Goal: Task Accomplishment & Management: Manage account settings

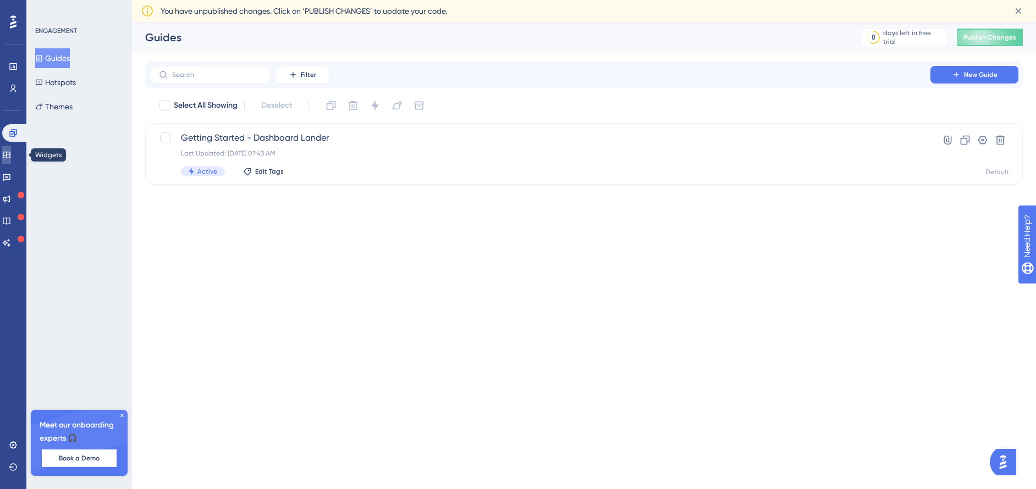
click at [11, 159] on link at bounding box center [6, 155] width 9 height 18
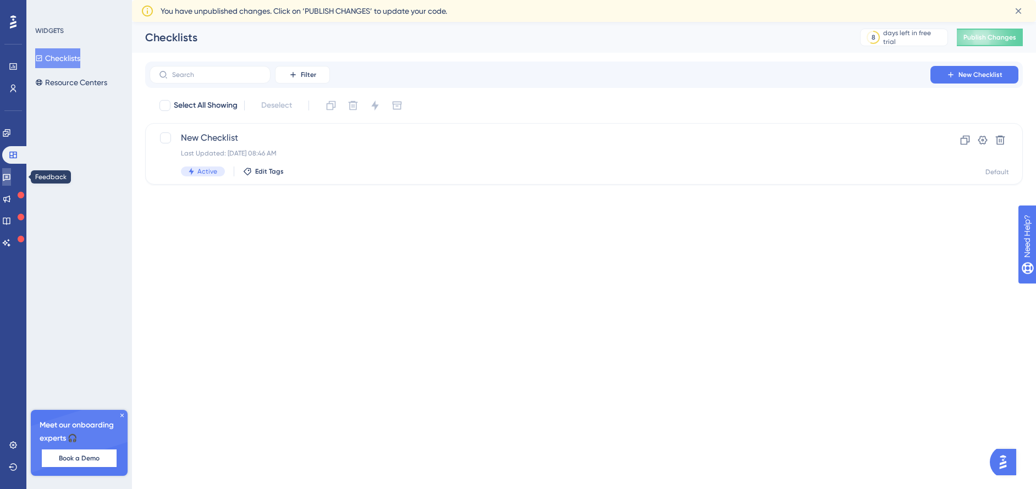
click at [10, 177] on icon at bounding box center [7, 177] width 8 height 7
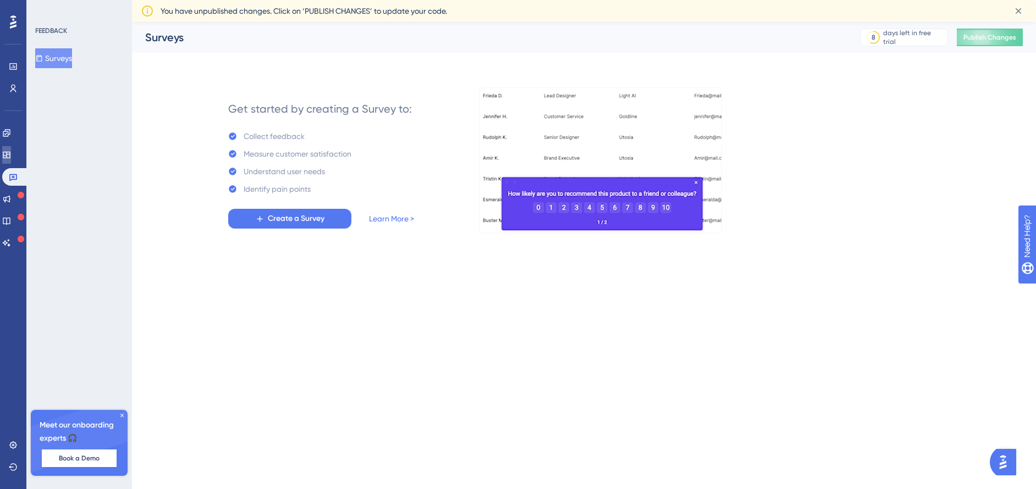
click at [11, 159] on link at bounding box center [6, 155] width 9 height 18
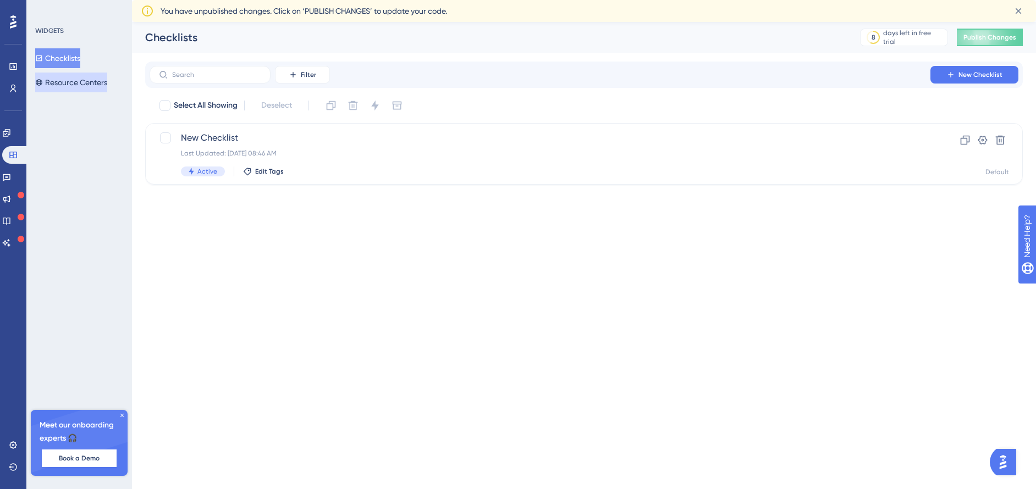
click at [80, 85] on button "Resource Centers" at bounding box center [71, 83] width 72 height 20
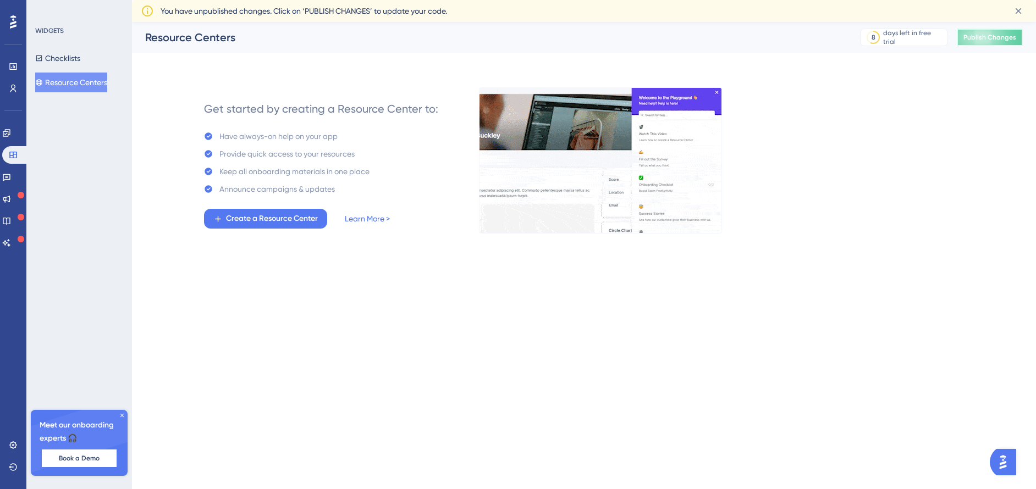
click at [977, 38] on span "Publish Changes" at bounding box center [989, 37] width 53 height 9
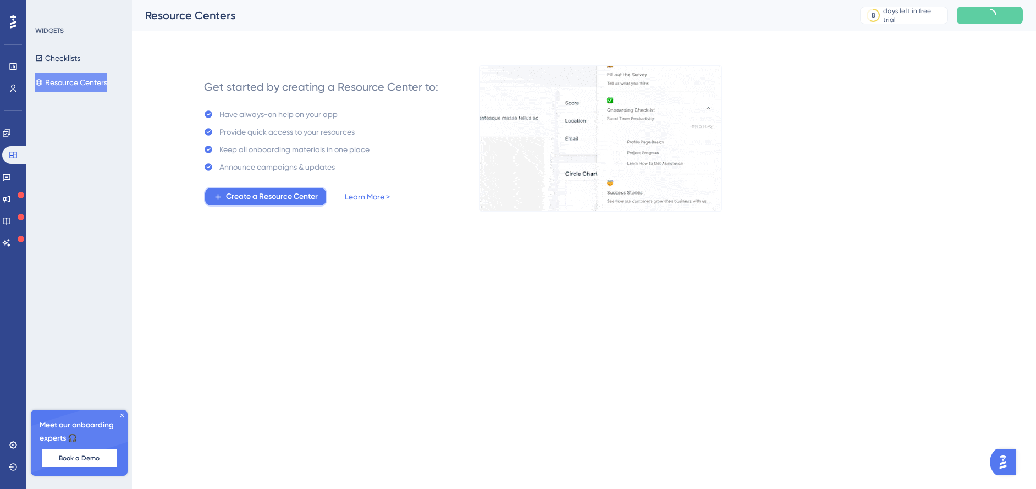
click at [278, 193] on span "Create a Resource Center" at bounding box center [272, 196] width 92 height 13
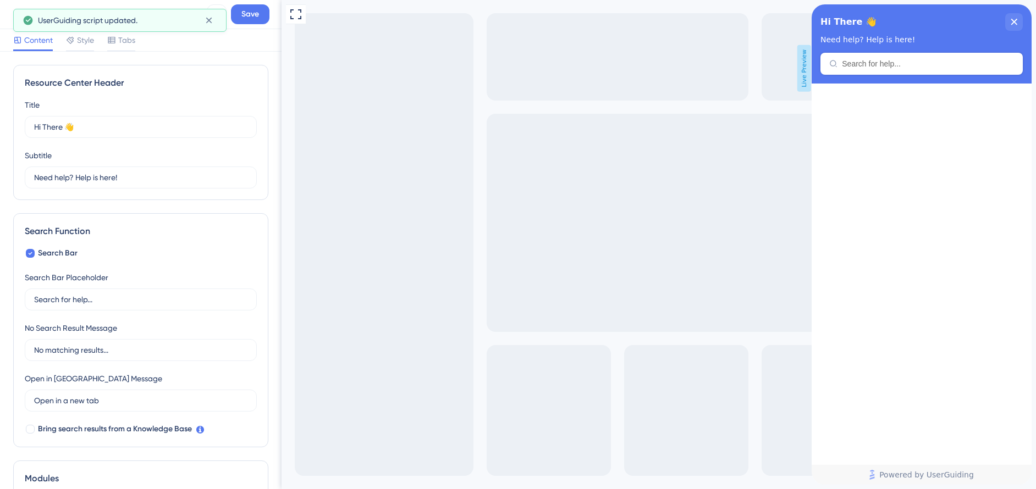
click at [881, 60] on div "Resource Center Header" at bounding box center [921, 64] width 202 height 22
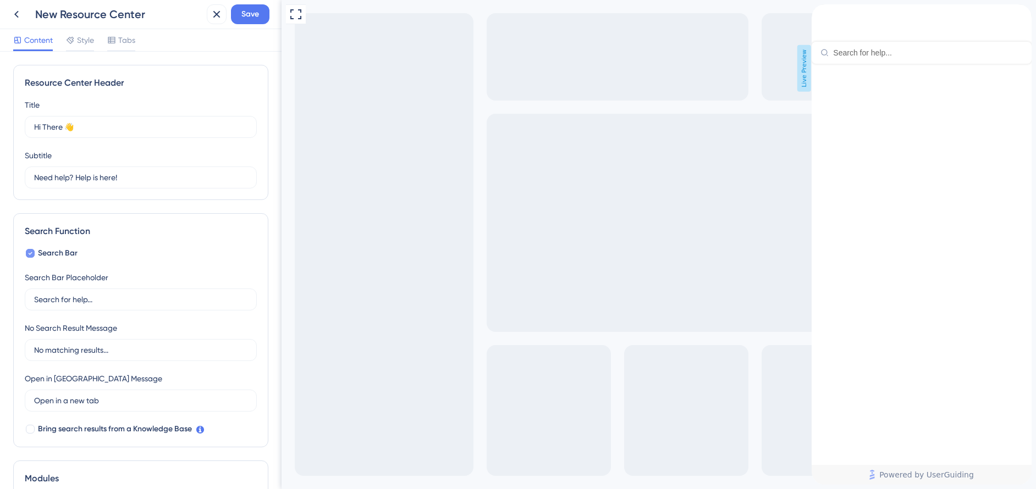
click at [36, 250] on label "Search Bar" at bounding box center [51, 253] width 53 height 13
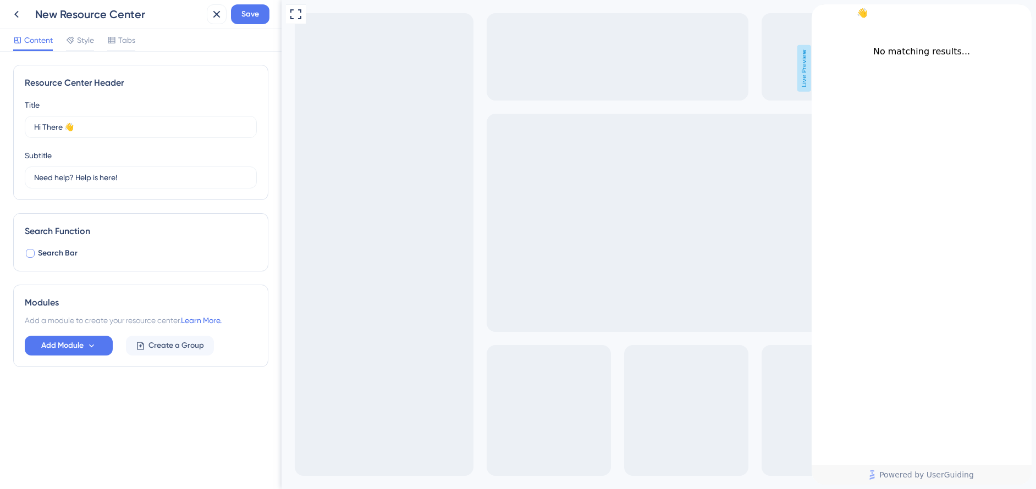
click at [36, 250] on label "Search Bar" at bounding box center [51, 253] width 53 height 13
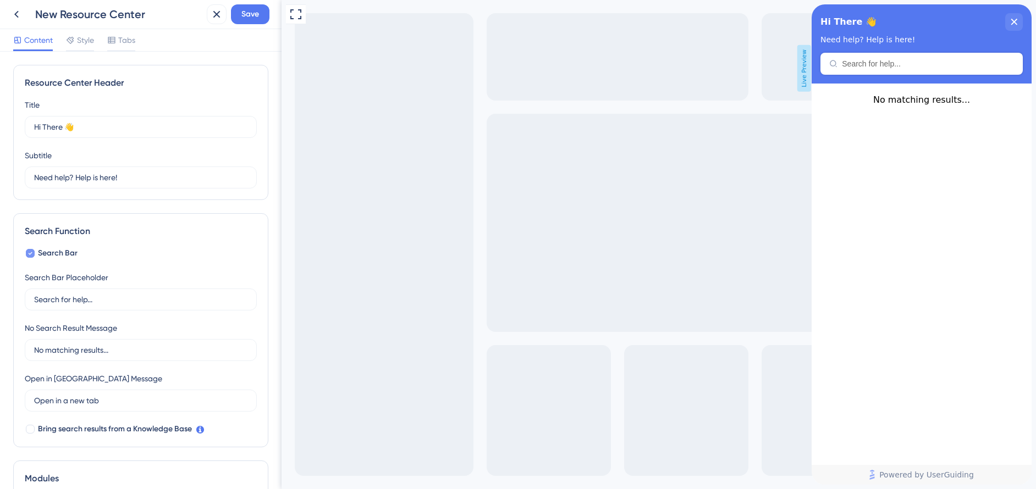
click at [36, 250] on label "Search Bar" at bounding box center [51, 253] width 53 height 13
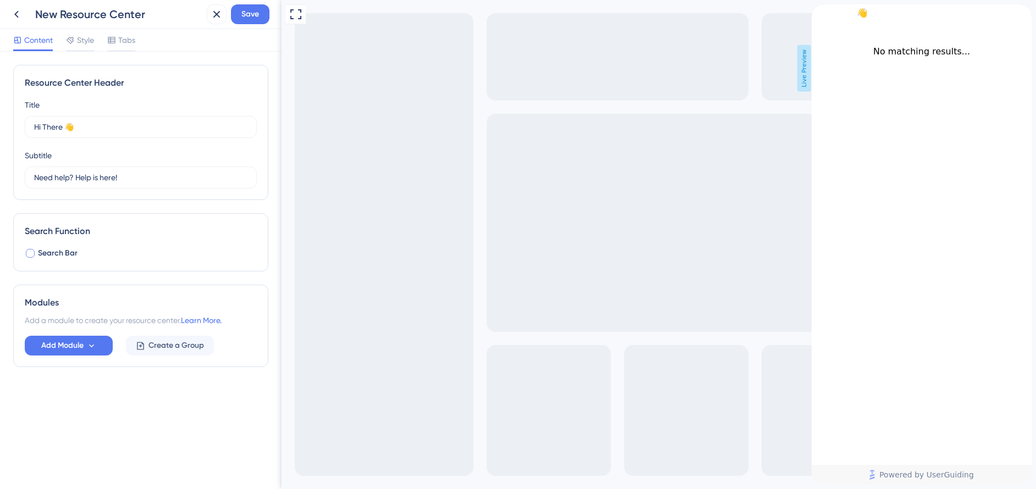
click at [36, 250] on label "Search Bar" at bounding box center [51, 253] width 53 height 13
checkbox input "true"
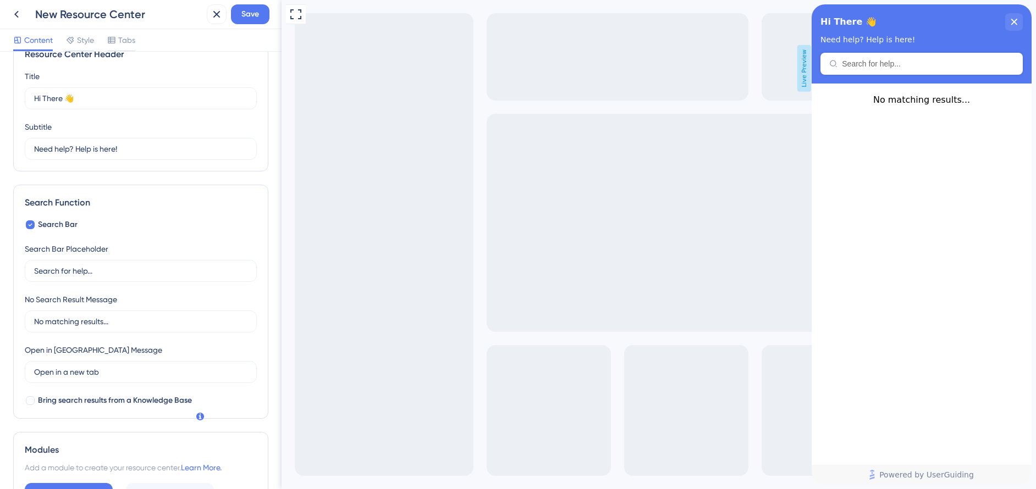
scroll to position [110, 0]
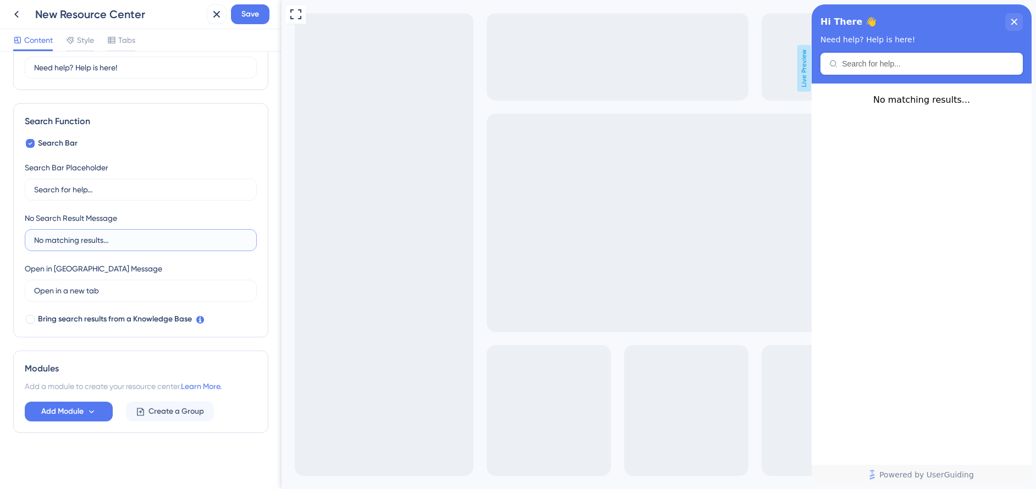
click at [86, 239] on input "No matching results..." at bounding box center [140, 240] width 213 height 12
click at [84, 186] on input "Search for help..." at bounding box center [140, 190] width 213 height 12
click at [34, 316] on div at bounding box center [30, 319] width 9 height 9
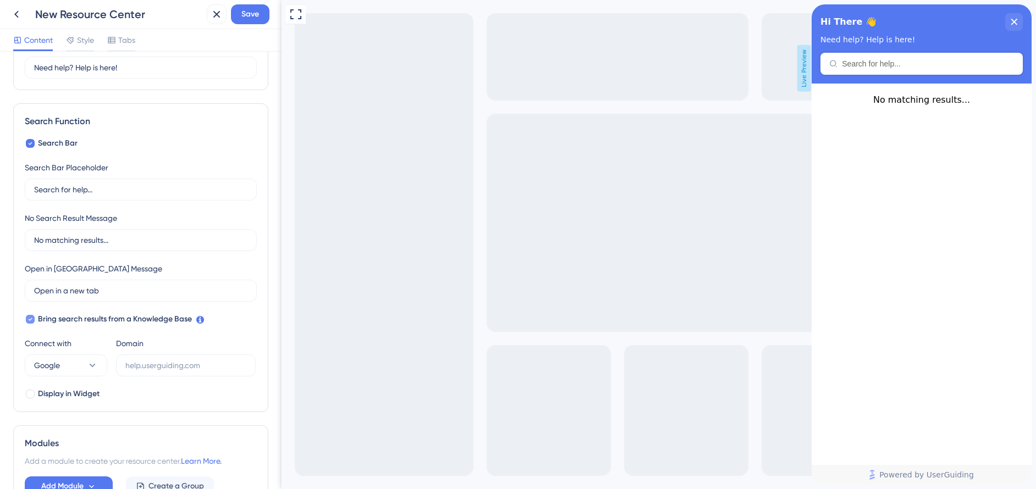
click at [34, 316] on div at bounding box center [30, 319] width 9 height 9
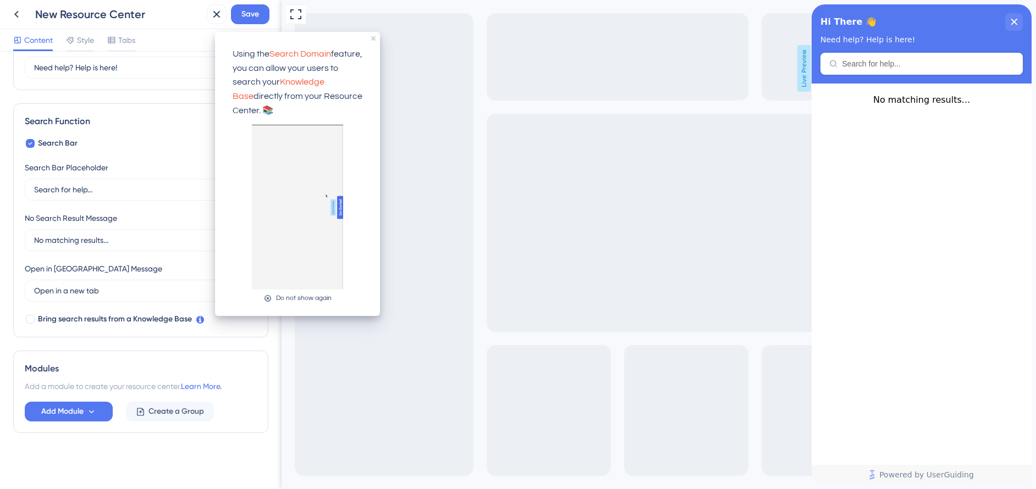
scroll to position [0, 0]
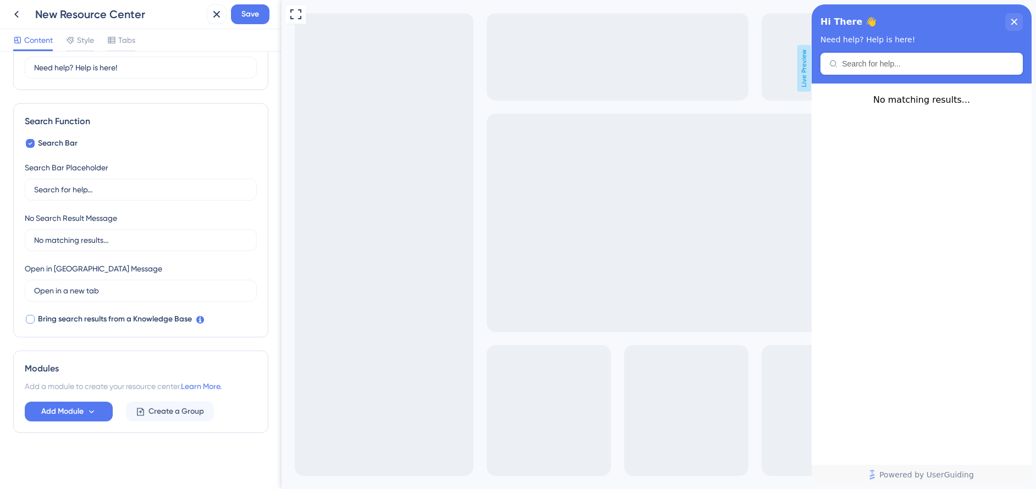
click at [25, 320] on div at bounding box center [30, 319] width 11 height 11
checkbox input "true"
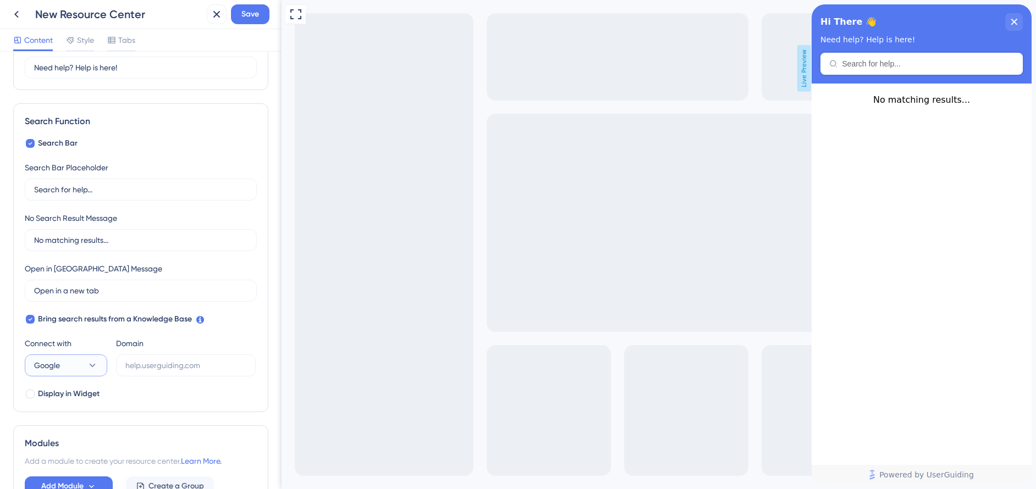
click at [86, 358] on button "Google" at bounding box center [66, 366] width 82 height 22
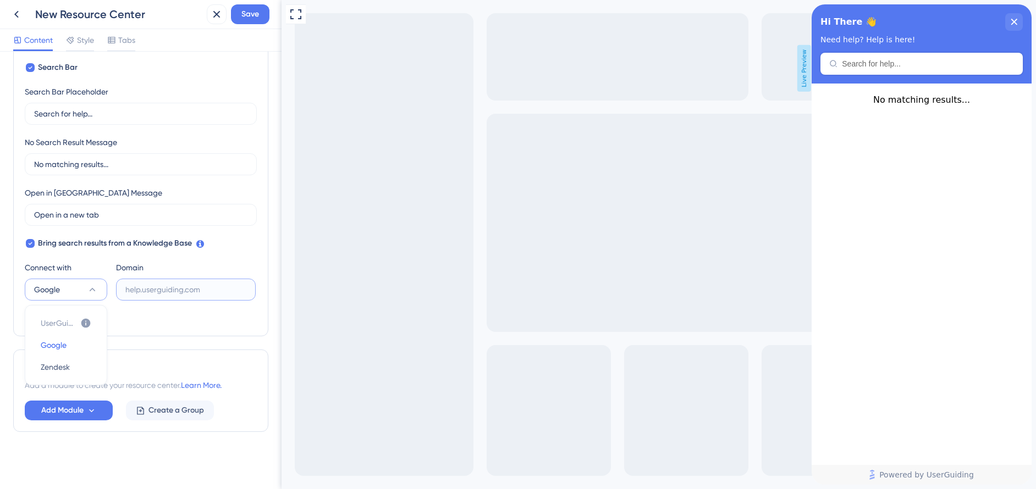
click at [167, 294] on input "text" at bounding box center [185, 290] width 121 height 12
click at [36, 320] on label "Display in Widget" at bounding box center [62, 318] width 75 height 13
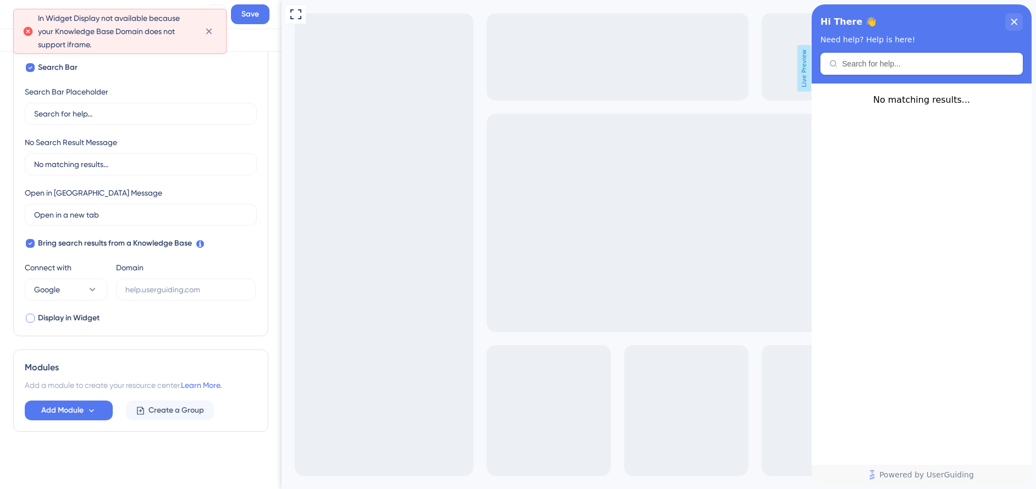
click at [27, 321] on div at bounding box center [30, 318] width 9 height 9
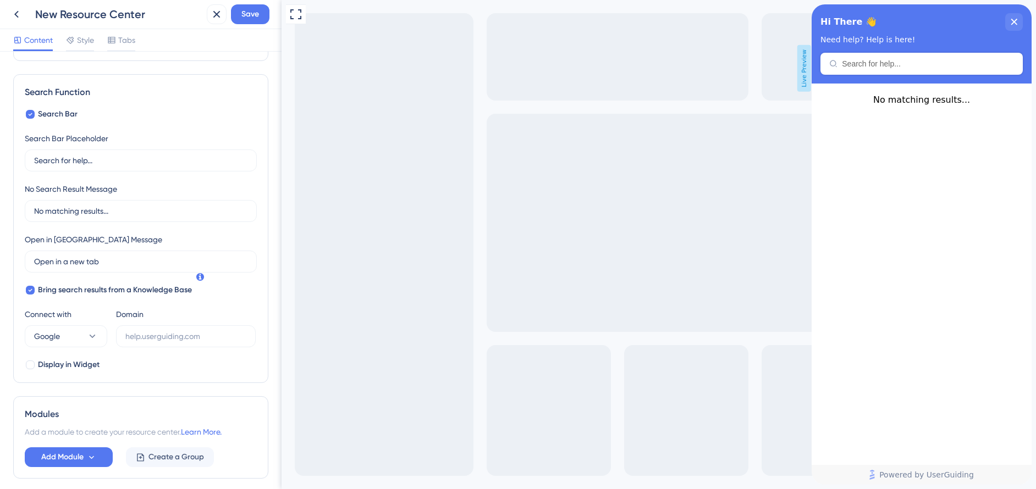
scroll to position [76, 0]
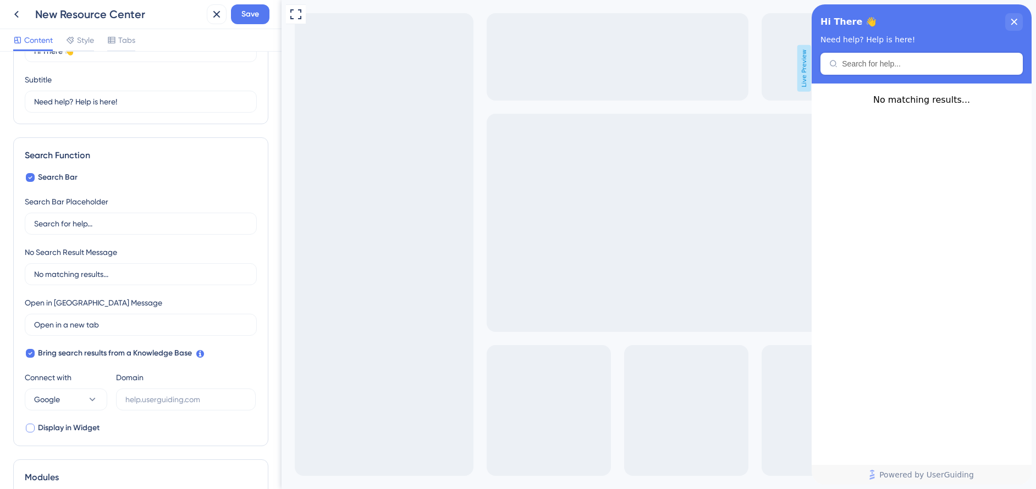
click at [47, 427] on span "Display in Widget" at bounding box center [69, 428] width 62 height 13
click at [1006, 11] on div "Hi There 👋 Need help? Help is here!" at bounding box center [921, 43] width 220 height 79
click at [1008, 16] on div "close resource center" at bounding box center [1014, 22] width 18 height 18
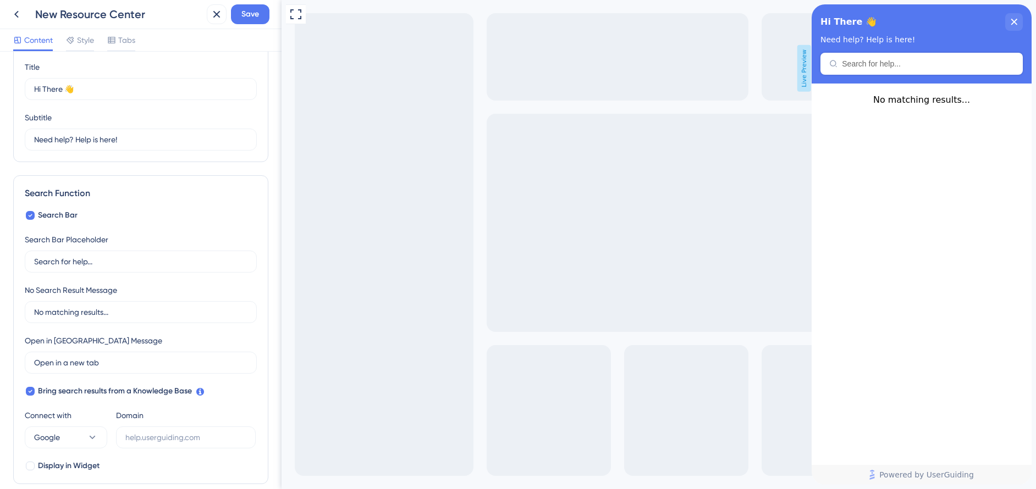
scroll to position [0, 0]
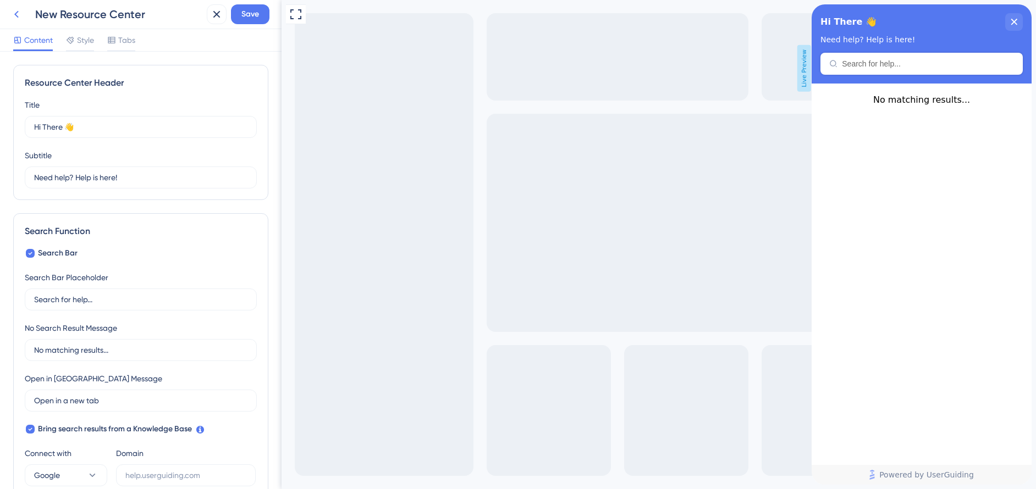
click at [11, 16] on icon at bounding box center [16, 14] width 13 height 13
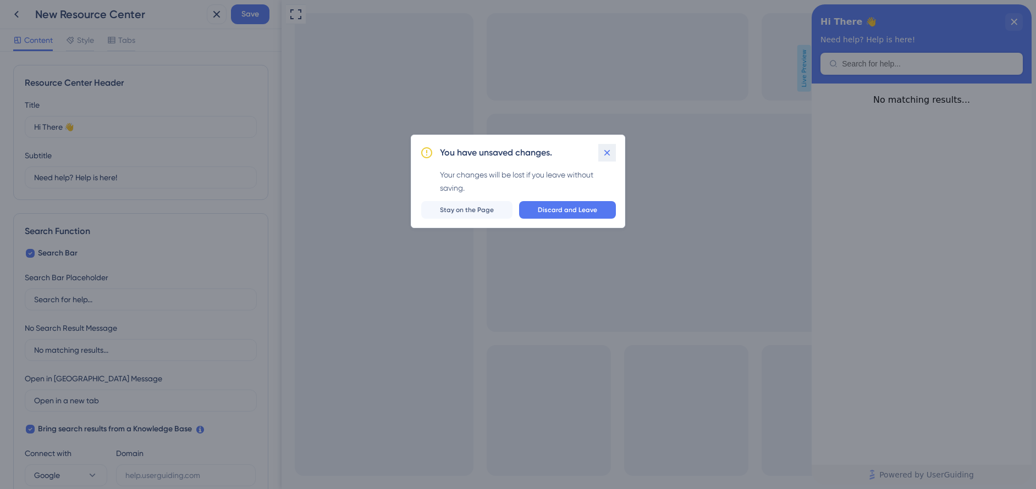
click at [611, 155] on icon at bounding box center [606, 152] width 11 height 11
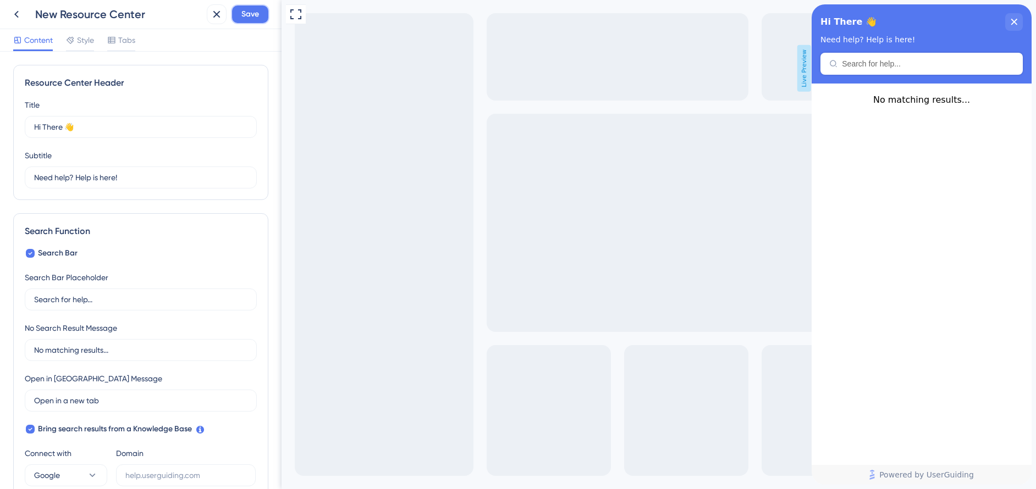
click at [248, 10] on span "Save" at bounding box center [250, 14] width 18 height 13
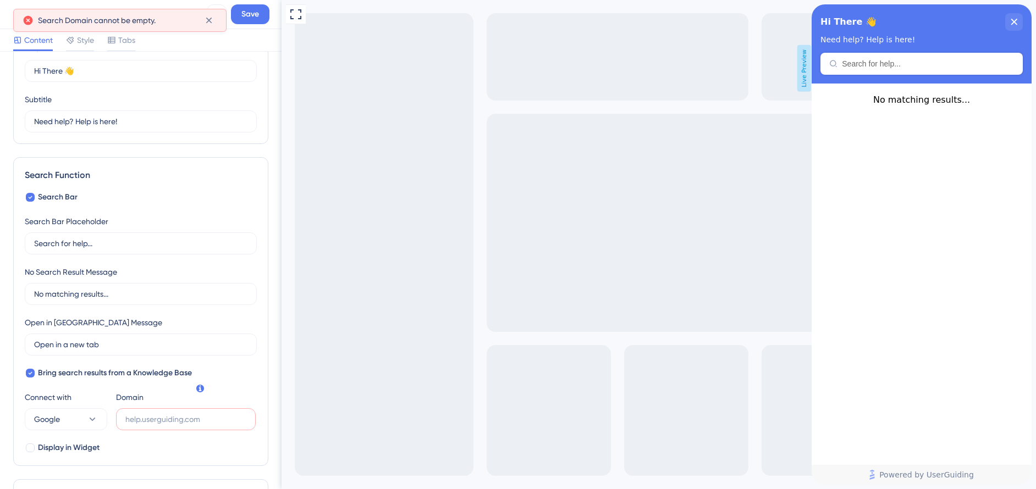
scroll to position [186, 0]
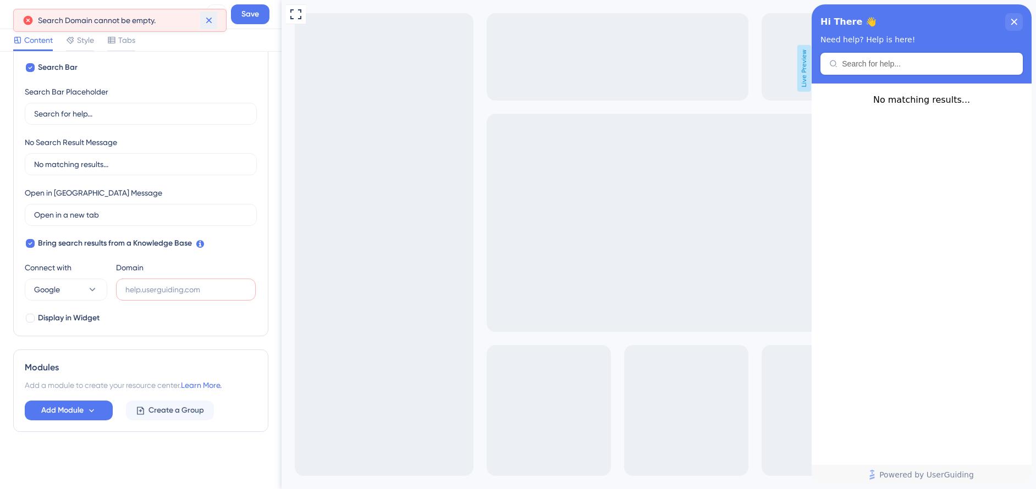
click at [210, 19] on icon at bounding box center [209, 21] width 6 height 6
click at [10, 18] on icon at bounding box center [16, 14] width 13 height 13
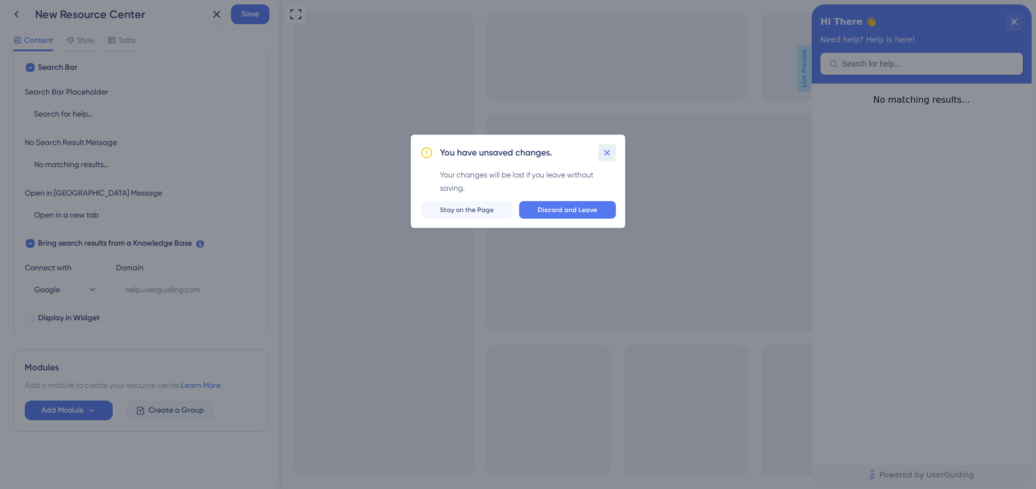
click at [613, 150] on button at bounding box center [607, 153] width 18 height 18
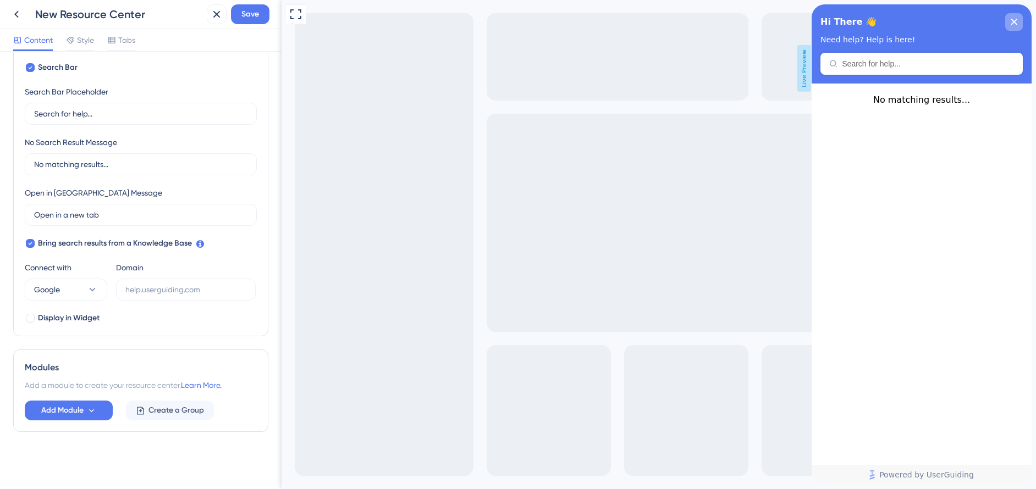
click at [1020, 23] on div "close resource center" at bounding box center [1014, 22] width 18 height 18
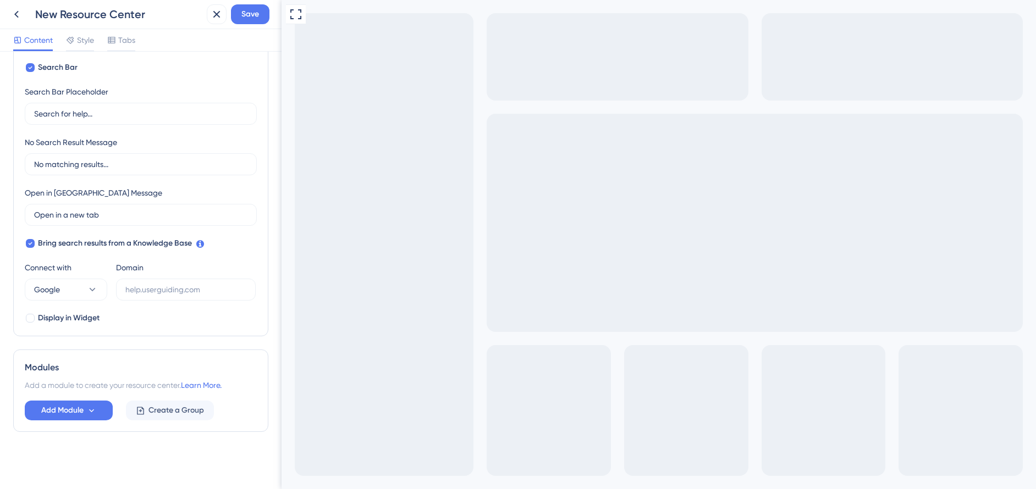
drag, startPoint x: 517, startPoint y: 559, endPoint x: 501, endPoint y: 822, distance: 263.2
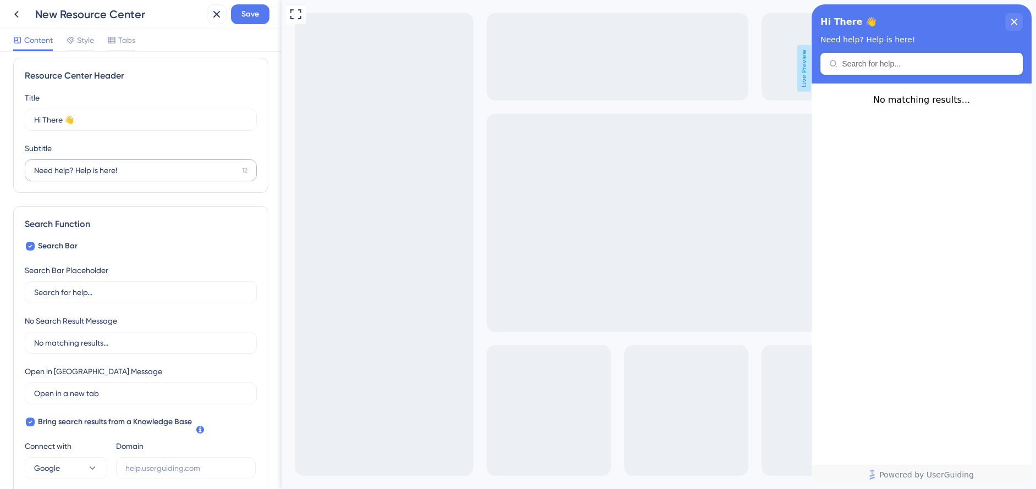
scroll to position [0, 0]
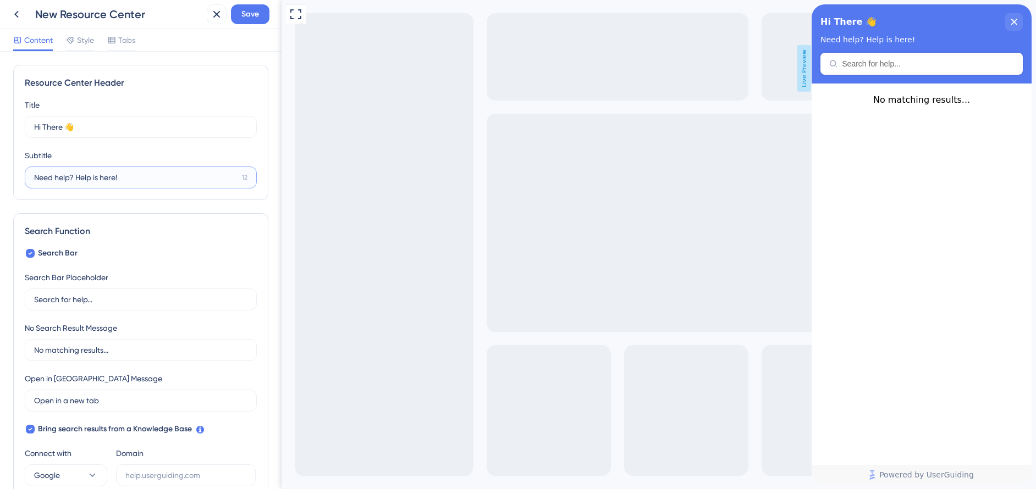
click at [84, 174] on input "Need help? Help is here!" at bounding box center [135, 177] width 203 height 12
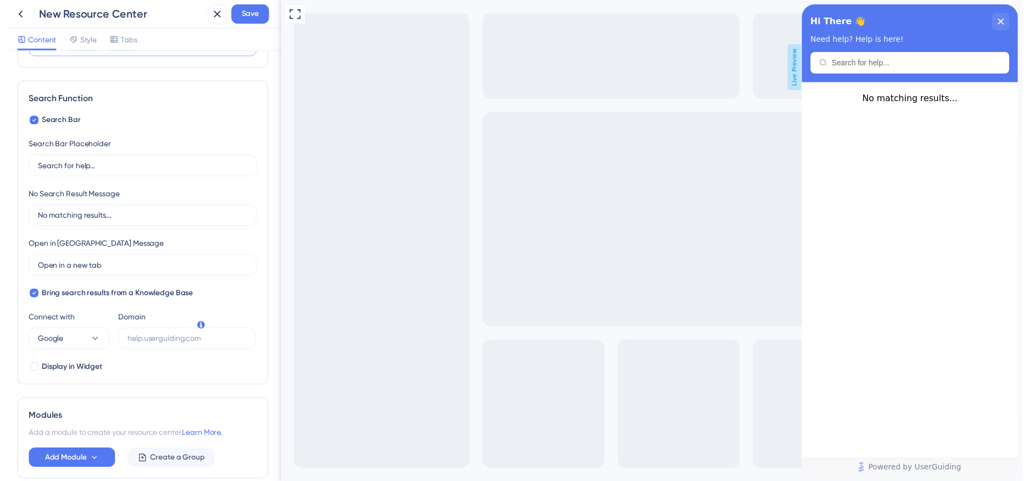
scroll to position [186, 0]
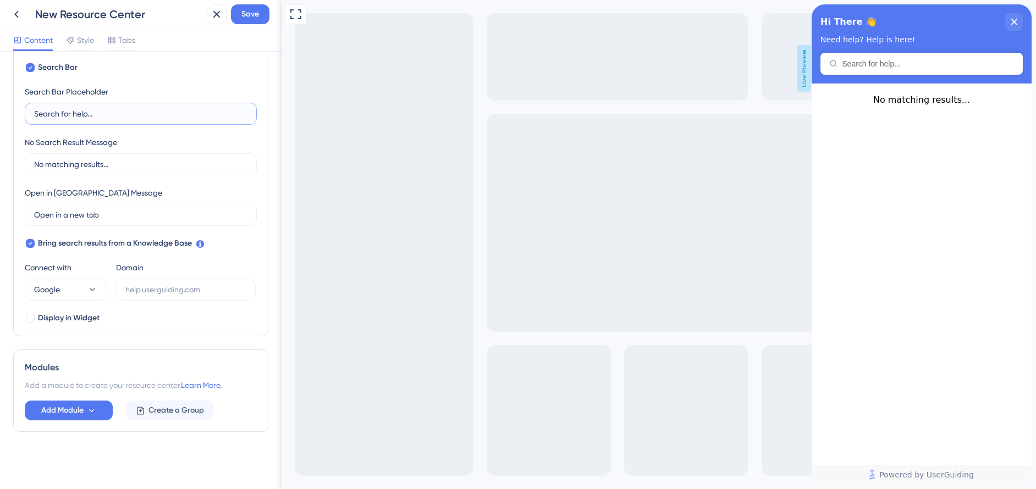
click at [91, 112] on input "Search for help..." at bounding box center [140, 114] width 213 height 12
click at [14, 12] on icon at bounding box center [16, 14] width 13 height 13
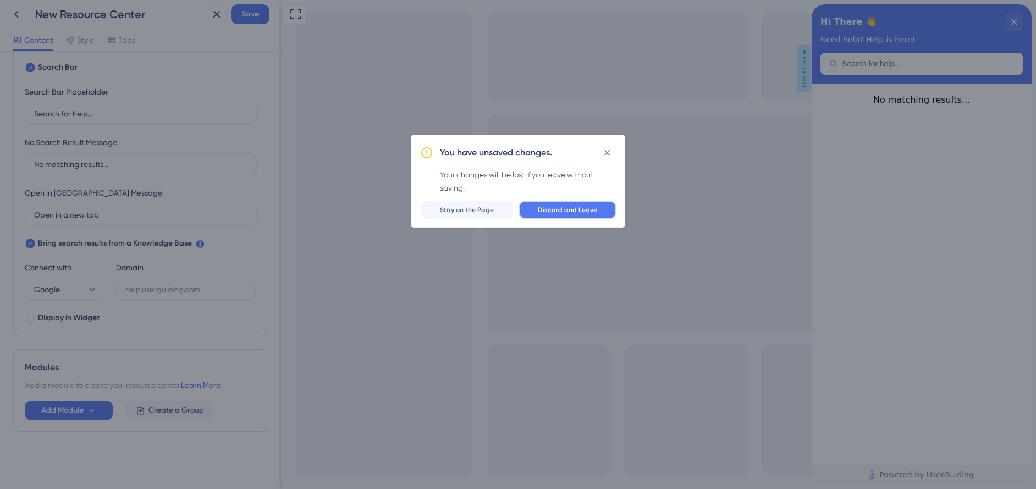
click at [551, 212] on span "Discard and Leave" at bounding box center [567, 210] width 59 height 9
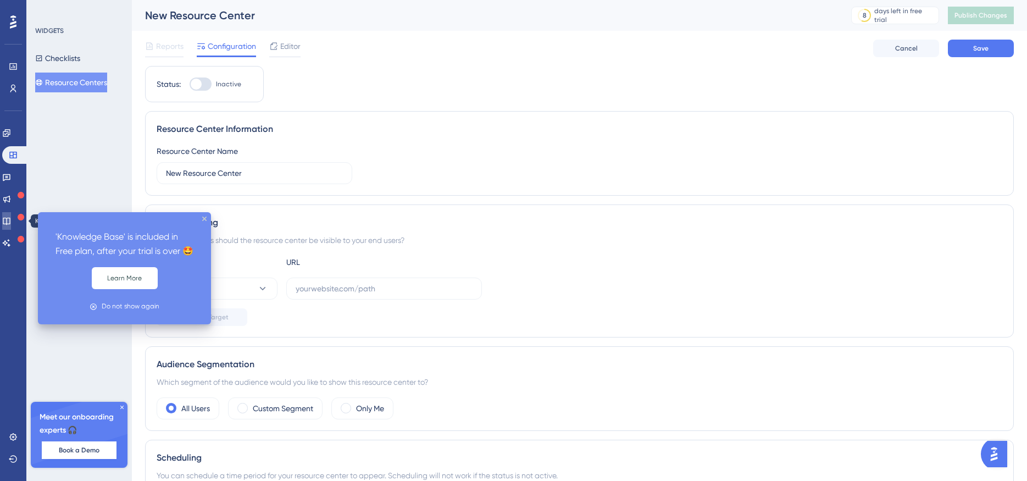
click at [10, 219] on icon at bounding box center [6, 221] width 7 height 7
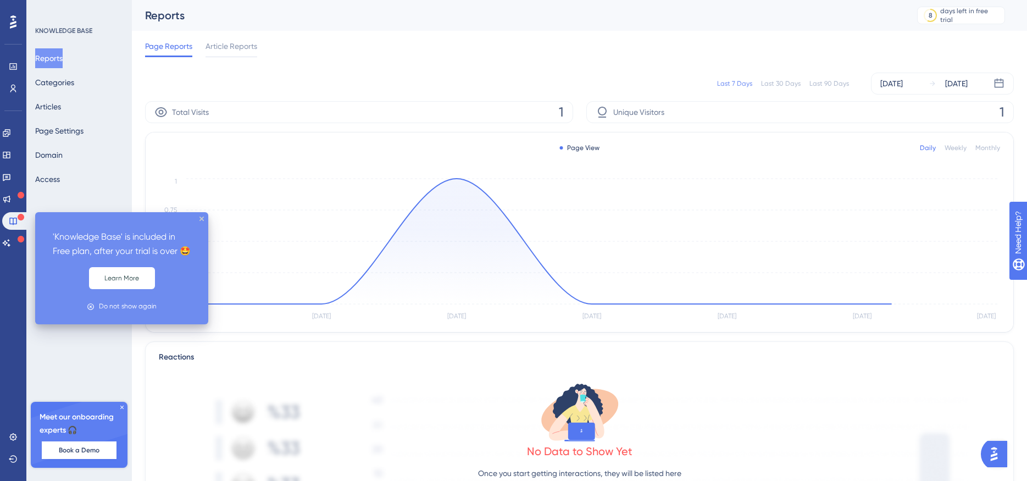
click at [206, 219] on div "'Knowledge Base' is included in Free plan, after your trial is over 🤩 Learn Mor…" at bounding box center [121, 268] width 173 height 112
click at [203, 219] on icon "close tooltip" at bounding box center [202, 219] width 4 height 4
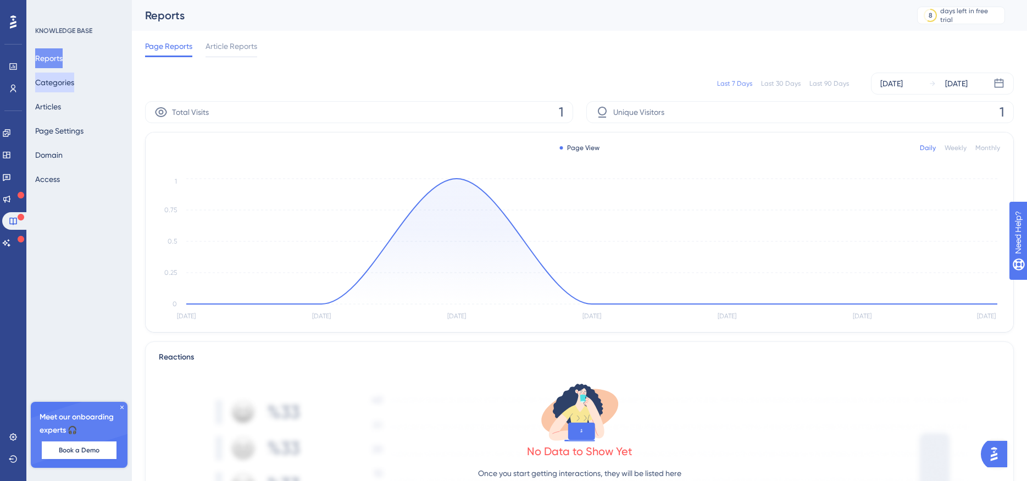
click at [62, 79] on button "Categories" at bounding box center [54, 83] width 39 height 20
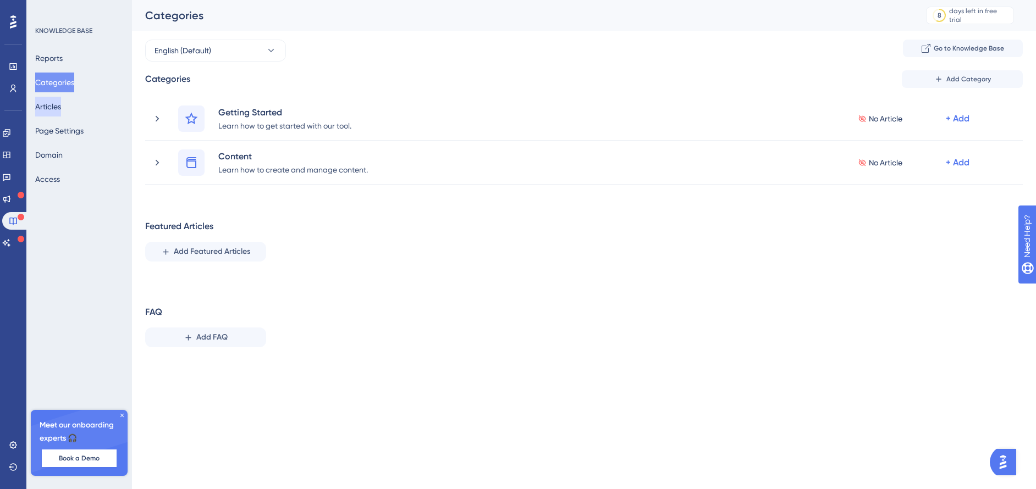
click at [59, 107] on button "Articles" at bounding box center [48, 107] width 26 height 20
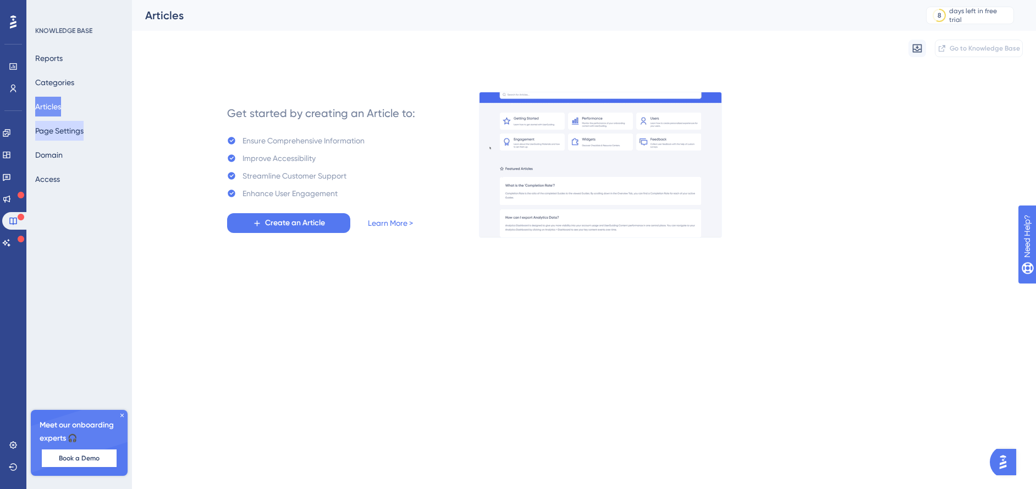
click at [53, 135] on button "Page Settings" at bounding box center [59, 131] width 48 height 20
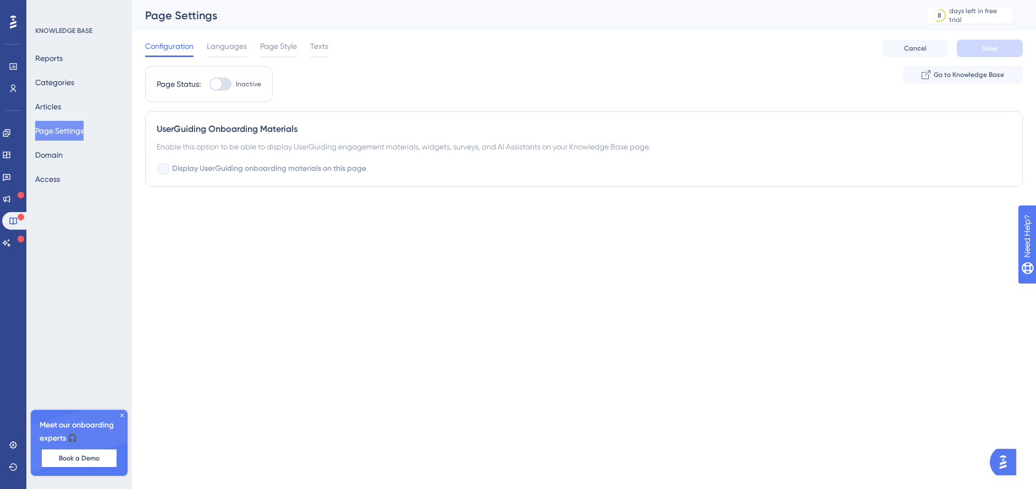
click at [233, 84] on label "Inactive" at bounding box center [235, 84] width 52 height 13
click at [209, 84] on input "Inactive" at bounding box center [209, 84] width 1 height 1
click at [222, 86] on div at bounding box center [224, 84] width 11 height 11
click at [209, 85] on input "Active" at bounding box center [209, 84] width 1 height 1
checkbox input "false"
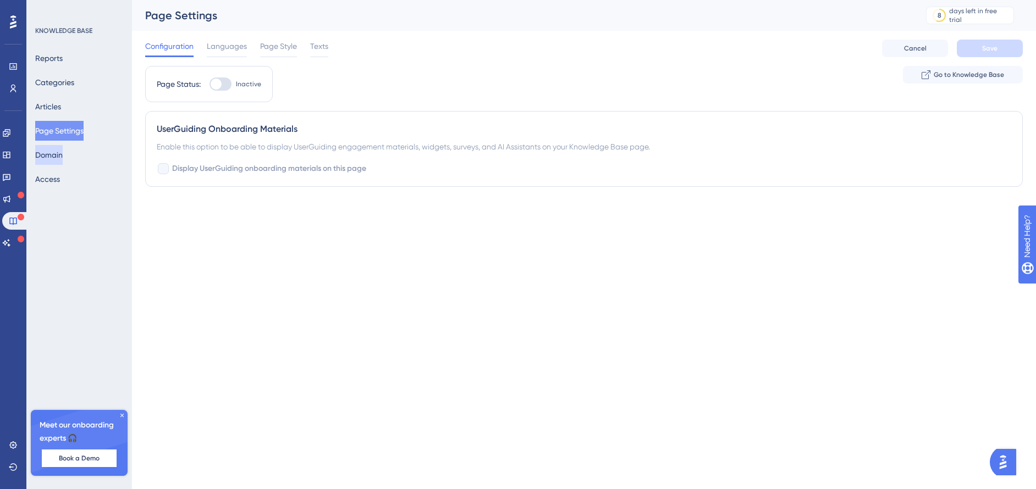
click at [61, 153] on button "Domain" at bounding box center [48, 155] width 27 height 20
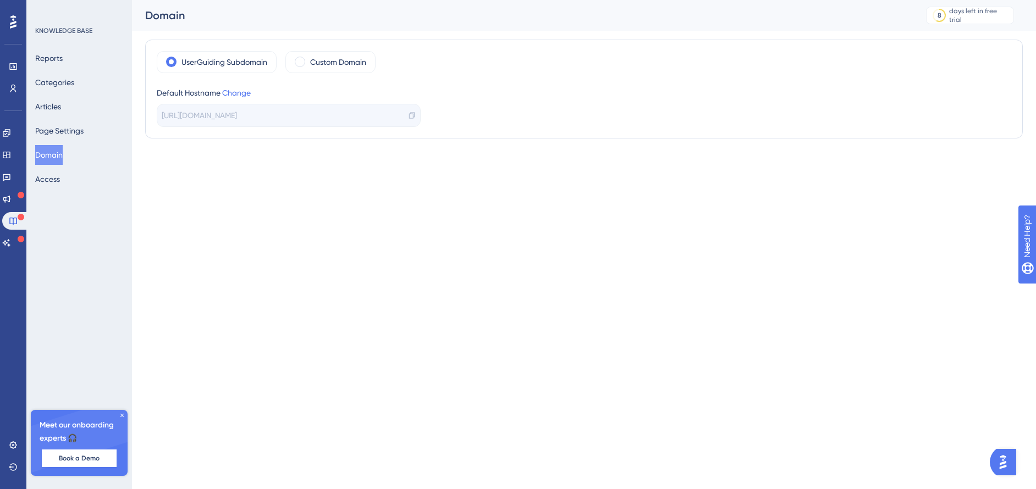
click at [254, 105] on div "[URL][DOMAIN_NAME]" at bounding box center [289, 115] width 264 height 23
click at [237, 113] on span "[URL][DOMAIN_NAME]" at bounding box center [199, 115] width 75 height 13
click at [347, 116] on div "[URL][DOMAIN_NAME]" at bounding box center [289, 115] width 264 height 23
click at [347, 117] on div "[URL][DOMAIN_NAME]" at bounding box center [289, 115] width 264 height 23
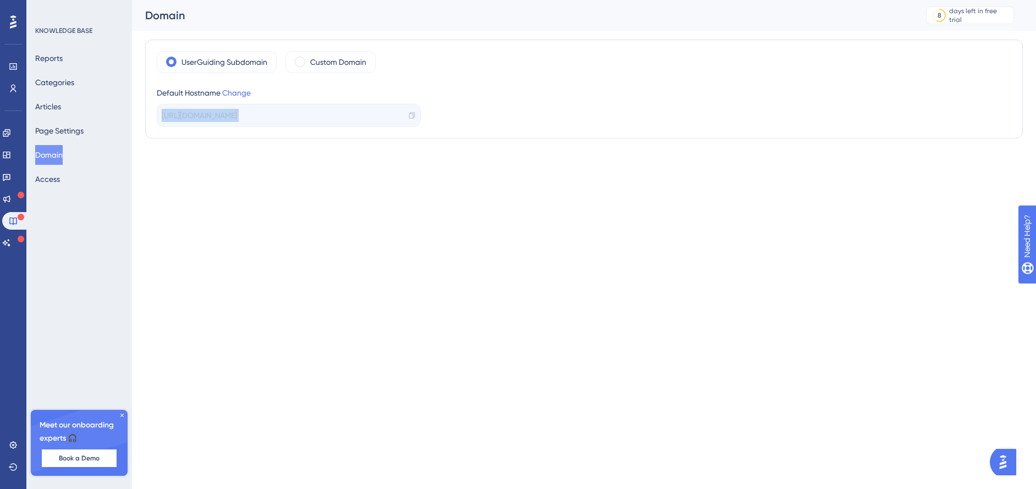
drag, startPoint x: 347, startPoint y: 117, endPoint x: 279, endPoint y: 79, distance: 78.0
click at [345, 115] on div "[URL][DOMAIN_NAME]" at bounding box center [289, 115] width 264 height 23
click at [316, 64] on label "Custom Domain" at bounding box center [338, 62] width 56 height 13
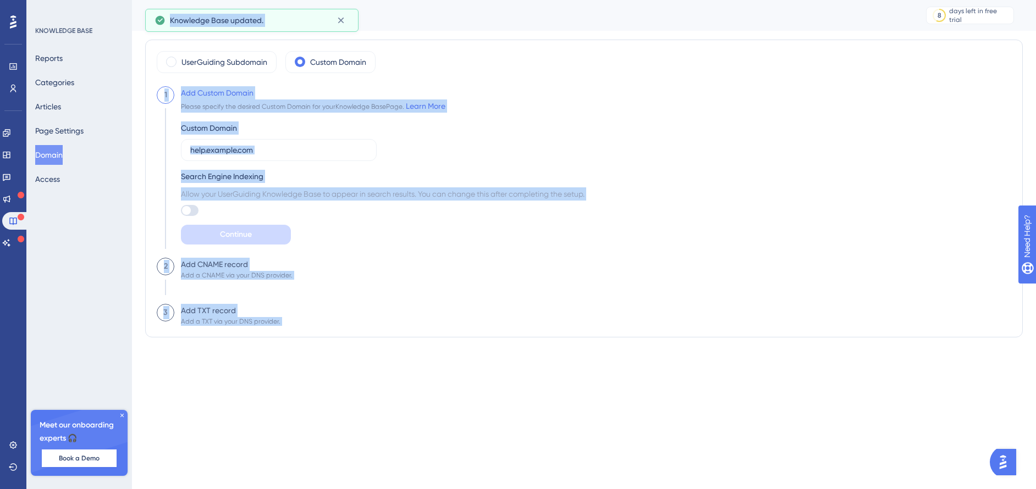
click at [351, 133] on div "Custom Domain" at bounding box center [279, 141] width 196 height 40
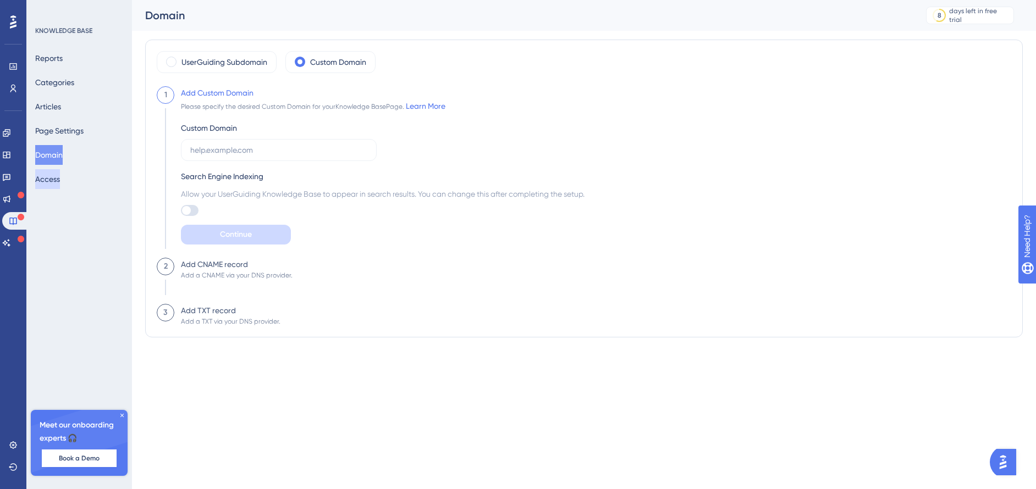
click at [60, 185] on button "Access" at bounding box center [47, 179] width 25 height 20
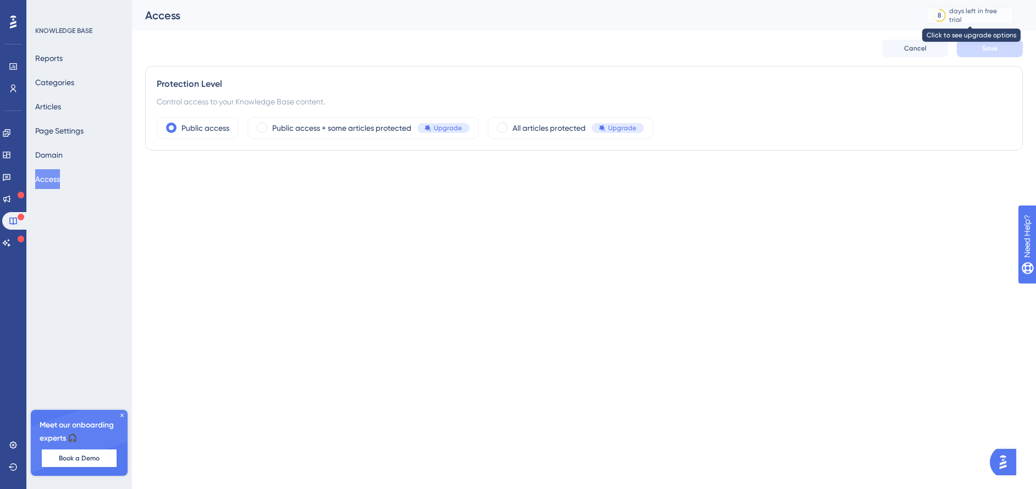
click at [957, 16] on div "days left in free trial" at bounding box center [979, 16] width 61 height 18
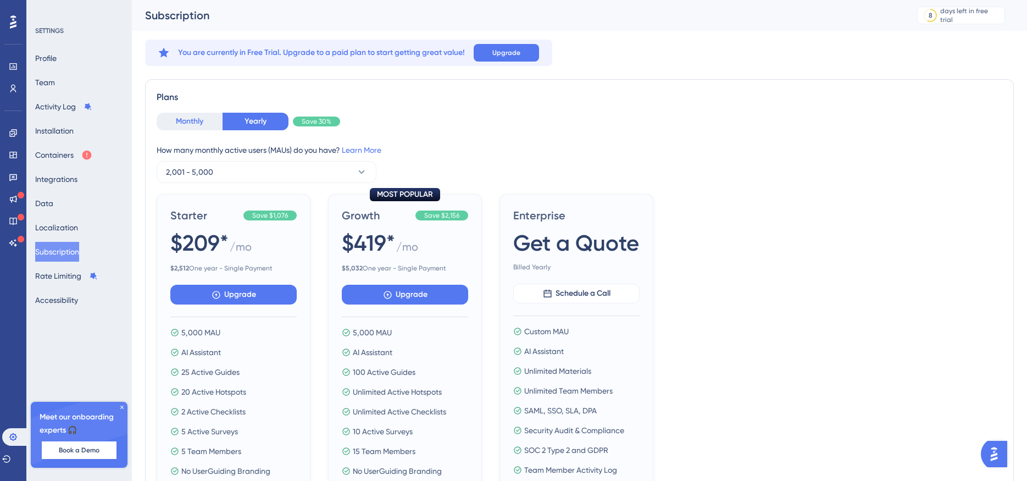
click at [187, 126] on button "Monthly" at bounding box center [190, 122] width 66 height 18
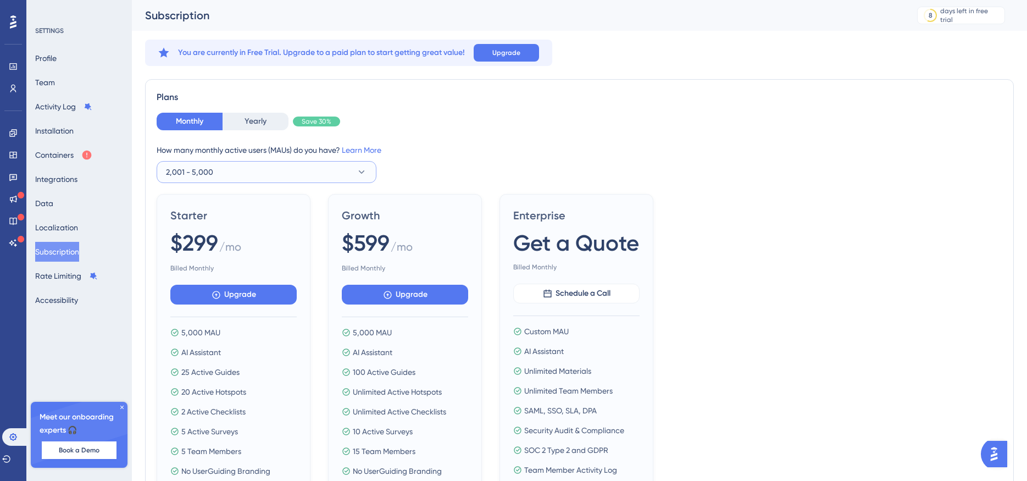
click at [242, 177] on button "2,001 - 5,000" at bounding box center [267, 172] width 220 height 22
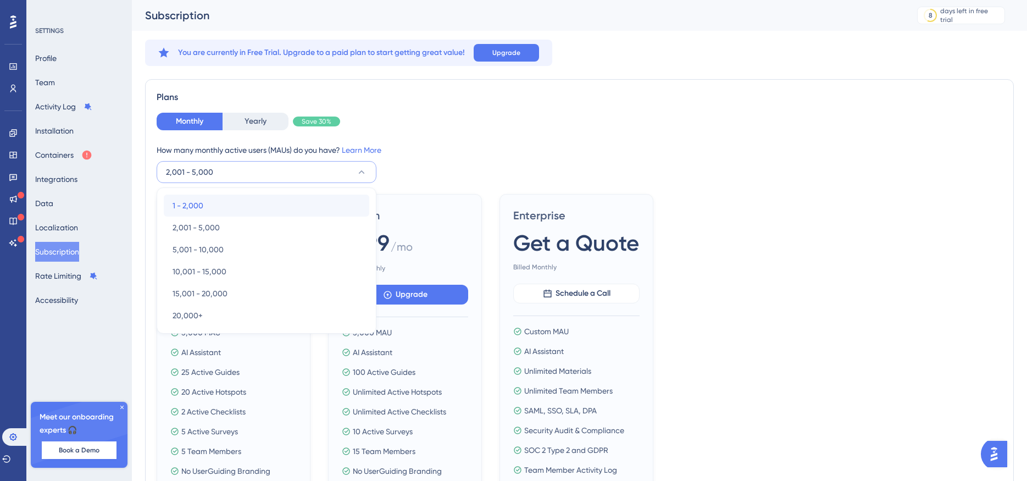
click at [235, 200] on div "1 - 2,000 1 - 2,000" at bounding box center [267, 206] width 188 height 22
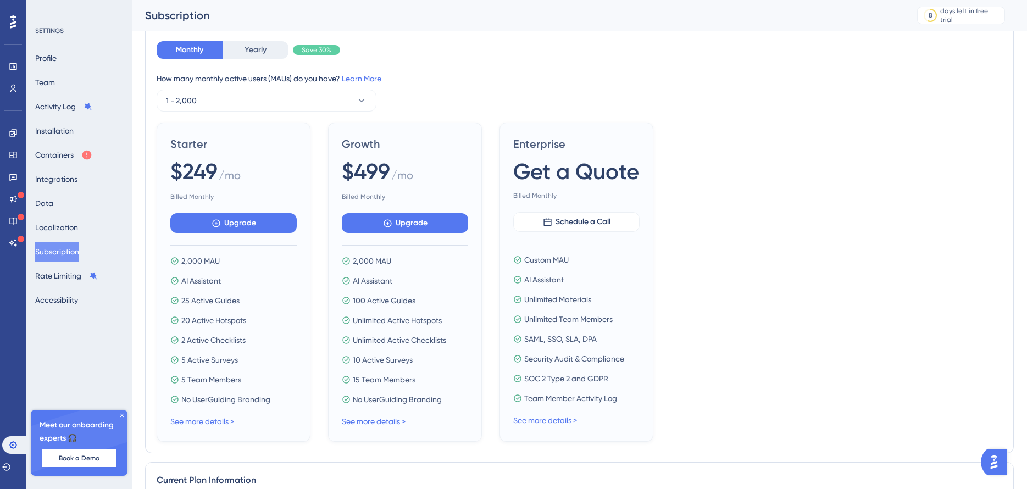
scroll to position [67, 0]
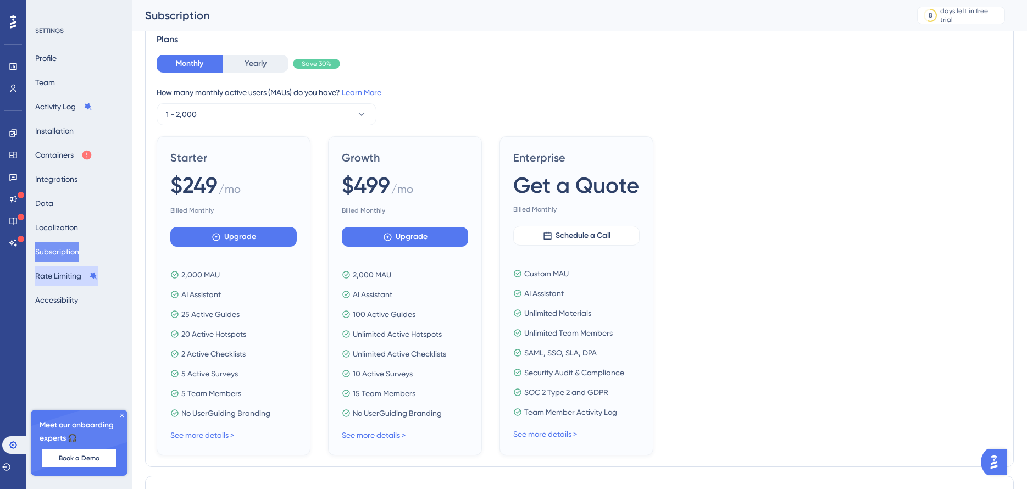
click at [71, 279] on button "Rate Limiting" at bounding box center [66, 276] width 63 height 20
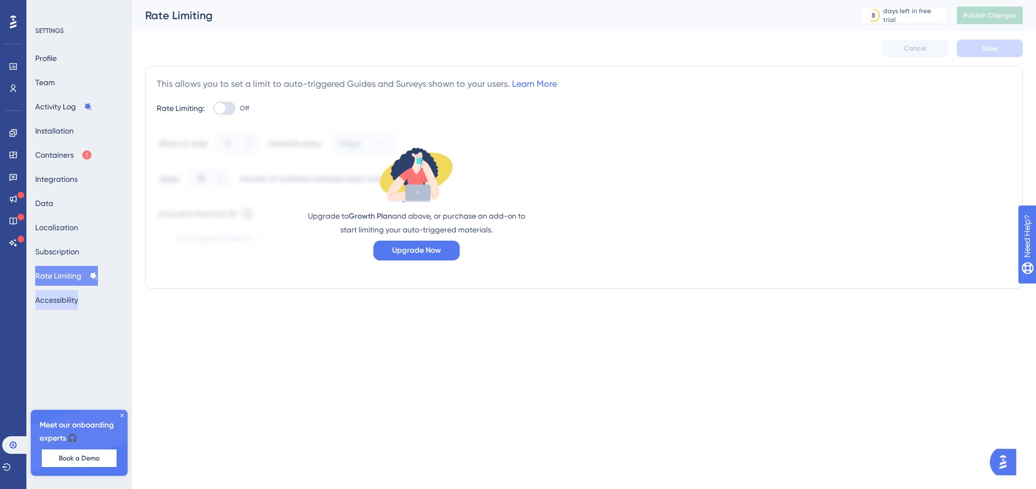
click at [66, 300] on button "Accessibility" at bounding box center [56, 300] width 43 height 20
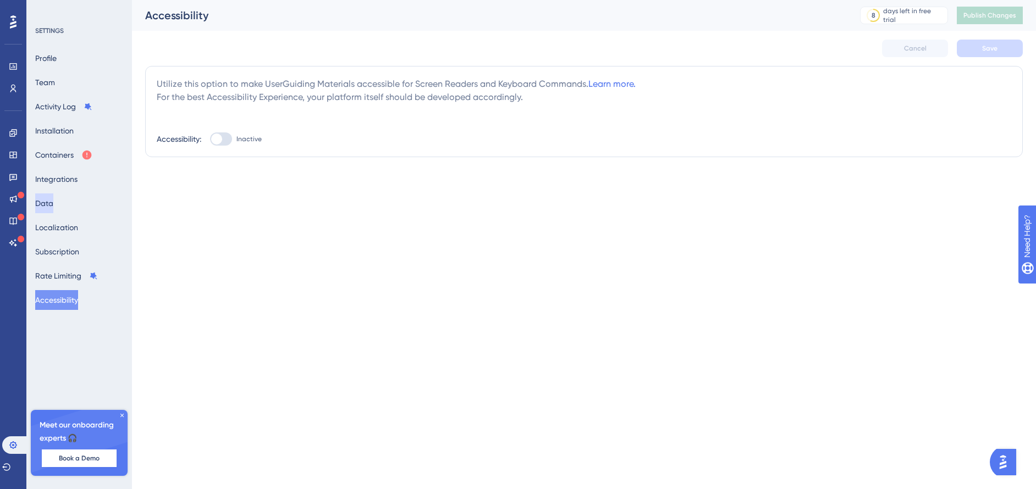
click at [53, 203] on button "Data" at bounding box center [44, 203] width 18 height 20
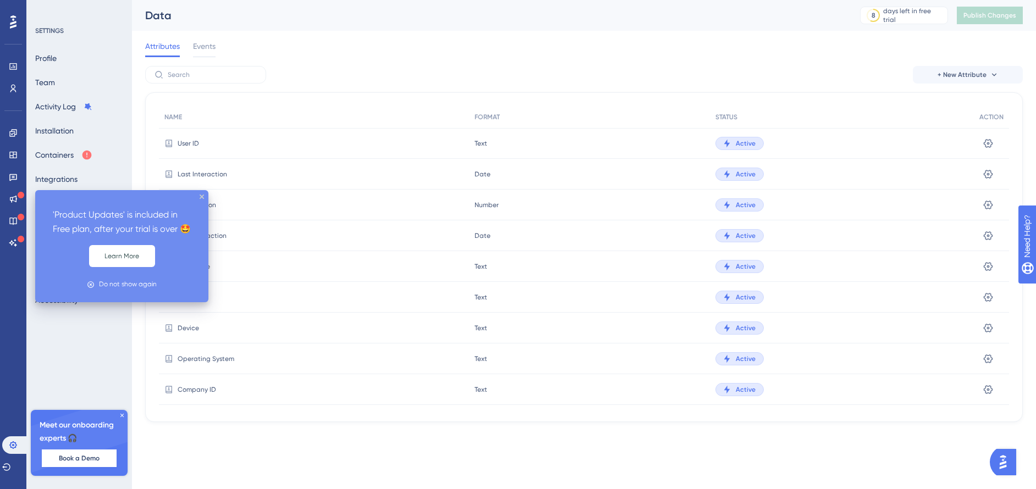
click at [204, 193] on div "'Product Updates' is included in Free plan, after your trial is over 🤩 Learn Mo…" at bounding box center [121, 246] width 173 height 112
click at [201, 196] on icon "close tooltip" at bounding box center [202, 197] width 4 height 4
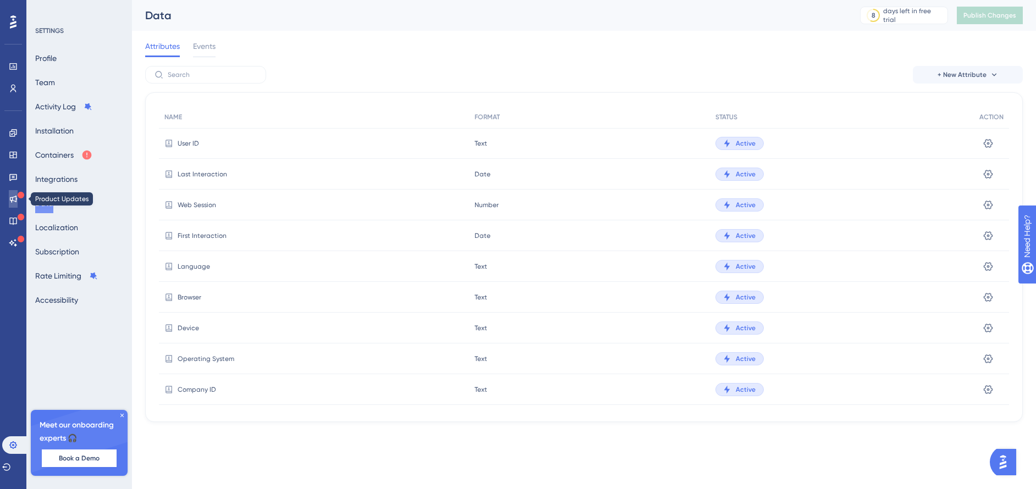
click at [13, 200] on icon at bounding box center [13, 199] width 9 height 9
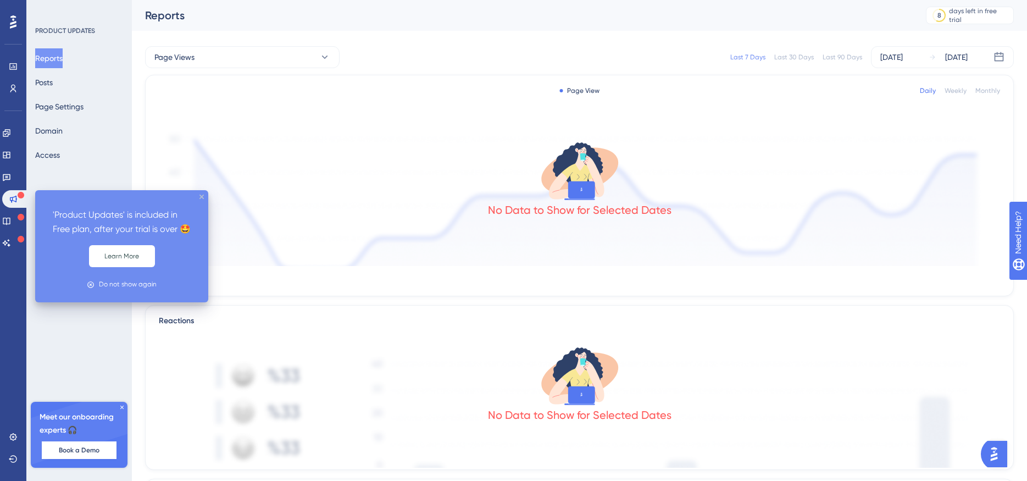
click at [200, 195] on icon "close tooltip" at bounding box center [202, 197] width 4 height 4
click at [201, 196] on icon "close tooltip" at bounding box center [202, 197] width 4 height 4
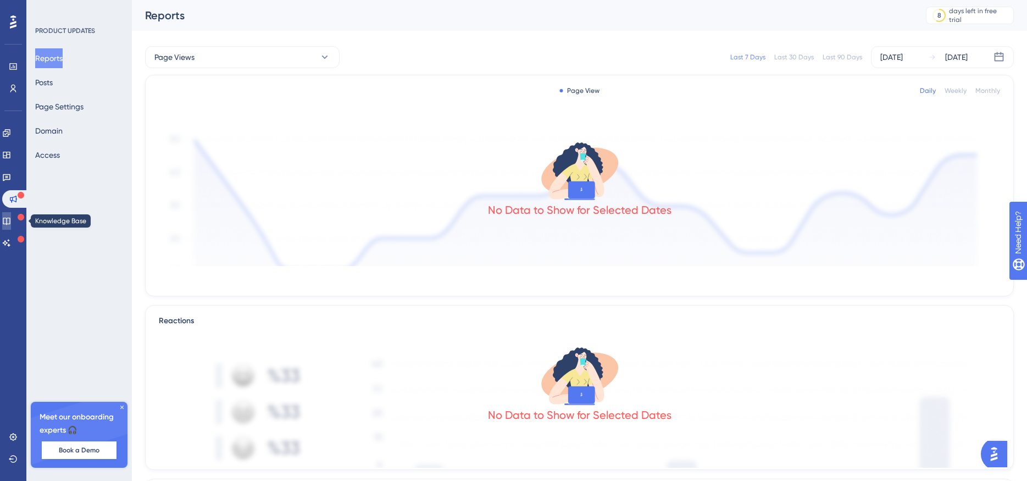
click at [8, 220] on link at bounding box center [6, 221] width 9 height 18
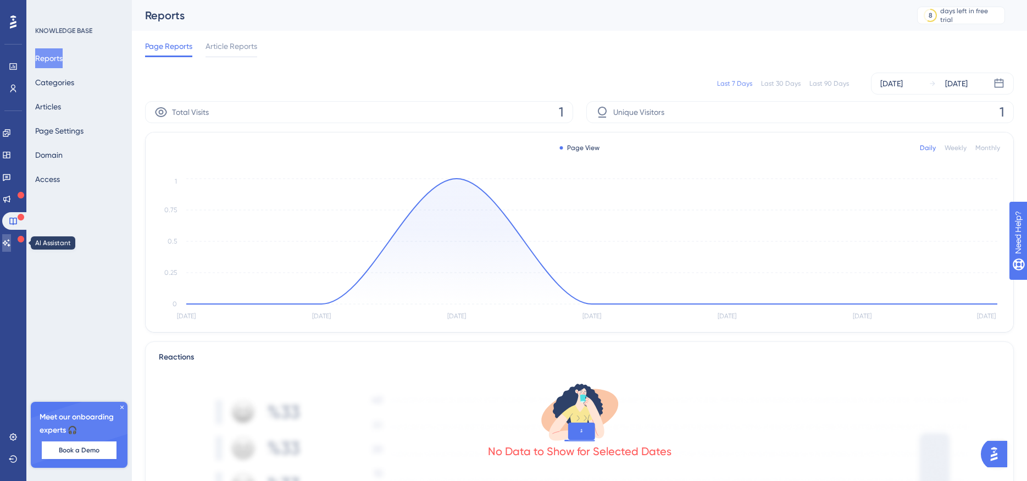
click at [9, 239] on icon at bounding box center [6, 243] width 9 height 9
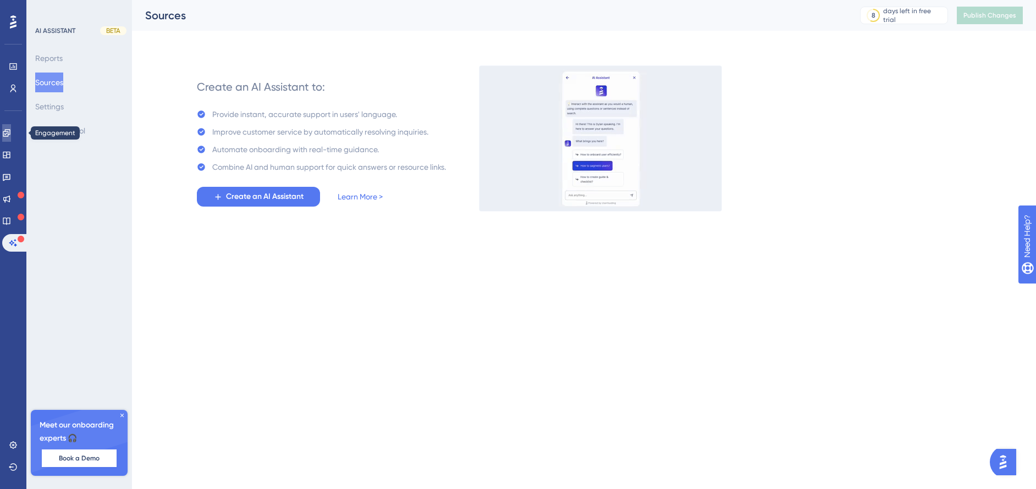
click at [11, 136] on icon at bounding box center [6, 133] width 9 height 9
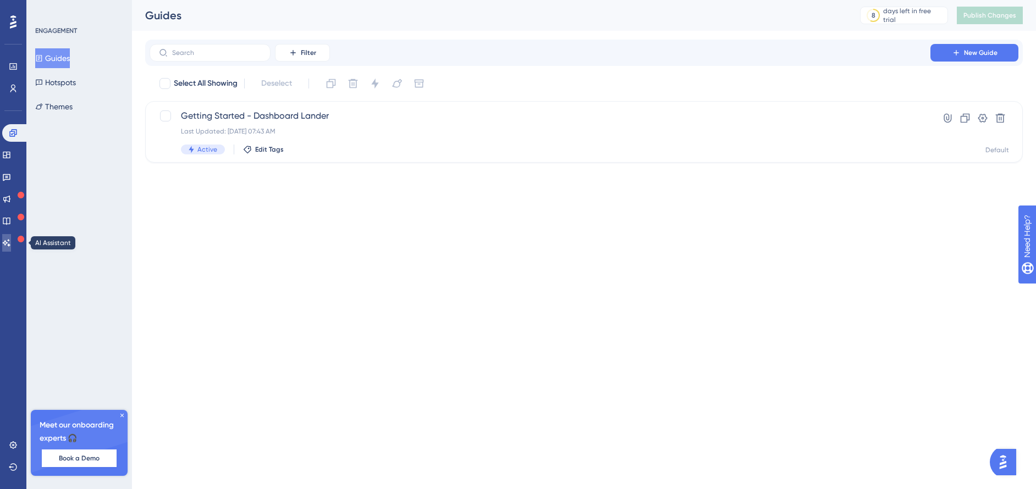
click at [11, 245] on icon at bounding box center [6, 243] width 9 height 9
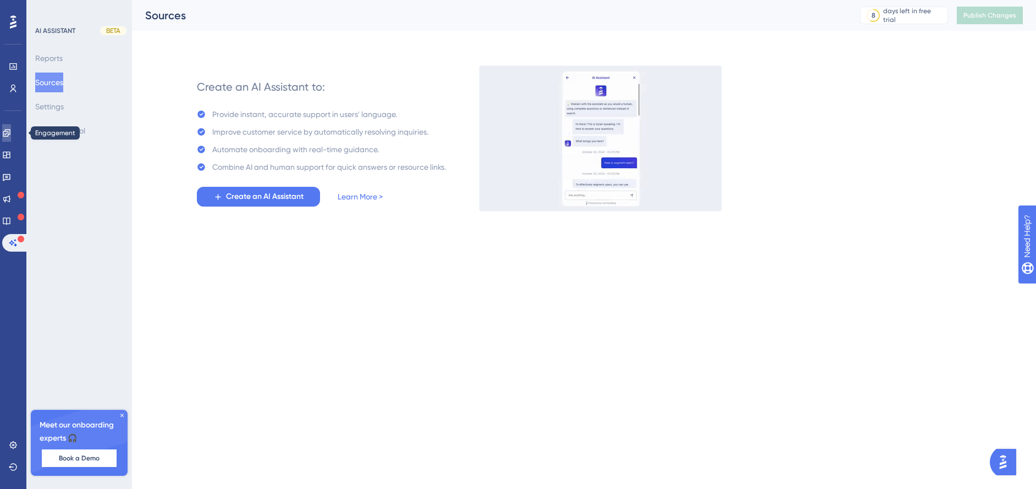
click at [11, 132] on icon at bounding box center [6, 133] width 9 height 9
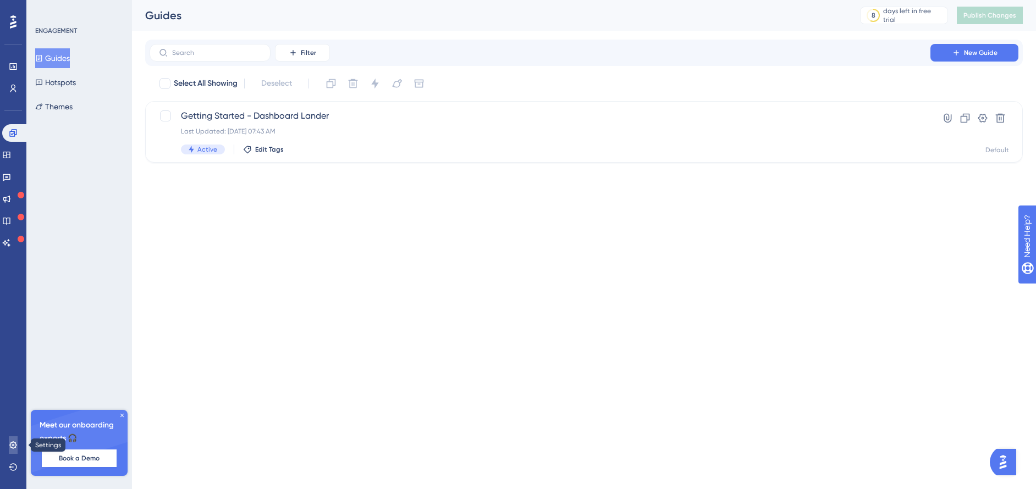
click at [18, 445] on link at bounding box center [13, 445] width 9 height 18
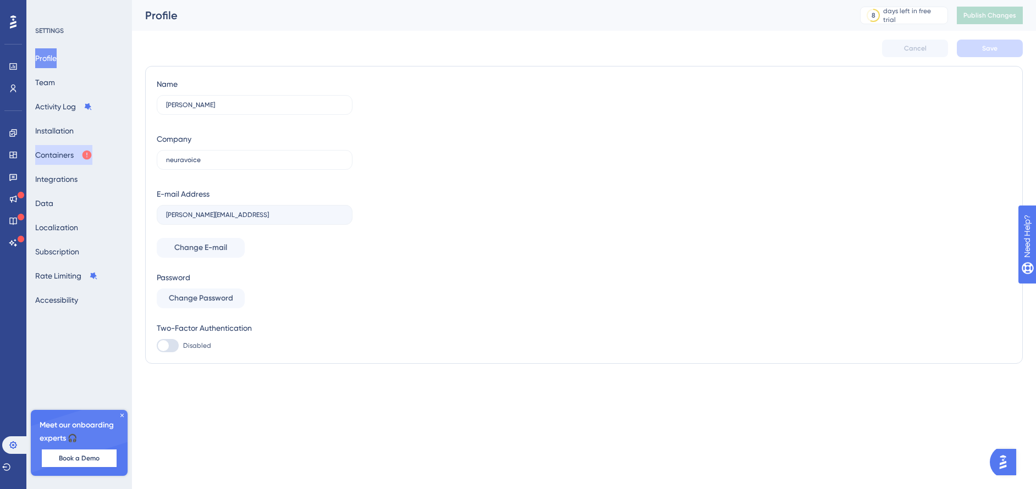
click at [86, 156] on button "Containers" at bounding box center [63, 155] width 57 height 20
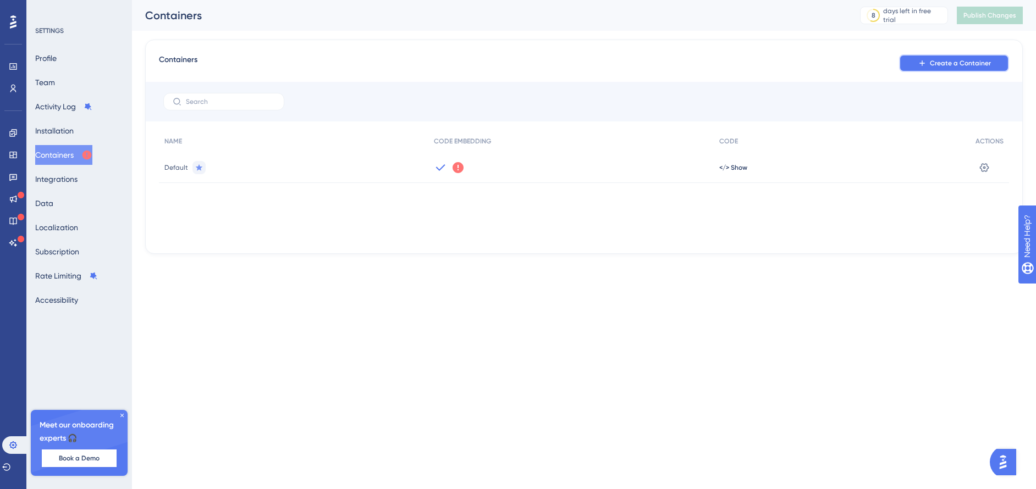
click at [938, 69] on button "Create a Container" at bounding box center [954, 63] width 110 height 18
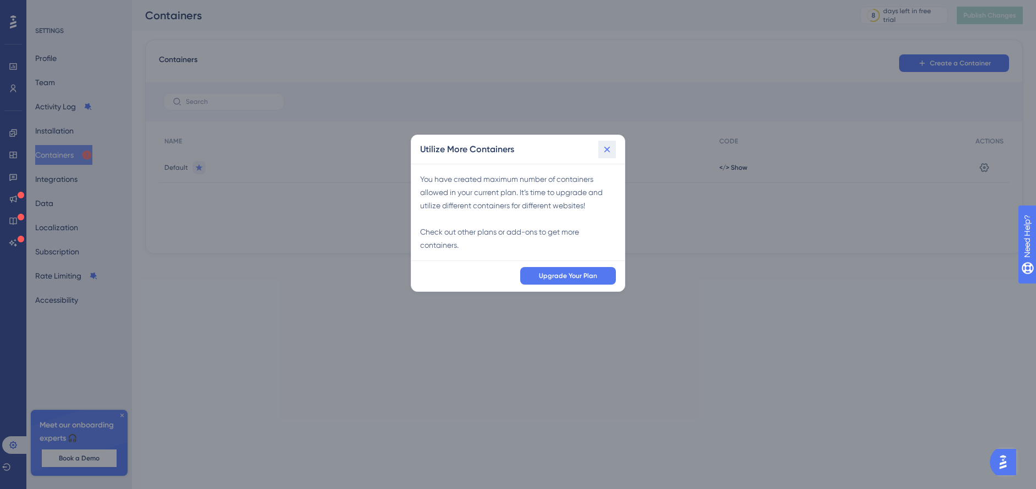
click at [612, 150] on button at bounding box center [607, 150] width 18 height 18
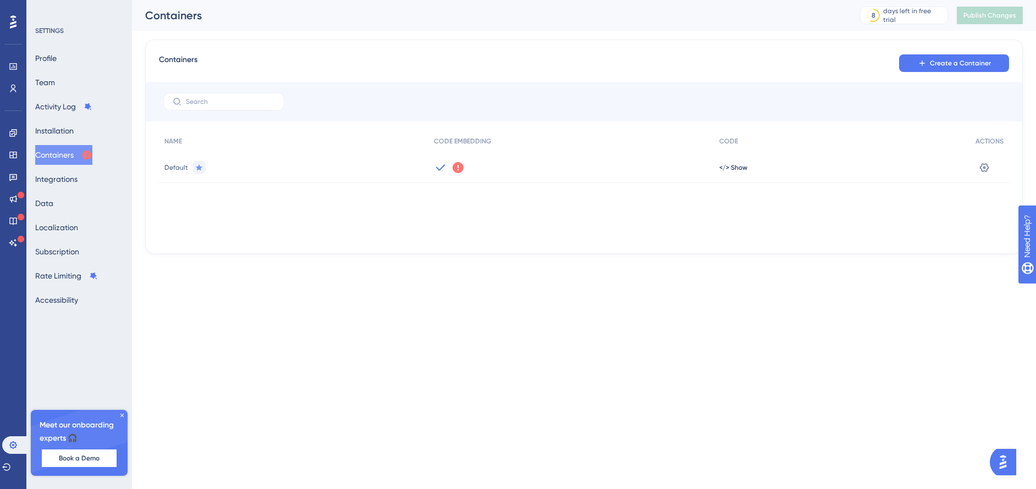
click at [544, 169] on div "We could not detect any activity from this Container Code for a while. Make sur…" at bounding box center [570, 167] width 285 height 31
click at [414, 158] on div "Default" at bounding box center [293, 167] width 269 height 31
click at [976, 165] on button at bounding box center [984, 168] width 18 height 18
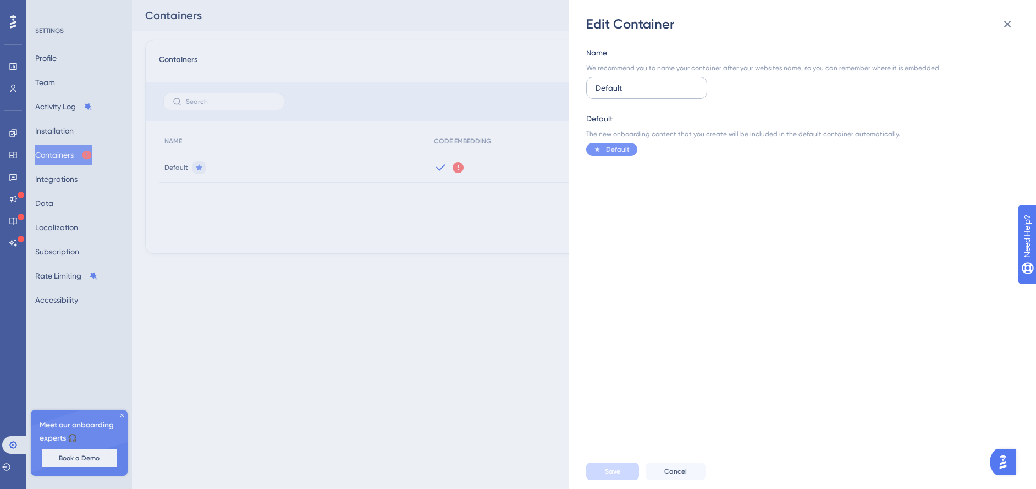
click at [632, 84] on input "Default" at bounding box center [646, 88] width 102 height 12
drag, startPoint x: 651, startPoint y: 86, endPoint x: 574, endPoint y: 86, distance: 77.0
click at [574, 86] on div "Edit Container Name We recommend you to name your container after your websites…" at bounding box center [801, 244] width 467 height 489
type input "Checklist"
click at [622, 469] on button "Save" at bounding box center [612, 472] width 53 height 18
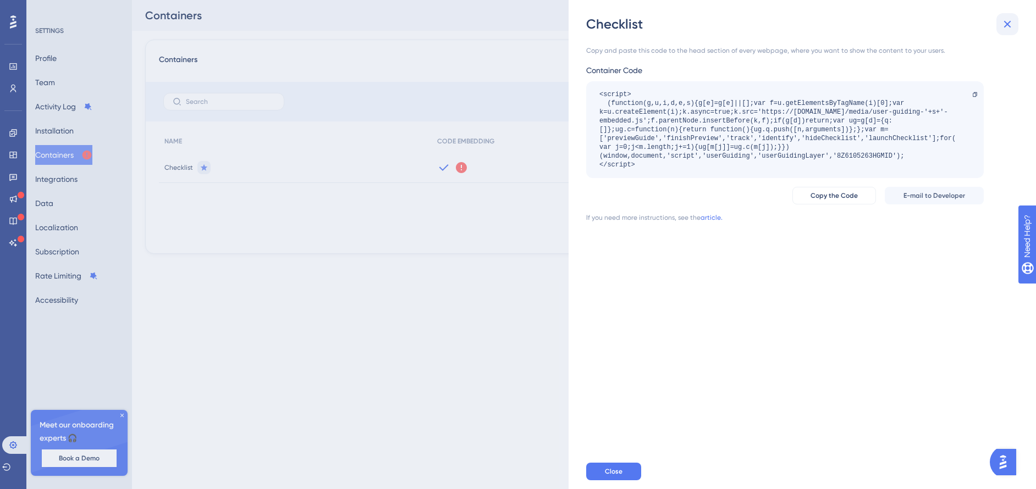
click at [1003, 26] on icon at bounding box center [1006, 24] width 13 height 13
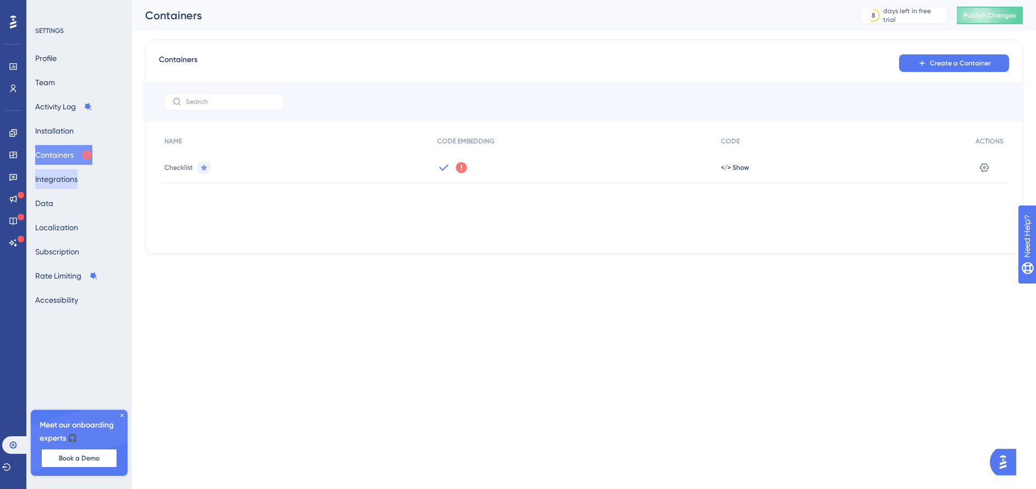
click at [57, 177] on button "Integrations" at bounding box center [56, 179] width 42 height 20
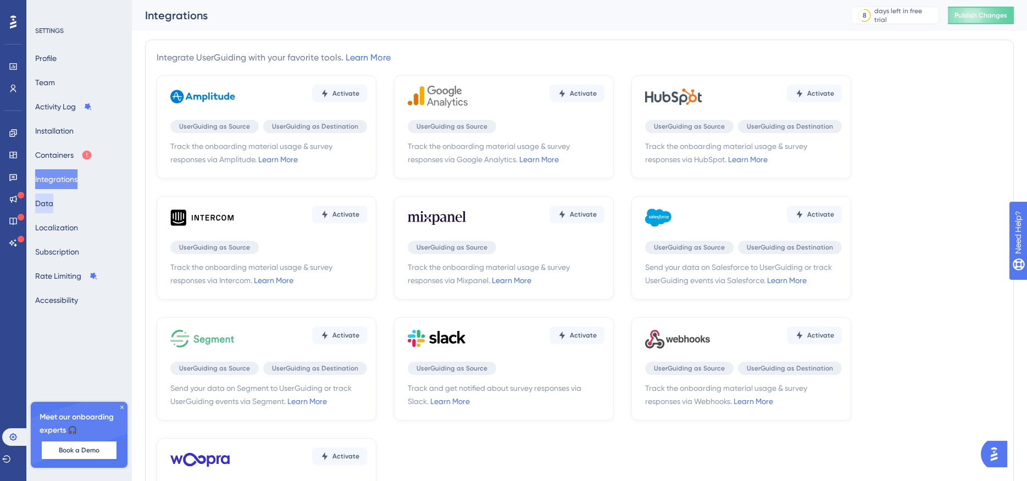
click at [53, 207] on button "Data" at bounding box center [44, 203] width 18 height 20
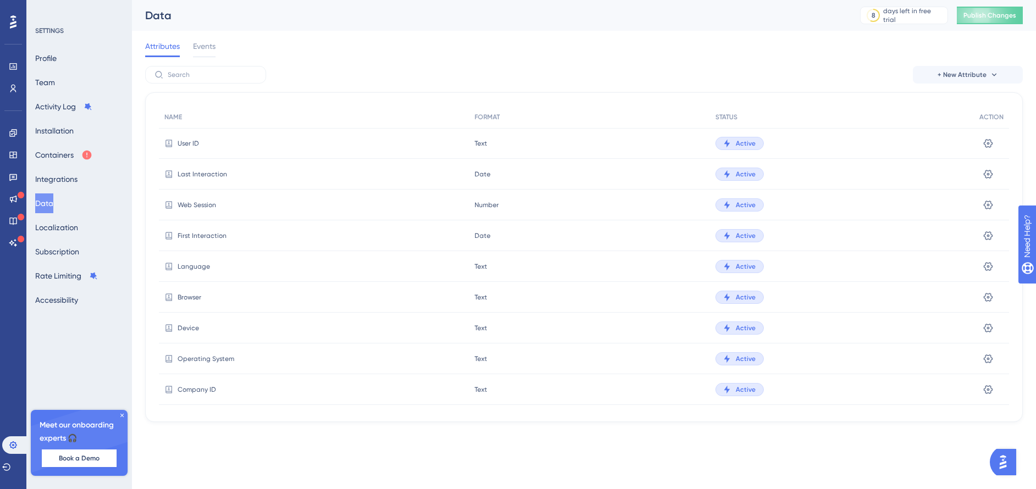
click at [121, 413] on icon at bounding box center [122, 415] width 7 height 7
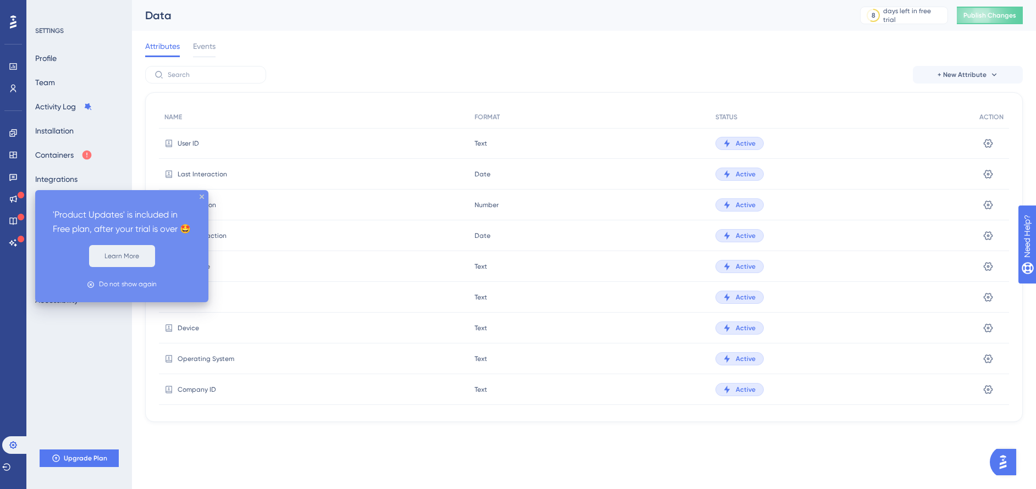
click at [137, 267] on button "Learn More" at bounding box center [122, 256] width 66 height 22
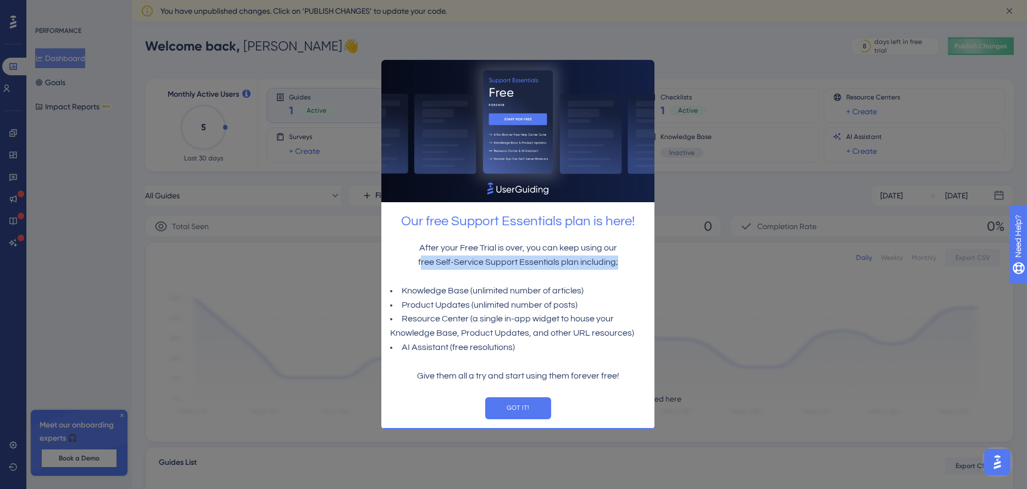
drag, startPoint x: 422, startPoint y: 259, endPoint x: 619, endPoint y: 264, distance: 197.4
click at [619, 264] on p "free Self-Service Support Essentials plan including;" at bounding box center [518, 262] width 256 height 14
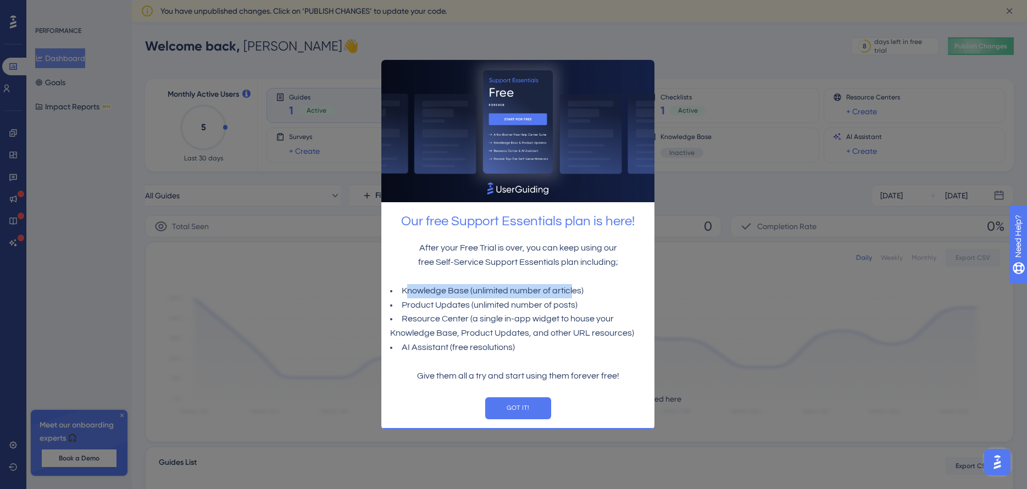
drag, startPoint x: 404, startPoint y: 290, endPoint x: 571, endPoint y: 291, distance: 167.1
click at [571, 291] on li "Knowledge Base (unlimited number of articles)" at bounding box center [518, 291] width 256 height 14
click at [480, 278] on p at bounding box center [518, 276] width 256 height 14
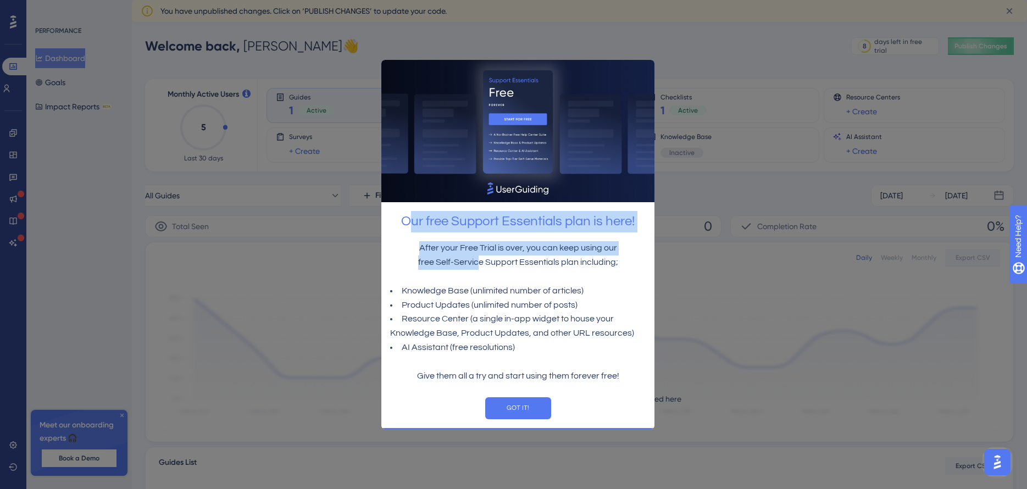
drag, startPoint x: 457, startPoint y: 259, endPoint x: 464, endPoint y: 279, distance: 21.2
click at [478, 268] on div "Our free Support Essentials plan is here! After your Free Trial is over, you ca…" at bounding box center [517, 243] width 273 height 368
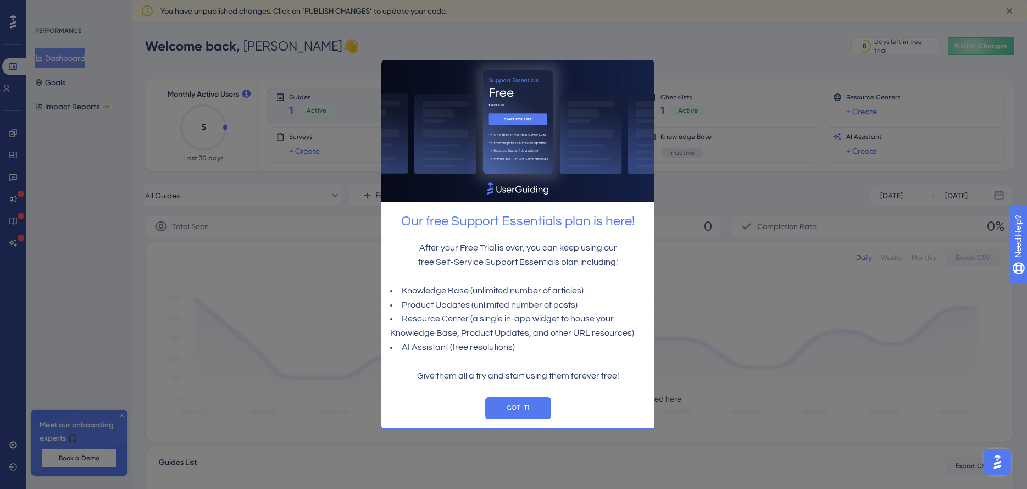
click at [451, 294] on li "Knowledge Base (unlimited number of articles)" at bounding box center [518, 291] width 256 height 14
click at [527, 411] on button "GOT IT!" at bounding box center [518, 408] width 66 height 22
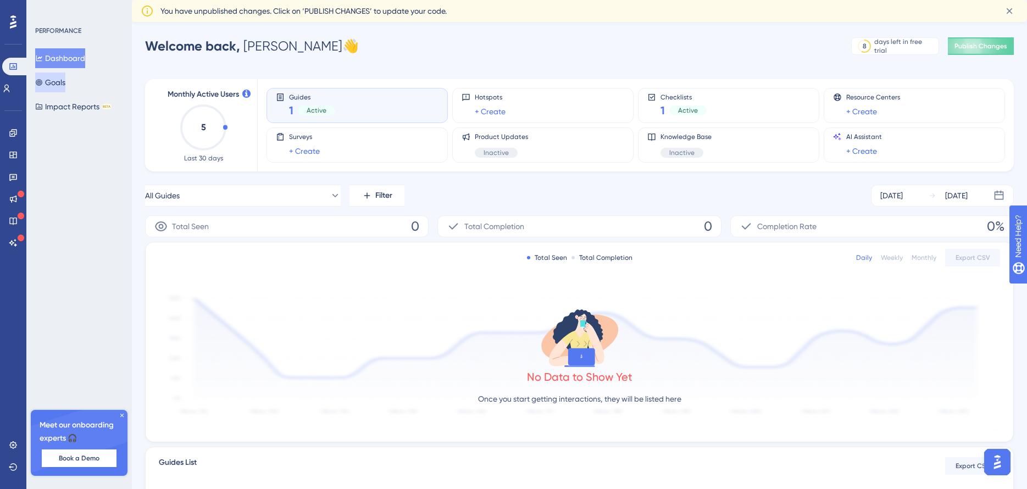
click at [65, 78] on button "Goals" at bounding box center [50, 83] width 30 height 20
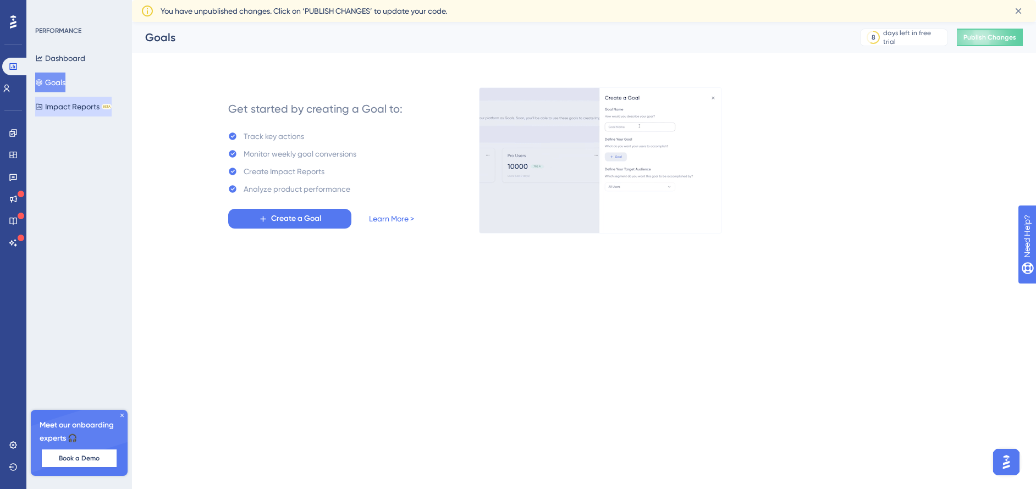
click at [73, 108] on button "Impact Reports BETA" at bounding box center [73, 107] width 76 height 20
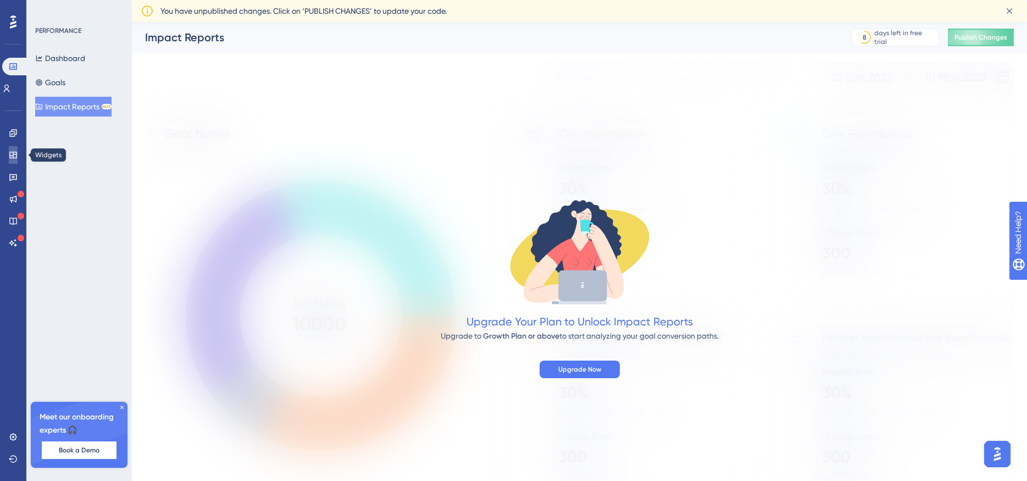
click at [16, 156] on icon at bounding box center [12, 155] width 7 height 7
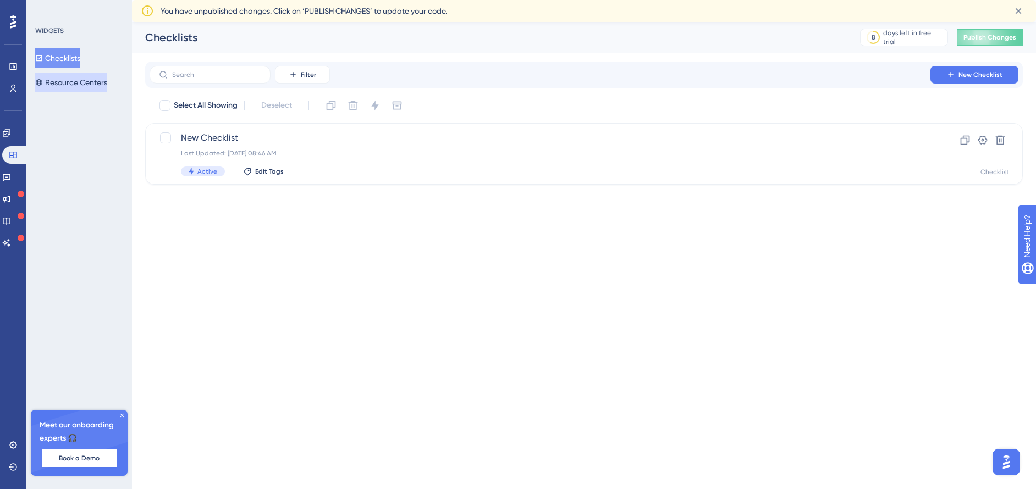
click at [63, 77] on button "Resource Centers" at bounding box center [71, 83] width 72 height 20
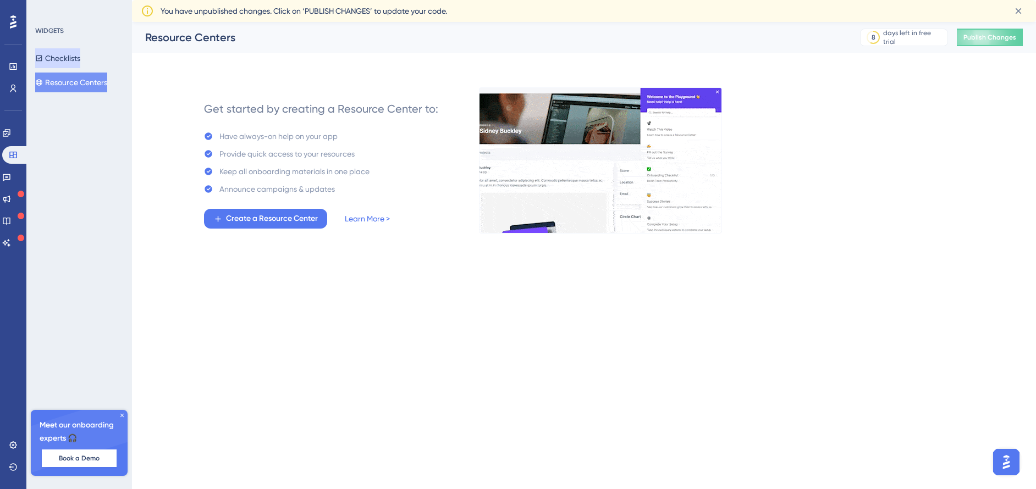
click at [63, 54] on button "Checklists" at bounding box center [57, 58] width 45 height 20
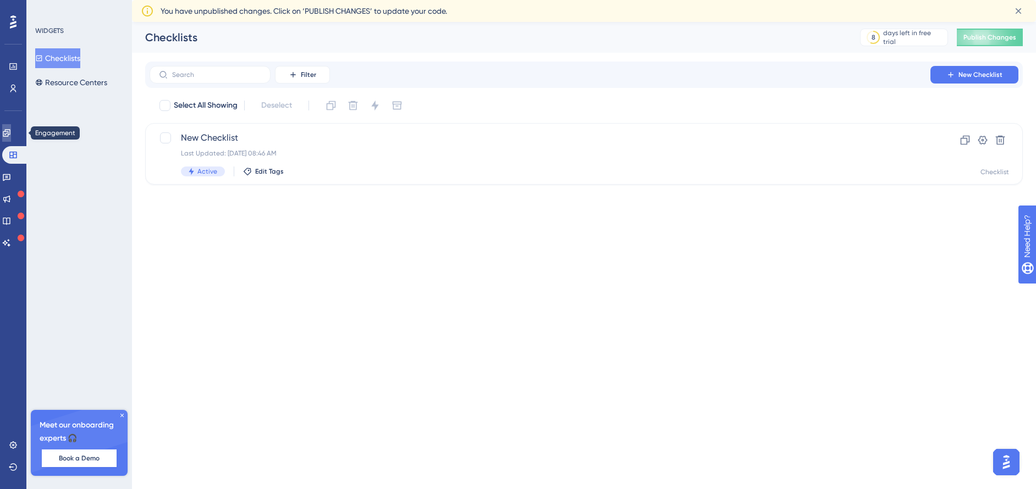
click at [10, 135] on icon at bounding box center [6, 132] width 7 height 7
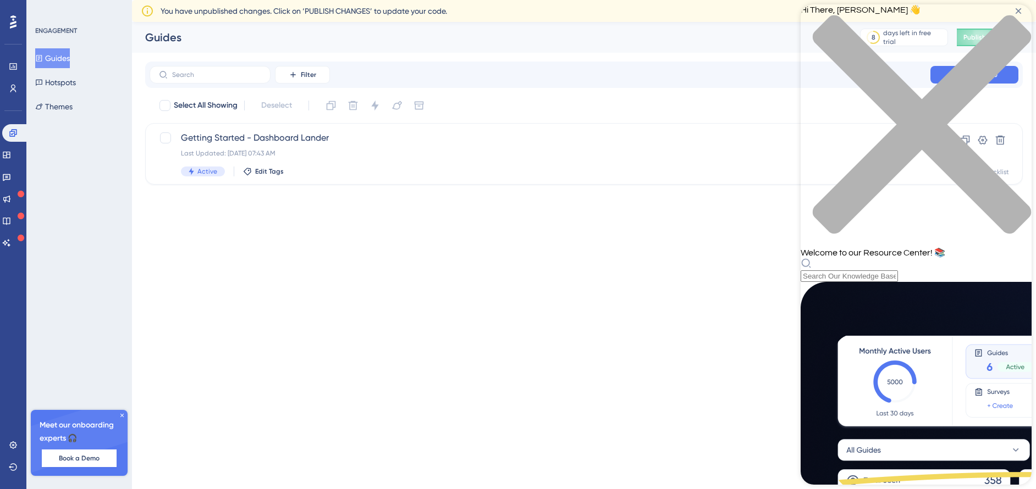
click at [1011, 24] on icon "close resource center" at bounding box center [915, 130] width 231 height 231
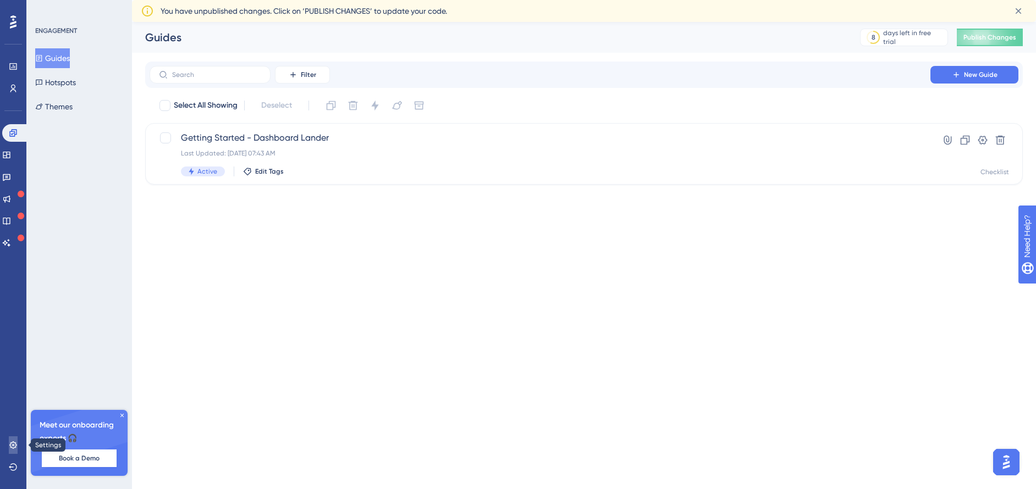
click at [14, 448] on icon at bounding box center [13, 445] width 9 height 9
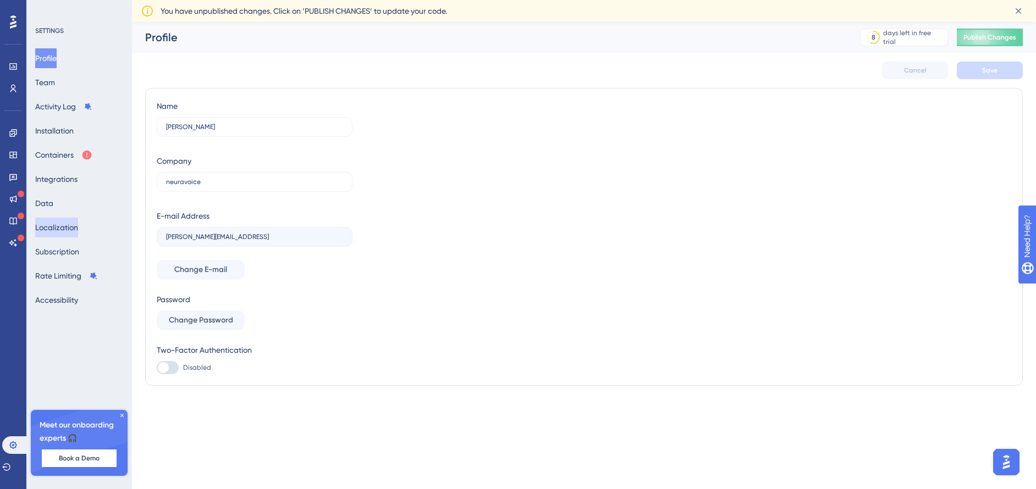
click at [55, 235] on button "Localization" at bounding box center [56, 228] width 43 height 20
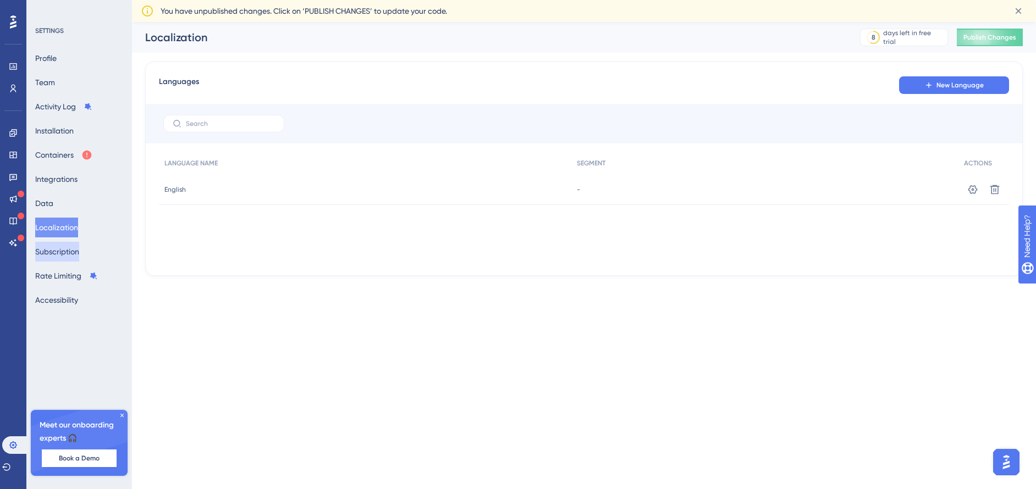
click at [57, 254] on button "Subscription" at bounding box center [57, 252] width 44 height 20
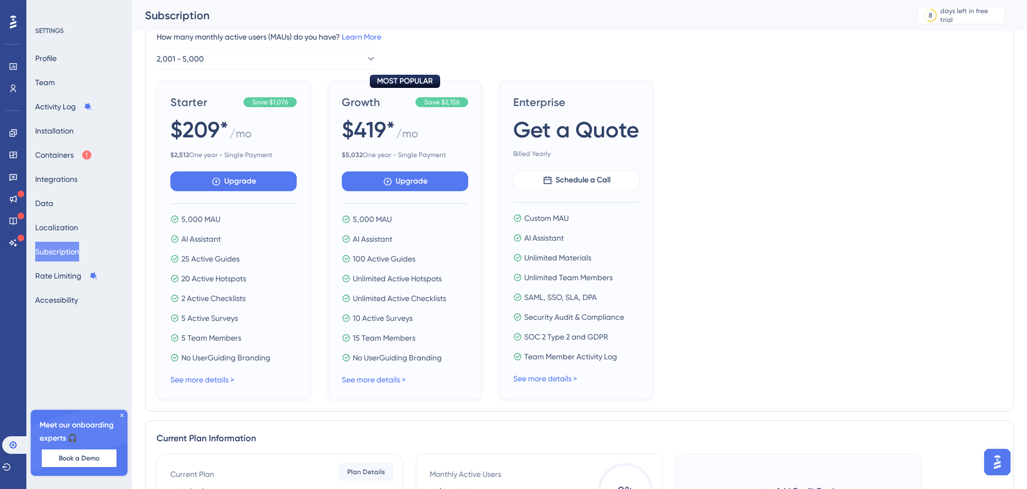
scroll to position [110, 0]
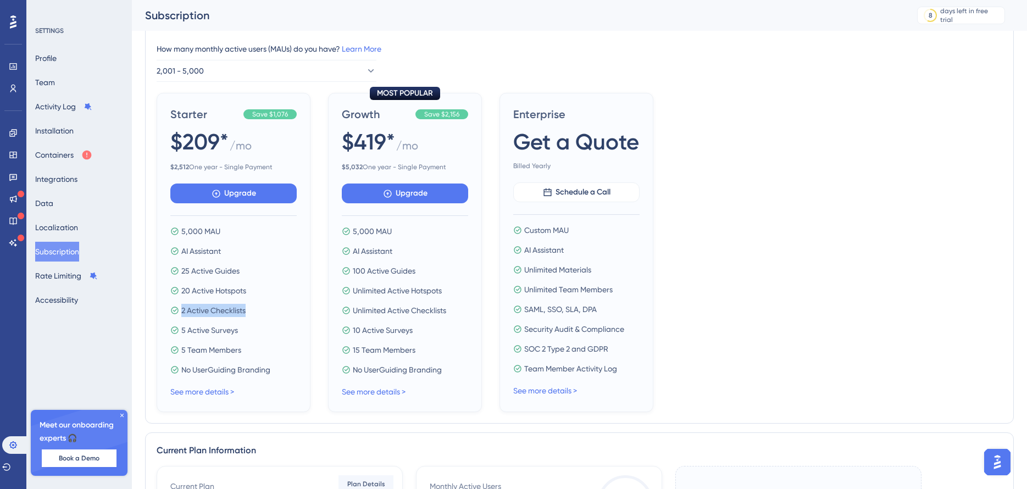
drag, startPoint x: 182, startPoint y: 309, endPoint x: 280, endPoint y: 311, distance: 98.4
click at [280, 311] on div "2 Active Checklists" at bounding box center [233, 310] width 126 height 13
click at [864, 217] on div "Starter Save $1,076 $209* / mo $ 2,512 One year - Single Payment Upgrade 5,000 …" at bounding box center [580, 252] width 846 height 319
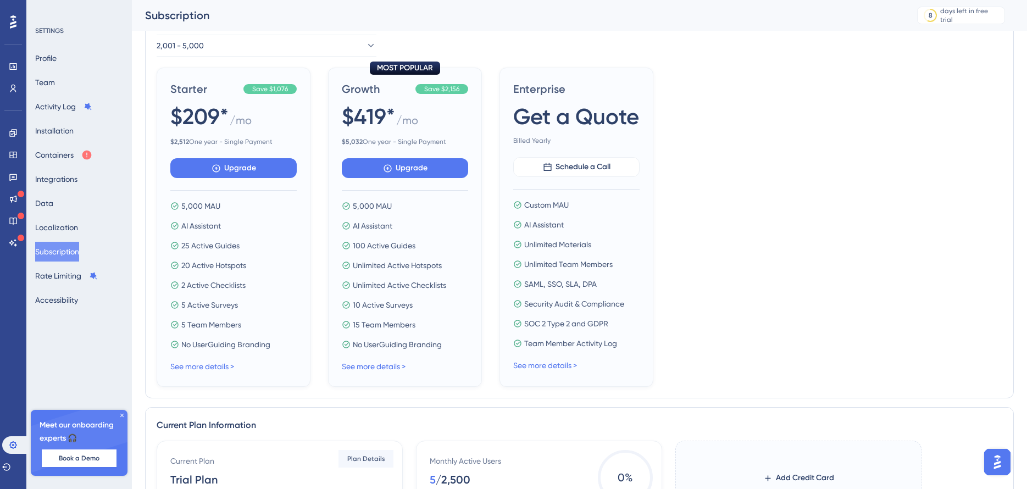
scroll to position [55, 0]
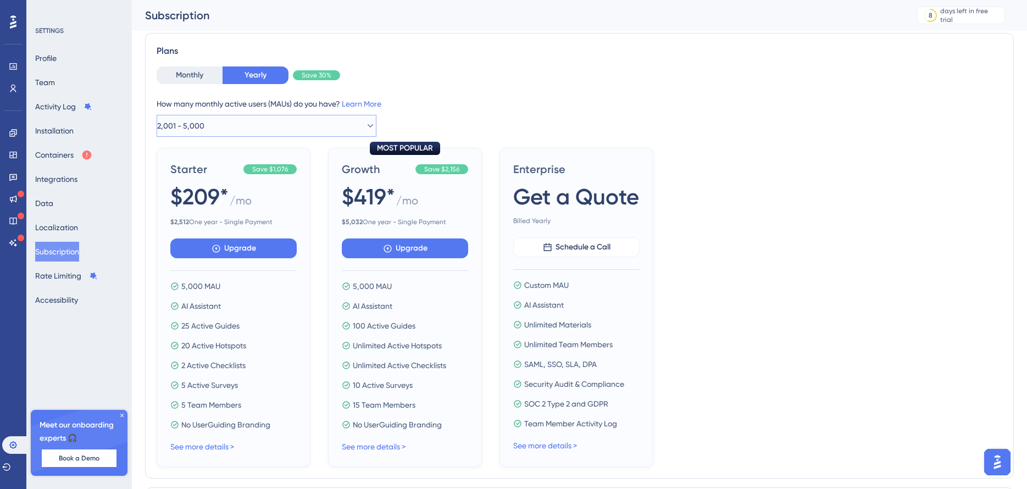
click at [280, 126] on button "2,001 - 5,000" at bounding box center [267, 126] width 220 height 22
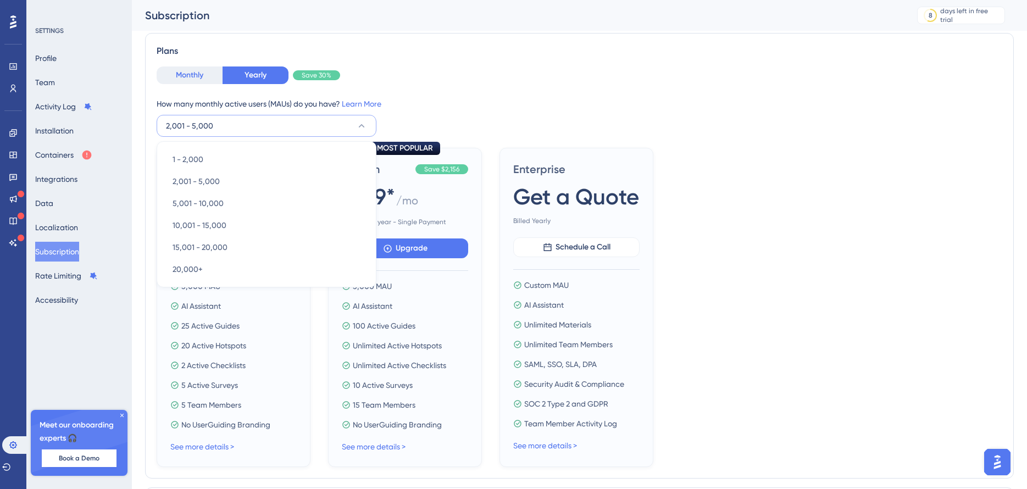
click at [195, 79] on button "Monthly" at bounding box center [190, 76] width 66 height 18
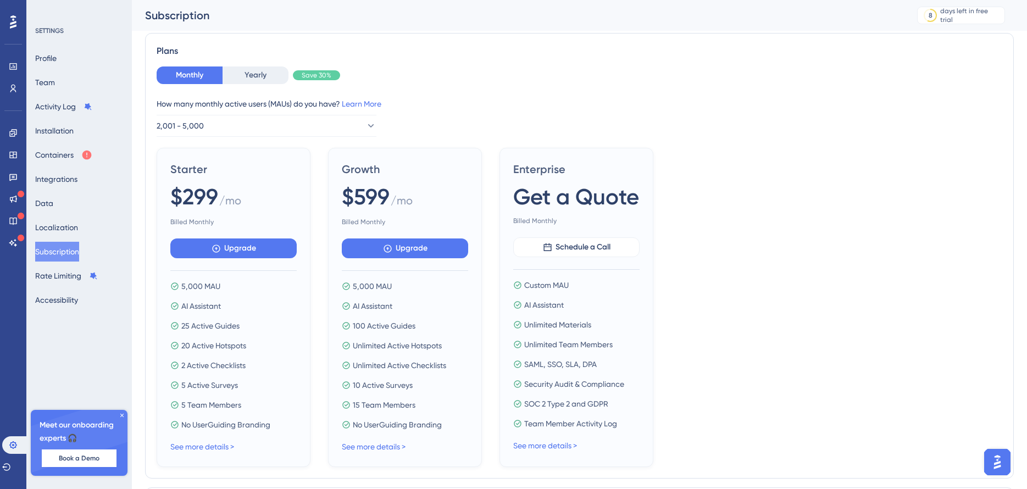
click at [220, 108] on div "How many monthly active users (MAUs) do you have? Learn More" at bounding box center [580, 103] width 846 height 13
click at [225, 125] on button "2,001 - 5,000" at bounding box center [267, 126] width 220 height 22
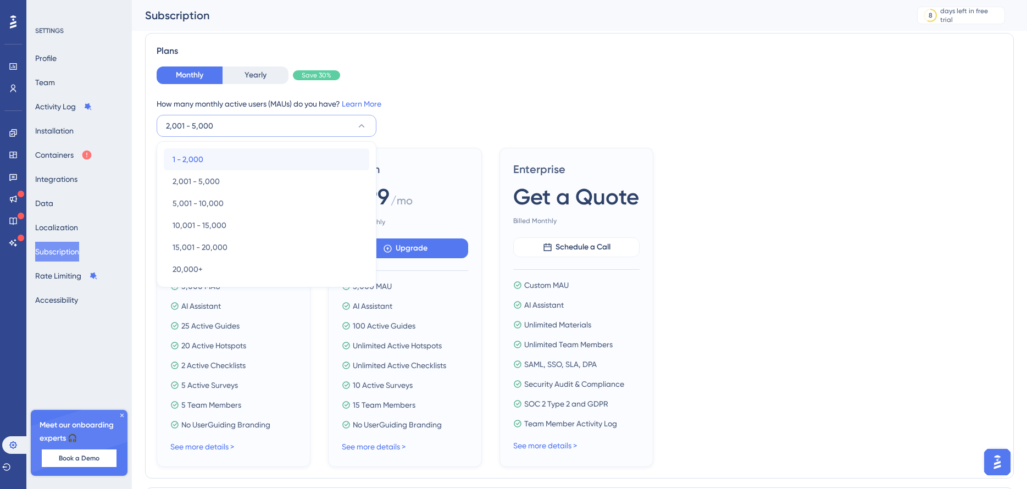
click at [222, 158] on div "1 - 2,000 1 - 2,000" at bounding box center [267, 159] width 188 height 22
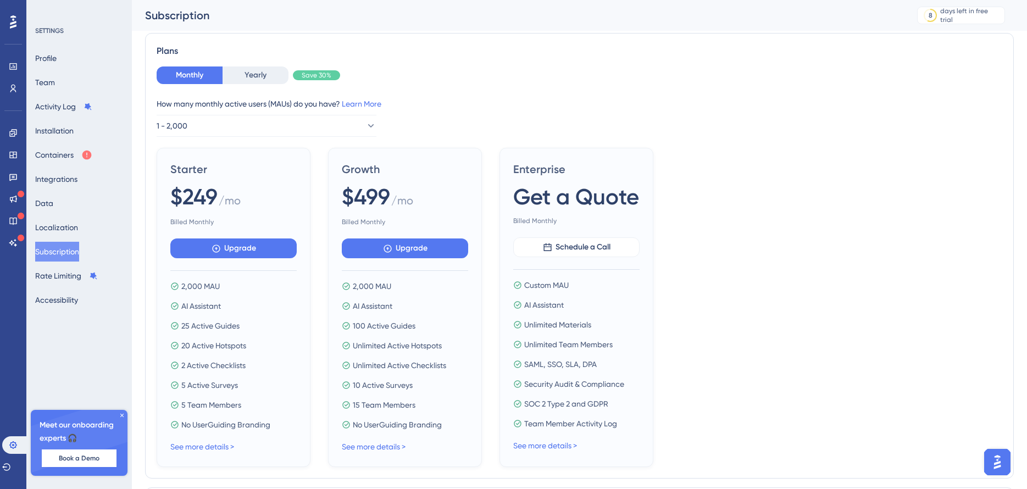
click at [455, 123] on div "How many monthly active users (MAUs) do you have? Learn More 1 - 2,000" at bounding box center [580, 117] width 846 height 40
drag, startPoint x: 176, startPoint y: 190, endPoint x: 220, endPoint y: 195, distance: 44.3
click at [220, 195] on div "$249 / mo" at bounding box center [233, 197] width 126 height 32
click at [496, 109] on div "How many monthly active users (MAUs) do you have? Learn More" at bounding box center [580, 103] width 846 height 13
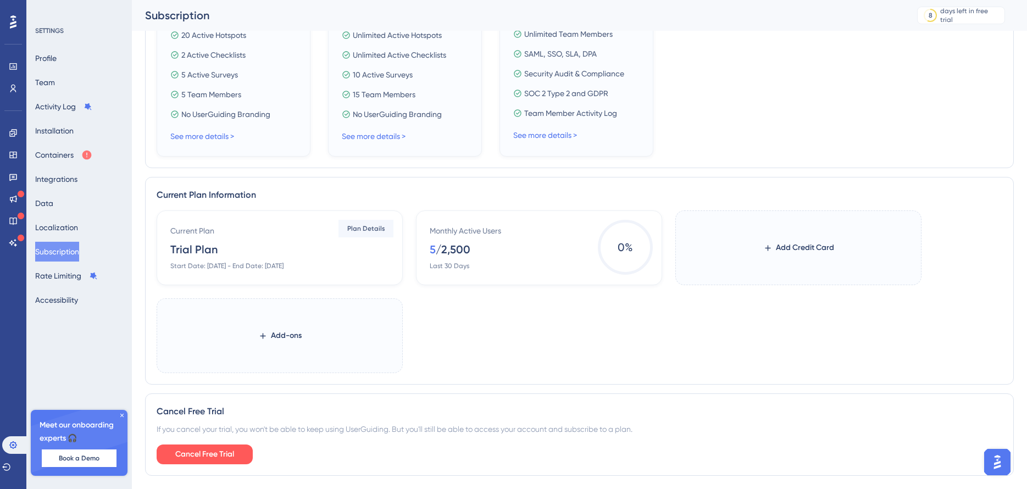
scroll to position [396, 0]
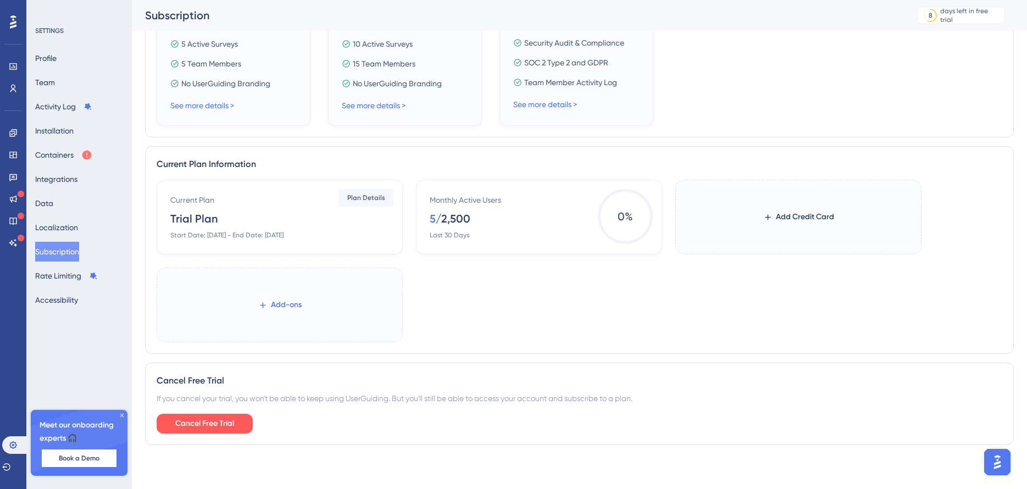
click at [283, 307] on span "Add-ons" at bounding box center [286, 304] width 31 height 13
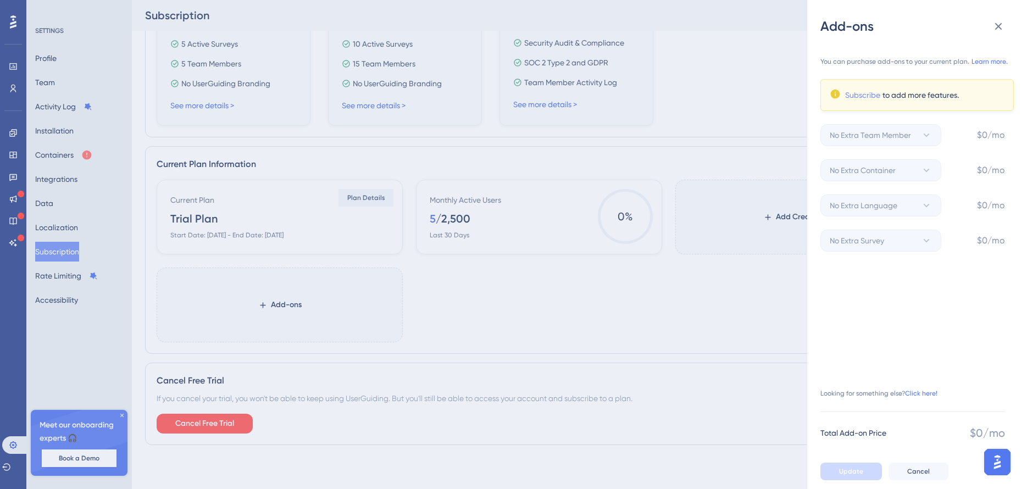
click at [870, 96] on link "Subscribe" at bounding box center [862, 94] width 35 height 13
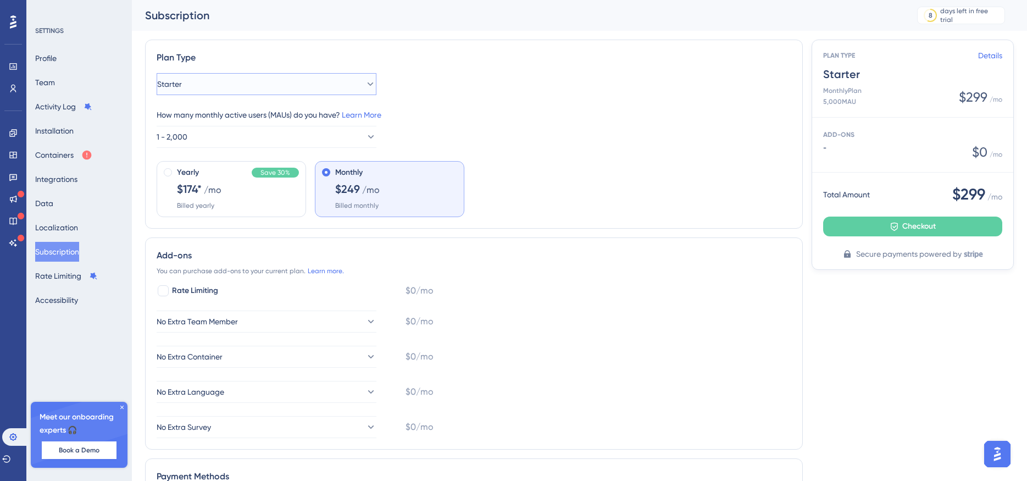
click at [365, 80] on icon at bounding box center [370, 84] width 11 height 11
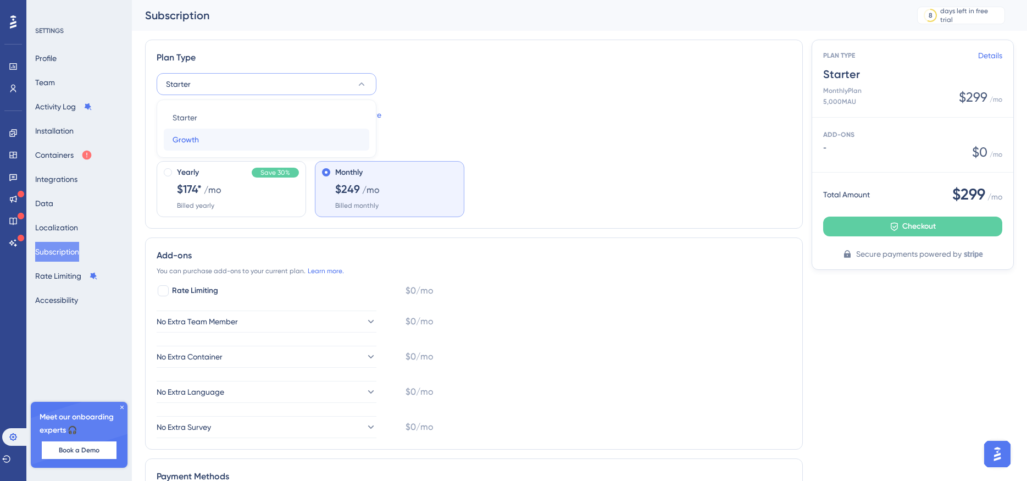
click at [274, 140] on div "Growth Growth" at bounding box center [267, 140] width 188 height 22
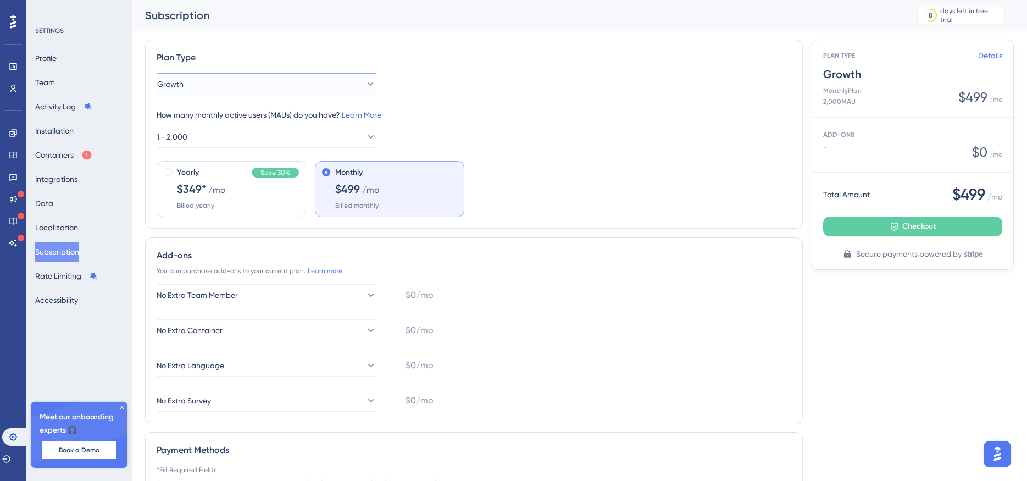
click at [330, 80] on button "Growth" at bounding box center [267, 84] width 220 height 22
click at [297, 118] on div "Starter Starter" at bounding box center [267, 118] width 188 height 22
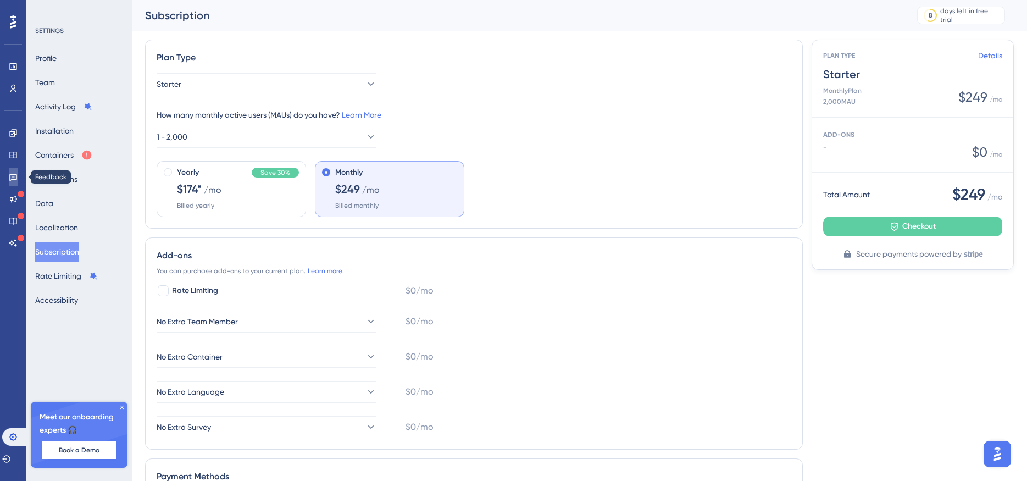
click at [12, 172] on link at bounding box center [13, 177] width 9 height 18
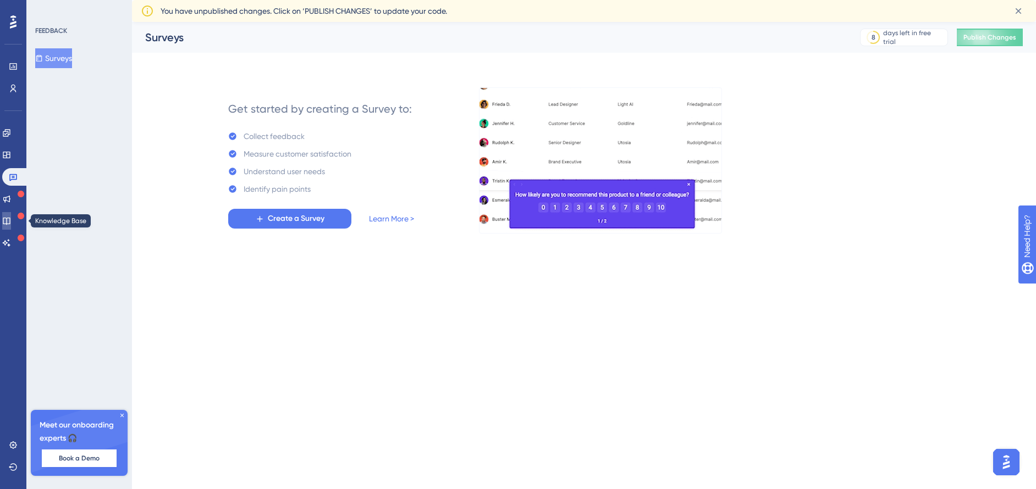
click at [8, 215] on link at bounding box center [6, 221] width 9 height 18
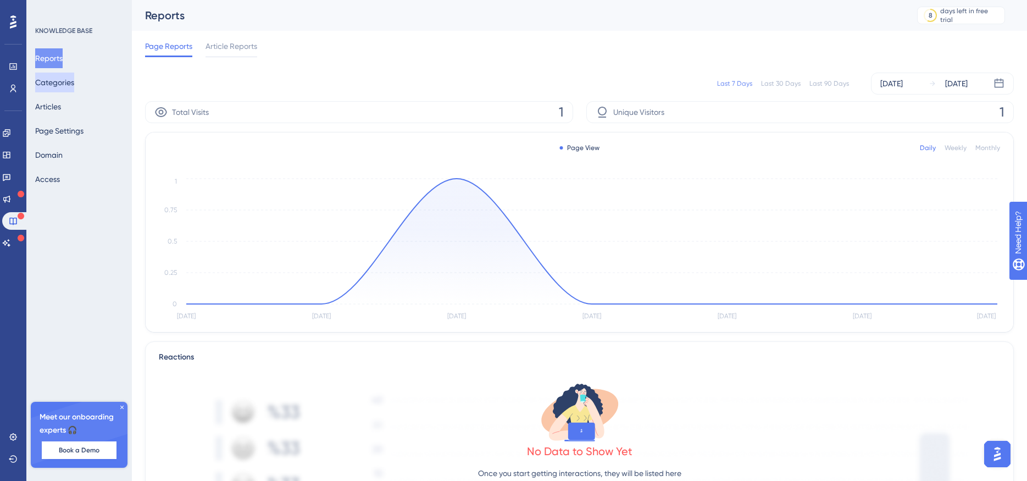
click at [58, 81] on button "Categories" at bounding box center [54, 83] width 39 height 20
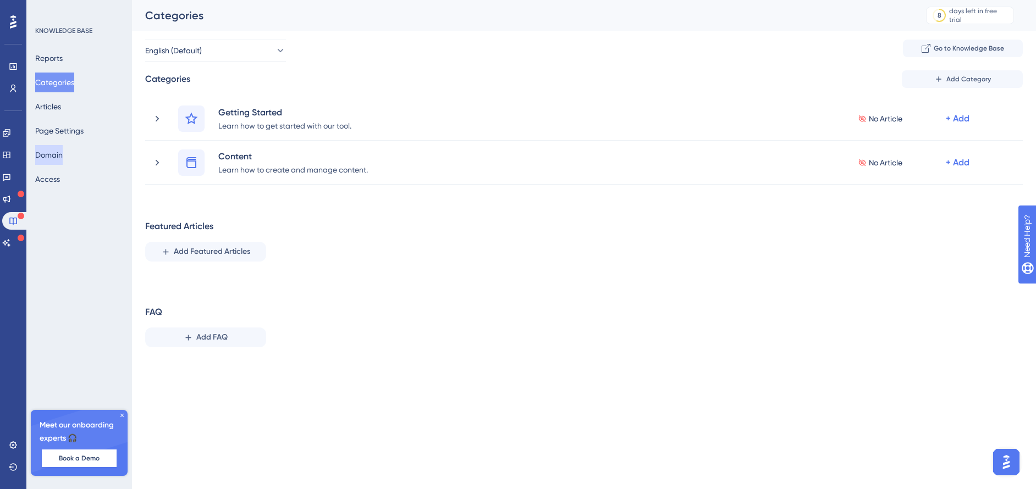
click at [63, 159] on button "Domain" at bounding box center [48, 155] width 27 height 20
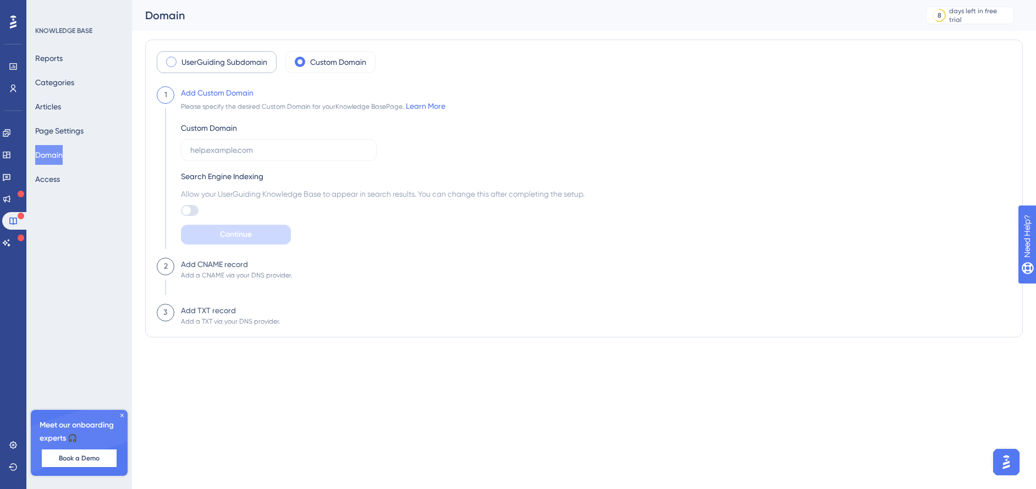
click at [204, 62] on label "UserGuiding Subdomain" at bounding box center [224, 62] width 86 height 13
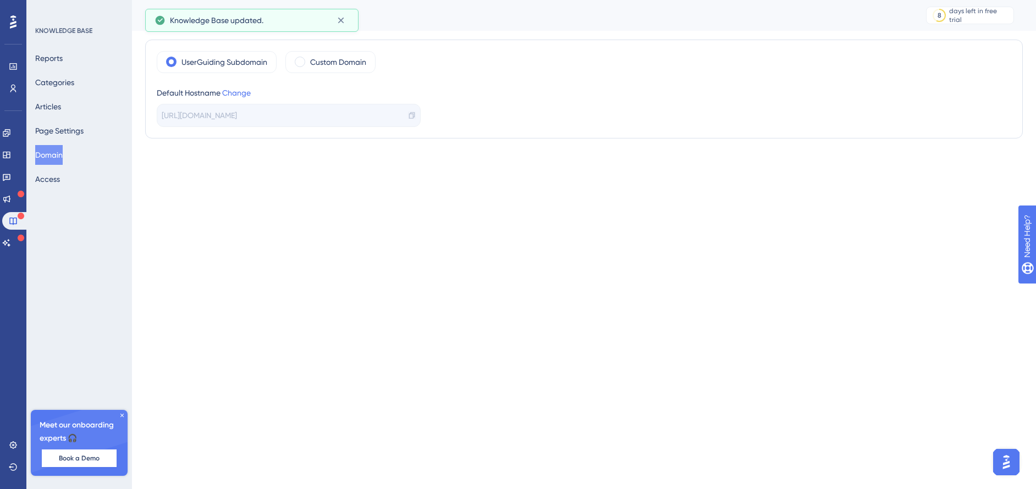
click at [409, 115] on icon at bounding box center [412, 116] width 8 height 8
copy div
click at [410, 115] on icon at bounding box center [412, 116] width 8 height 8
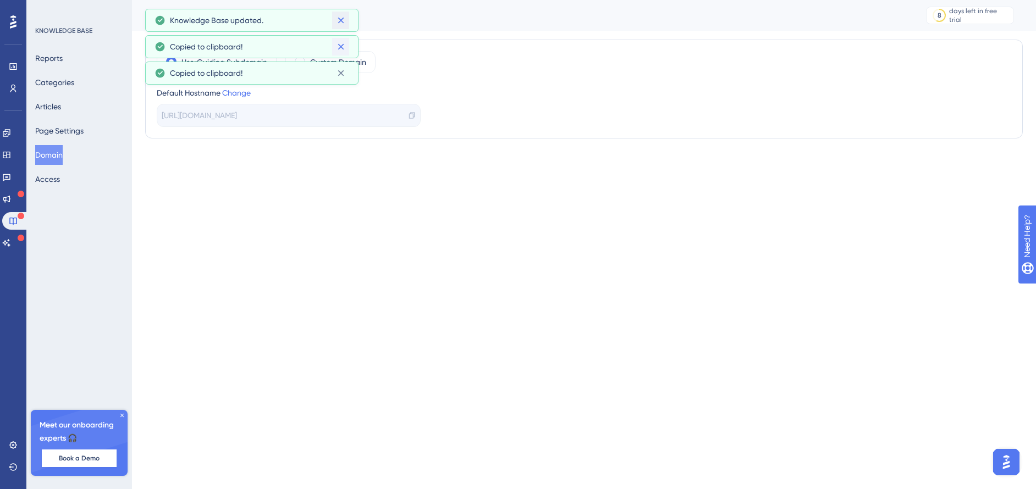
drag, startPoint x: 339, startPoint y: 22, endPoint x: 339, endPoint y: 28, distance: 6.1
click at [339, 21] on icon at bounding box center [340, 20] width 11 height 11
click at [339, 18] on icon at bounding box center [340, 20] width 11 height 11
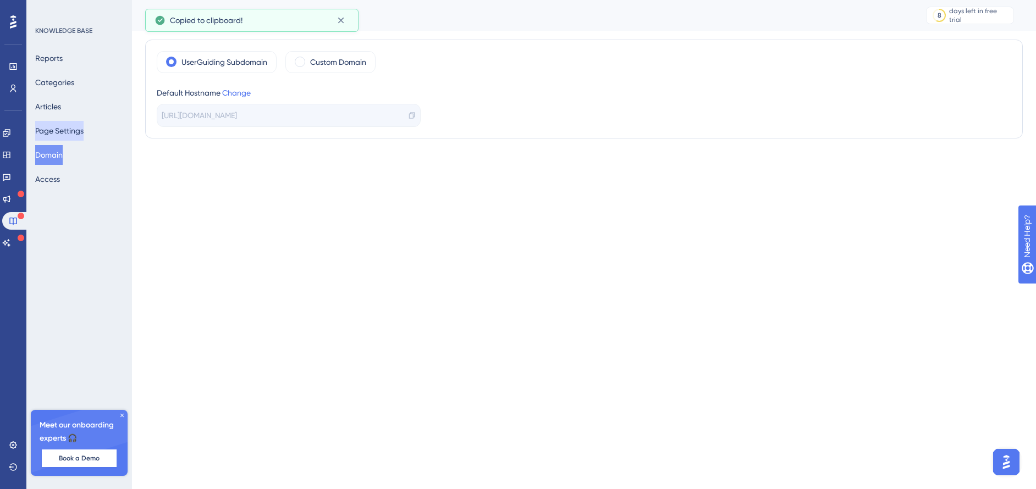
click at [46, 134] on button "Page Settings" at bounding box center [59, 131] width 48 height 20
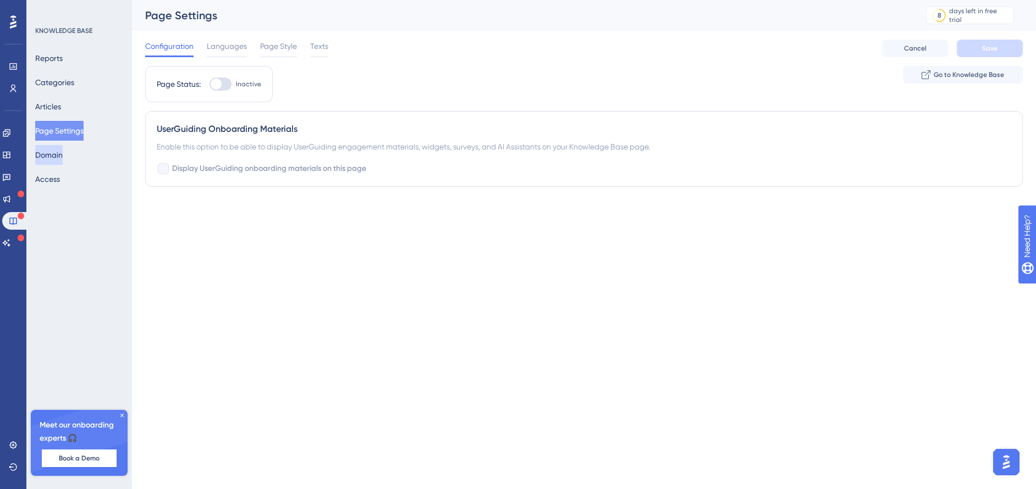
click at [63, 162] on button "Domain" at bounding box center [48, 155] width 27 height 20
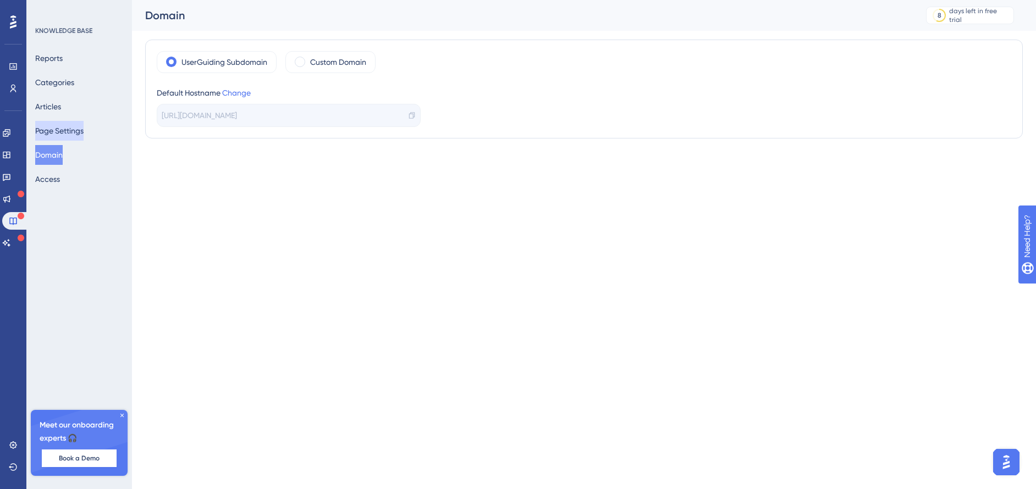
click at [68, 124] on button "Page Settings" at bounding box center [59, 131] width 48 height 20
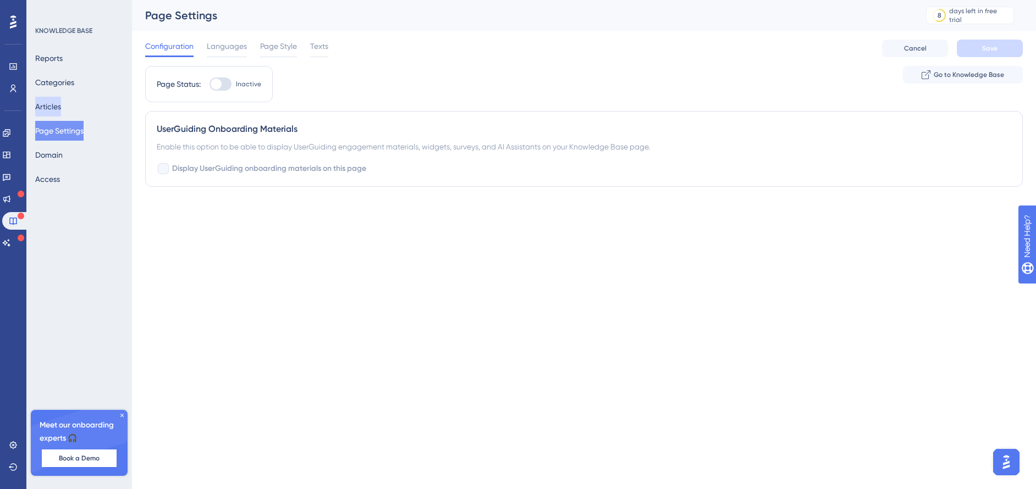
click at [61, 106] on button "Articles" at bounding box center [48, 107] width 26 height 20
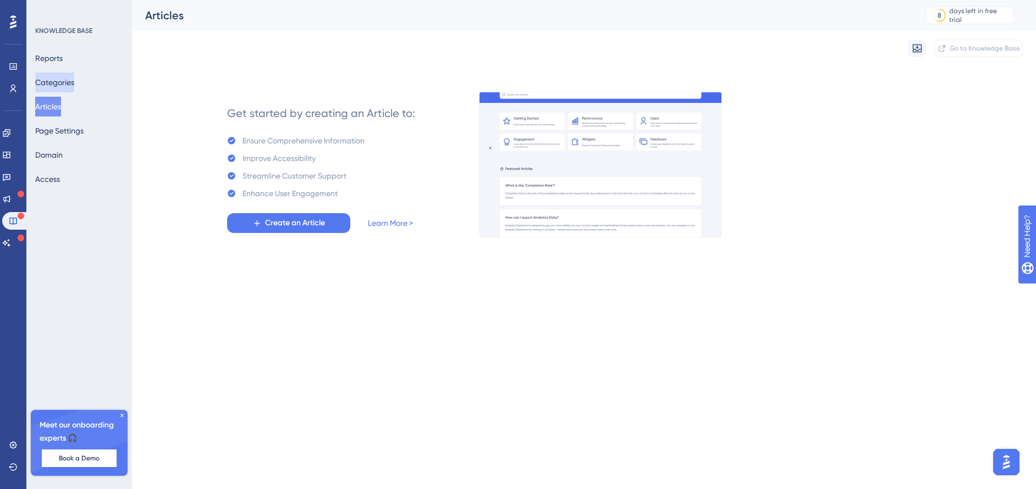
click at [74, 84] on button "Categories" at bounding box center [54, 83] width 39 height 20
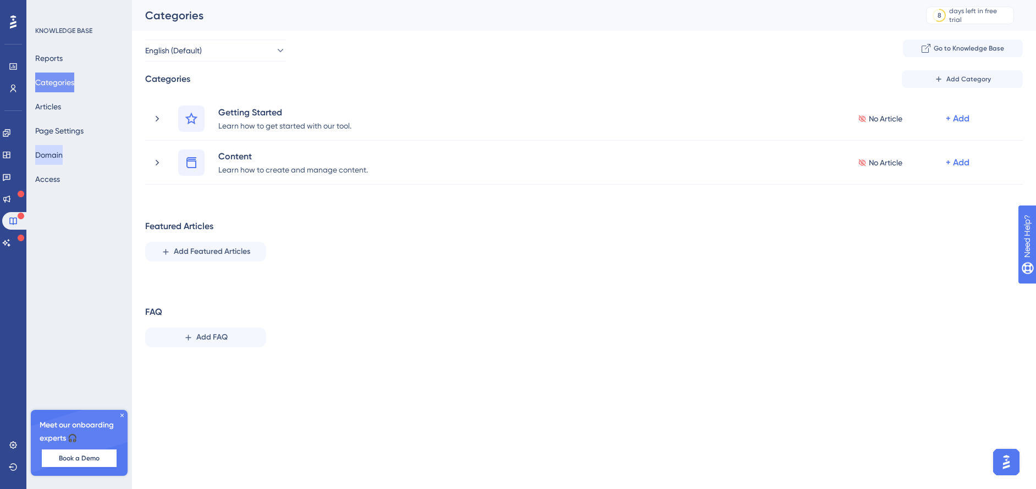
click at [59, 161] on button "Domain" at bounding box center [48, 155] width 27 height 20
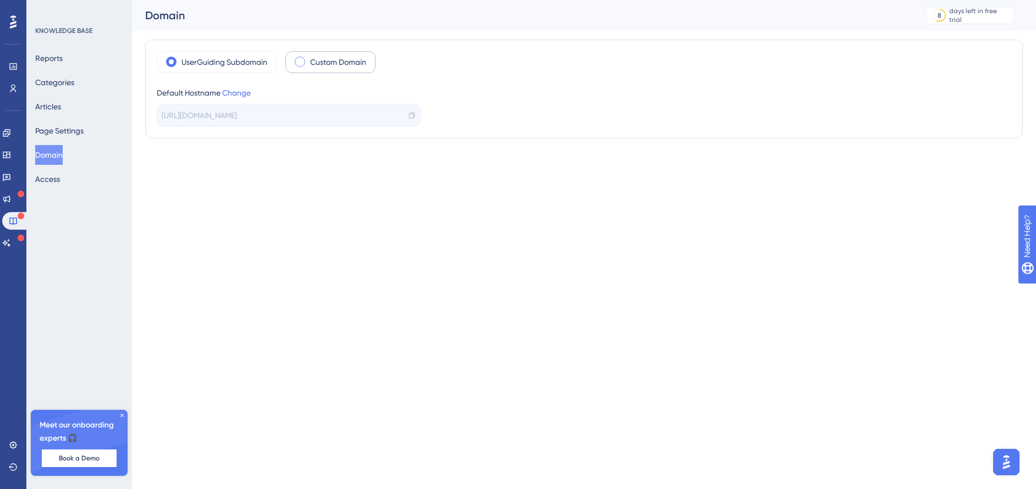
click at [337, 65] on label "Custom Domain" at bounding box center [338, 62] width 56 height 13
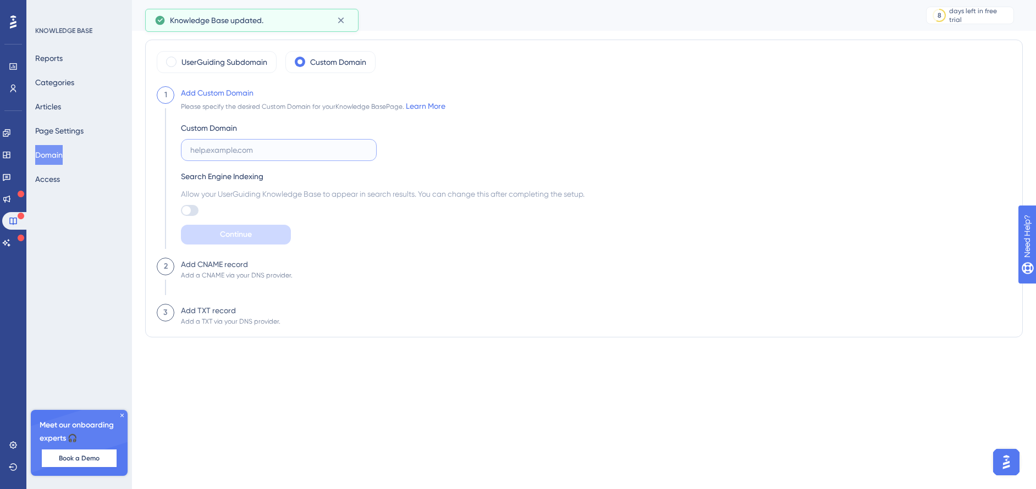
click at [212, 148] on input "text" at bounding box center [278, 150] width 177 height 12
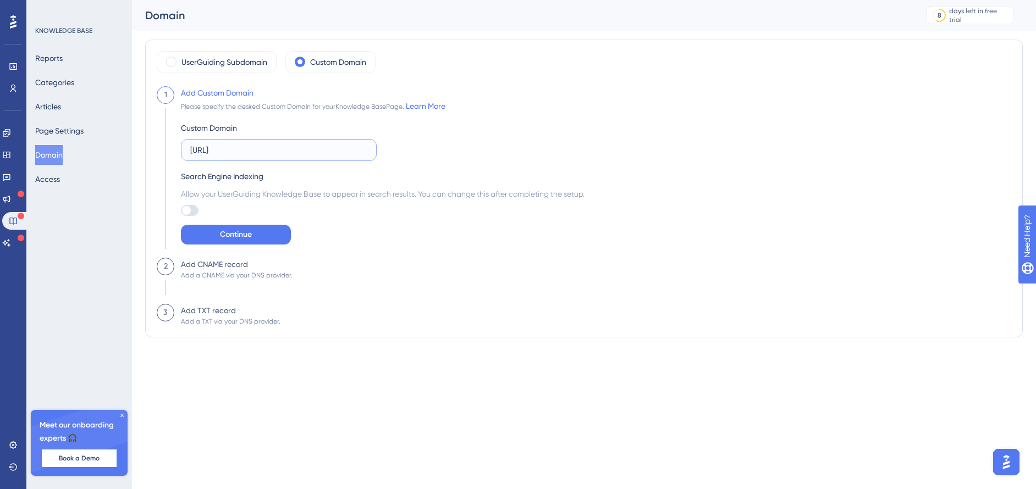
type input "help.neuravoice.ai"
click at [197, 211] on div at bounding box center [190, 210] width 18 height 11
click at [181, 211] on input "checkbox" at bounding box center [180, 211] width 1 height 1
click at [465, 193] on span "Allow your UserGuiding Knowledge Base to appear in search results. You can chan…" at bounding box center [382, 193] width 403 height 13
click at [191, 209] on div at bounding box center [193, 210] width 9 height 9
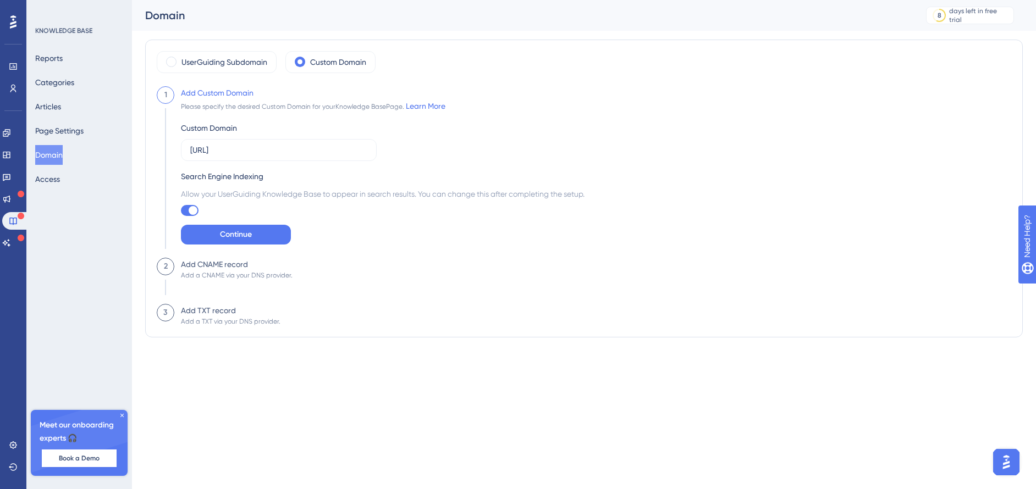
click at [181, 211] on input "checkbox" at bounding box center [180, 211] width 1 height 1
checkbox input "false"
click at [407, 216] on div "Custom Domain help.neuravoice.ai Search Engine Indexing Allow your UserGuiding …" at bounding box center [382, 179] width 403 height 132
click at [227, 232] on span "Continue" at bounding box center [236, 234] width 32 height 13
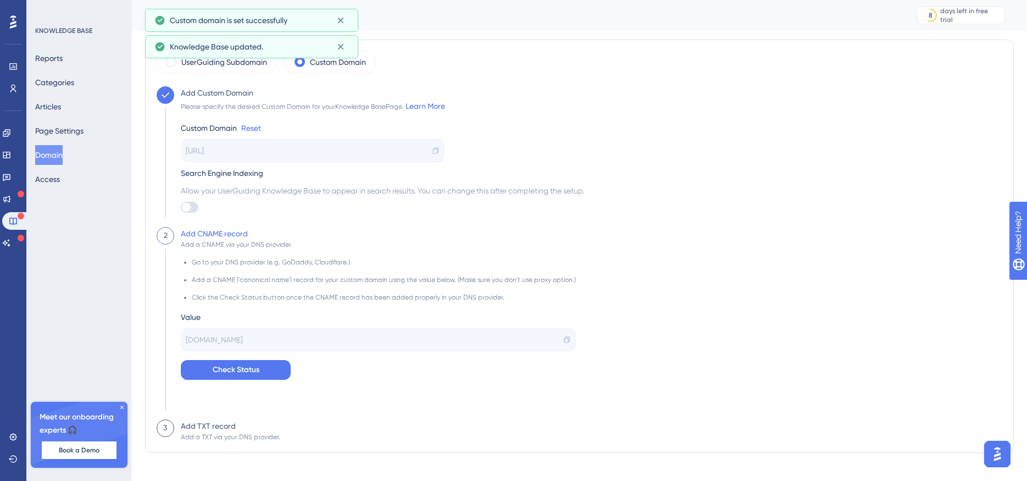
click at [225, 337] on span "help.userguiding.site" at bounding box center [214, 339] width 57 height 13
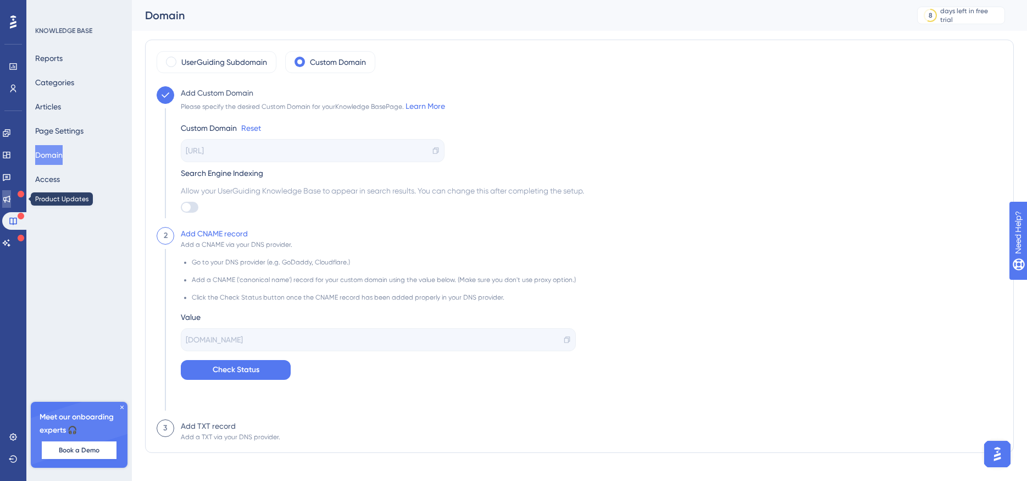
click at [10, 197] on icon at bounding box center [6, 199] width 7 height 7
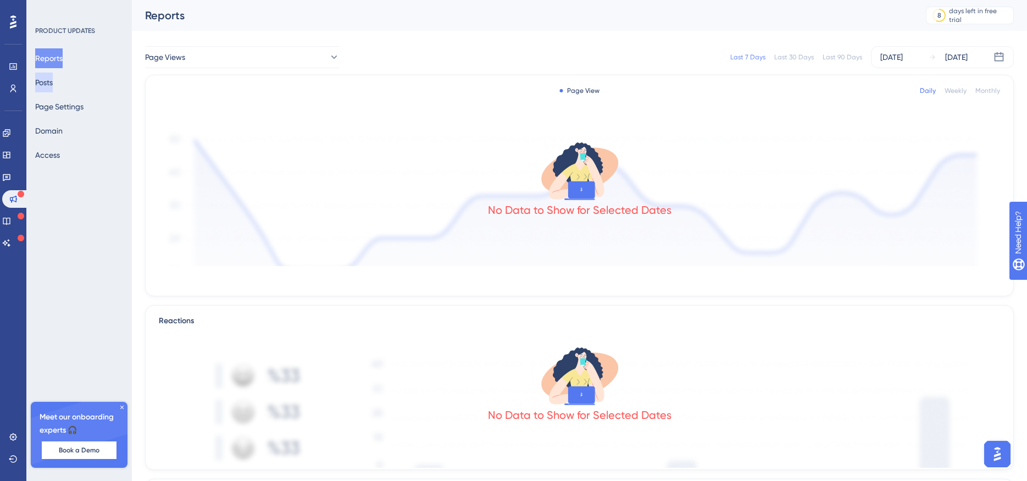
click at [53, 84] on button "Posts" at bounding box center [44, 83] width 18 height 20
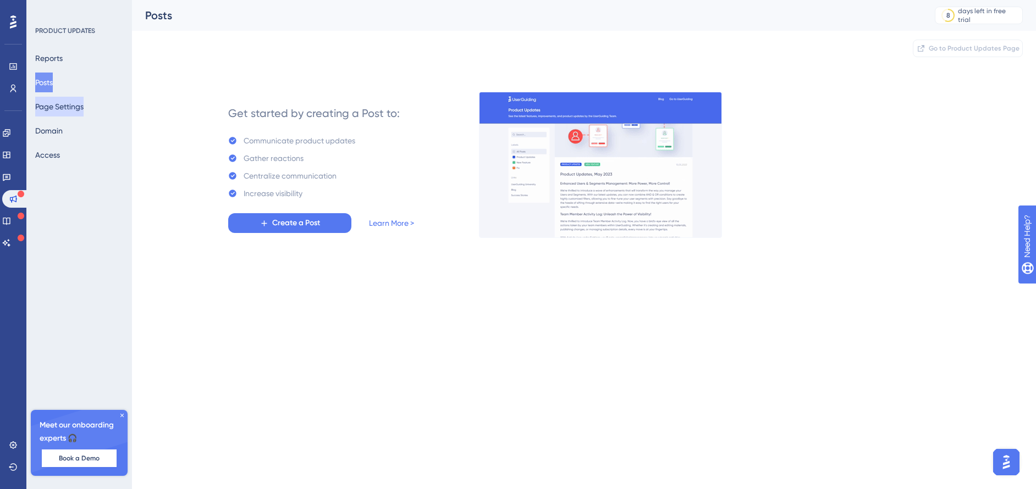
click at [73, 109] on button "Page Settings" at bounding box center [59, 107] width 48 height 20
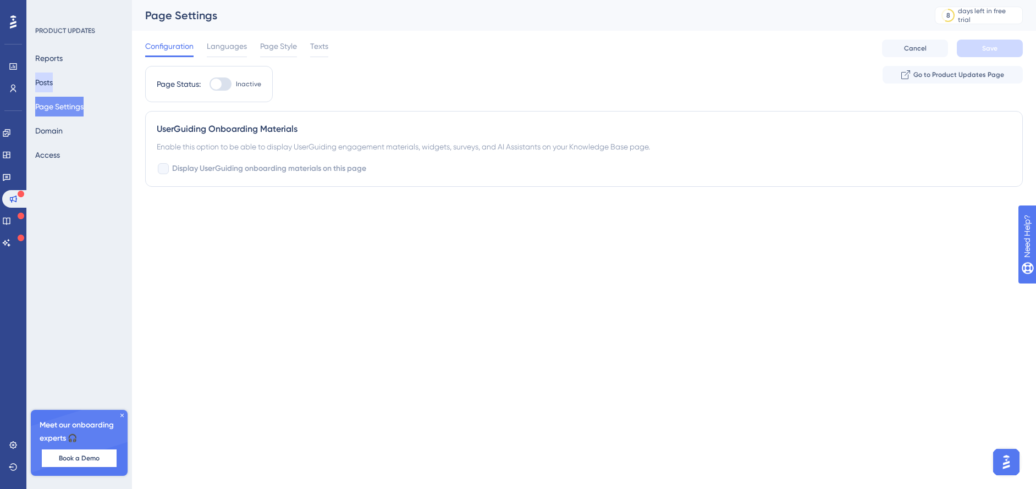
click at [53, 81] on button "Posts" at bounding box center [44, 83] width 18 height 20
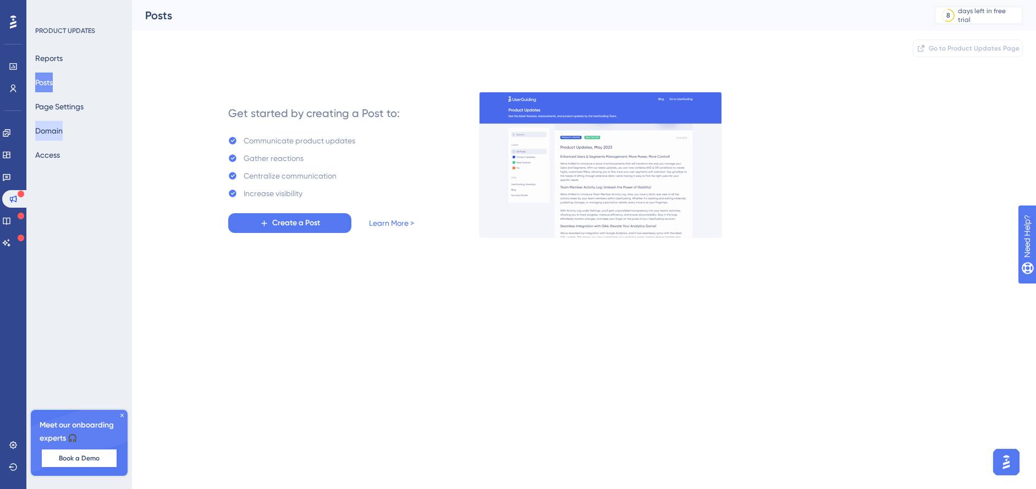
click at [60, 132] on button "Domain" at bounding box center [48, 131] width 27 height 20
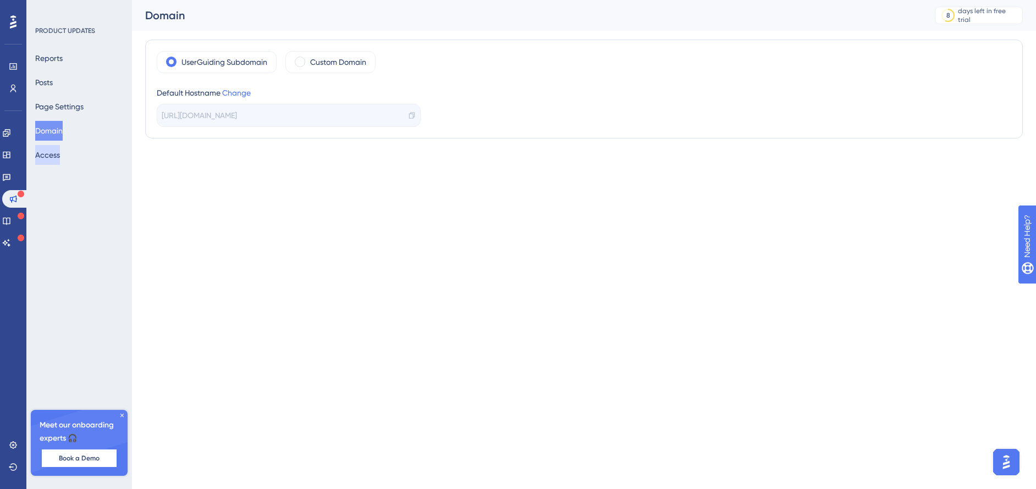
click at [59, 153] on button "Access" at bounding box center [47, 155] width 25 height 20
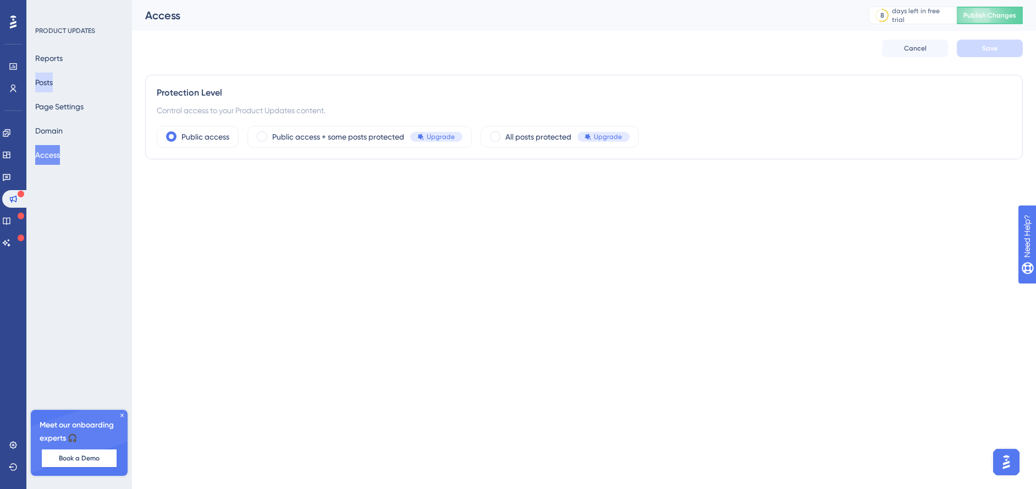
click at [53, 77] on button "Posts" at bounding box center [44, 83] width 18 height 20
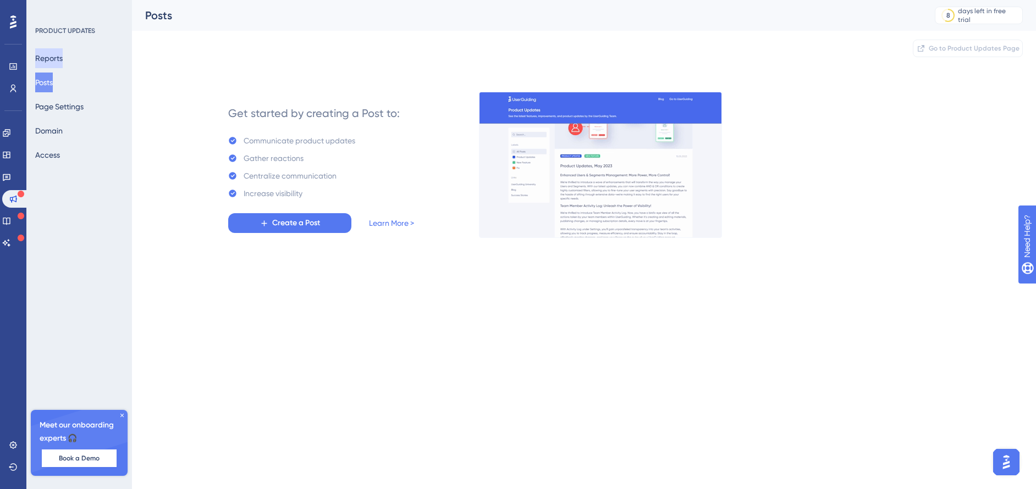
click at [63, 65] on button "Reports" at bounding box center [48, 58] width 27 height 20
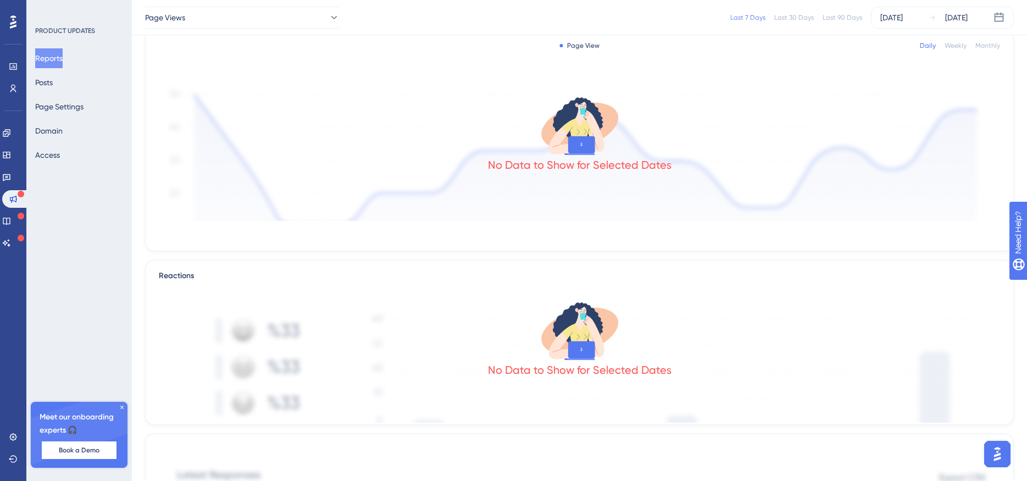
scroll to position [110, 0]
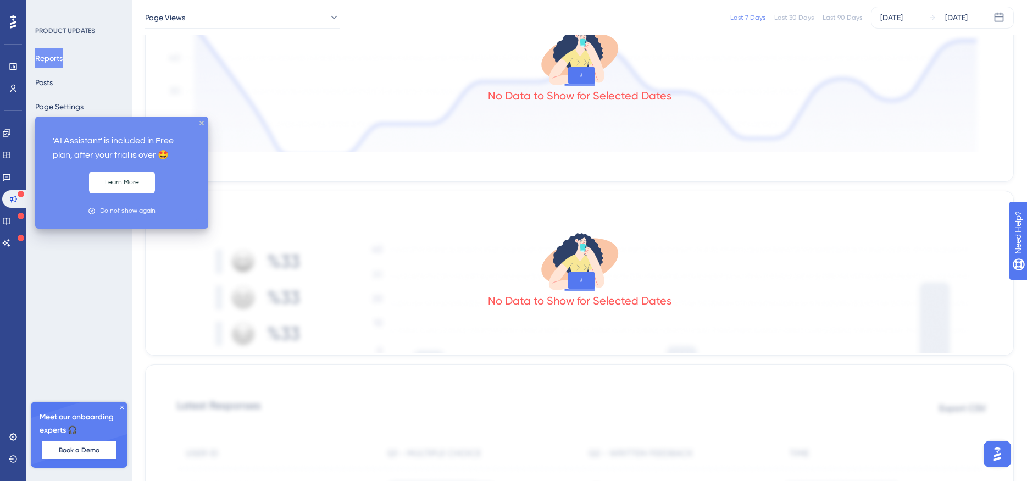
click at [20, 240] on icon at bounding box center [21, 238] width 7 height 7
click at [10, 245] on icon at bounding box center [7, 242] width 8 height 7
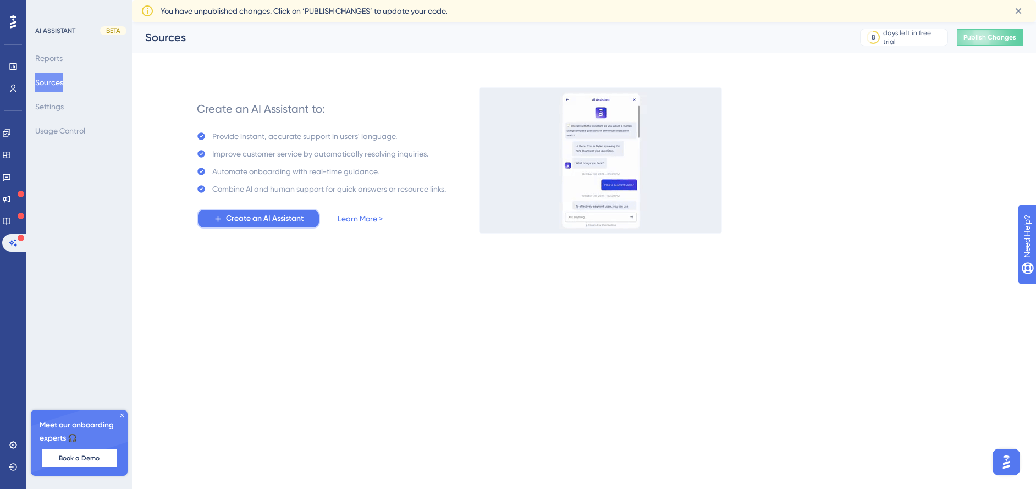
click at [259, 220] on span "Create an AI Assistant" at bounding box center [265, 218] width 78 height 13
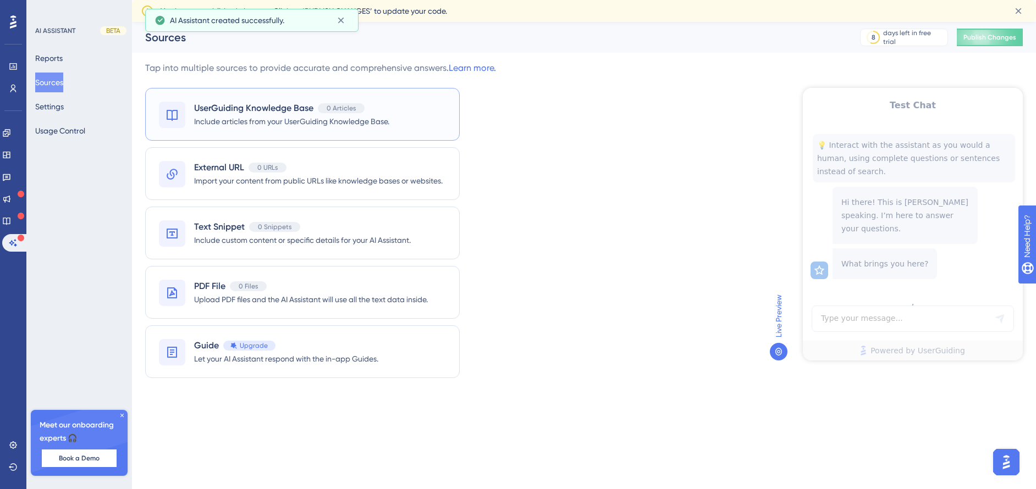
click at [276, 127] on span "Include articles from your UserGuiding Knowledge Base." at bounding box center [291, 121] width 195 height 13
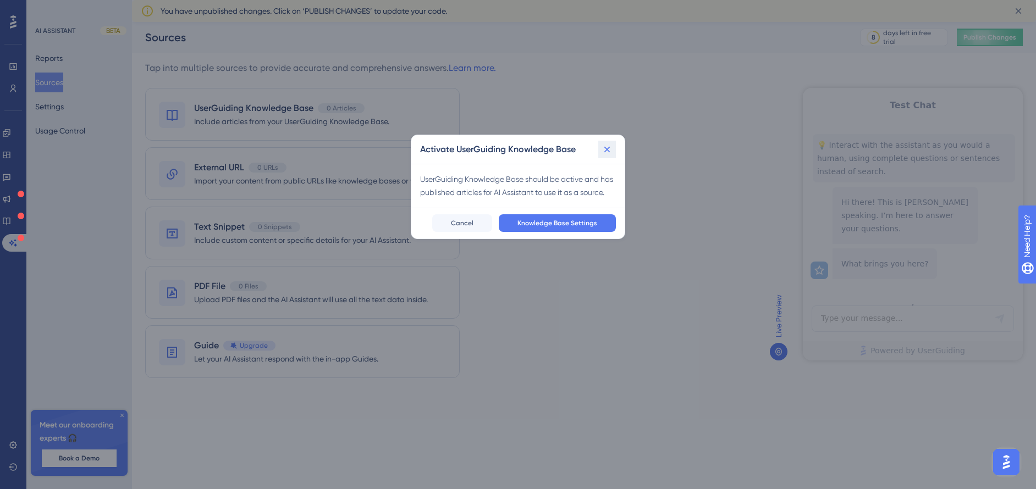
click at [610, 151] on icon at bounding box center [606, 149] width 11 height 11
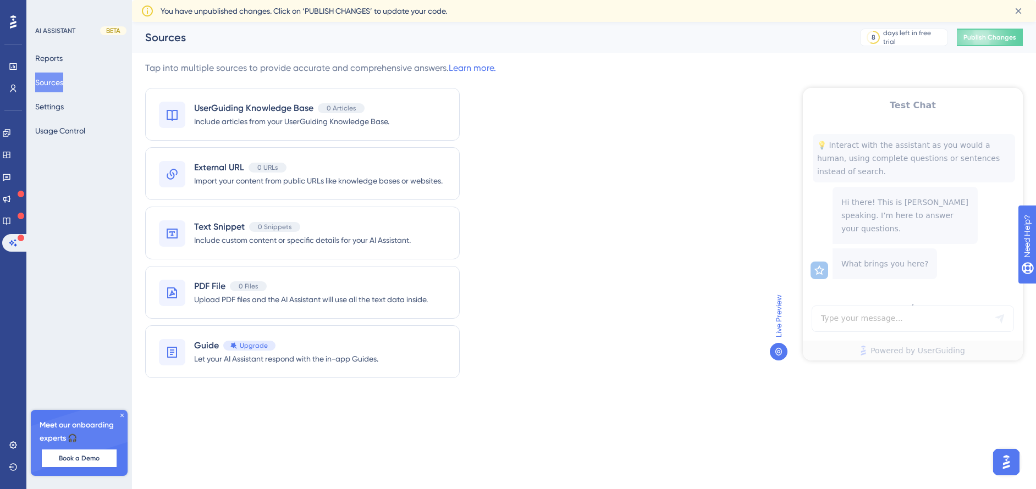
click at [1001, 458] on img "Open AI Assistant Launcher" at bounding box center [1006, 462] width 20 height 20
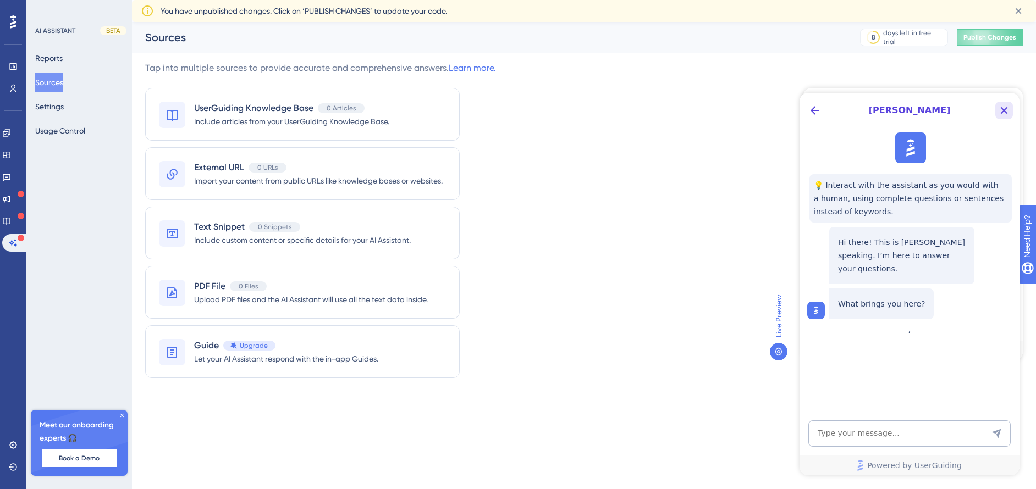
click at [1003, 108] on icon "Close Button" at bounding box center [1003, 110] width 13 height 13
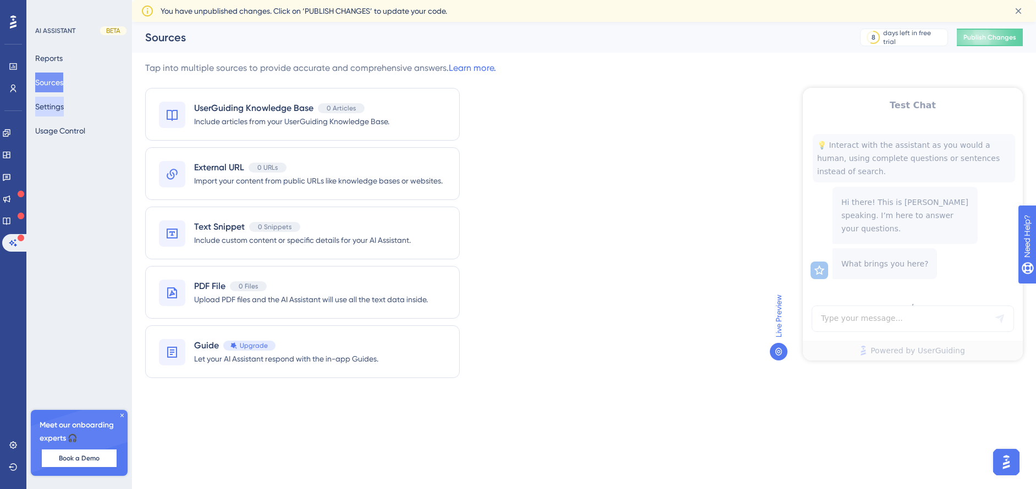
click at [64, 110] on button "Settings" at bounding box center [49, 107] width 29 height 20
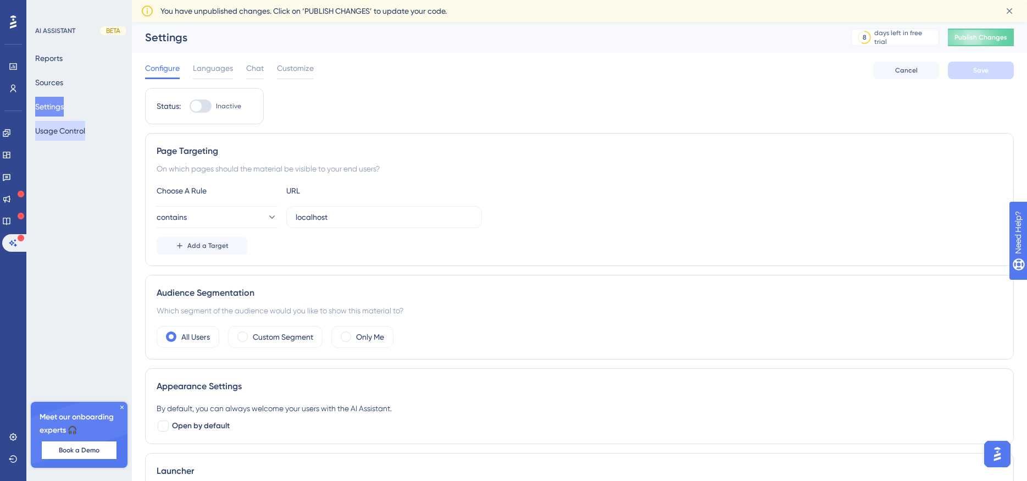
click at [62, 137] on button "Usage Control" at bounding box center [60, 131] width 50 height 20
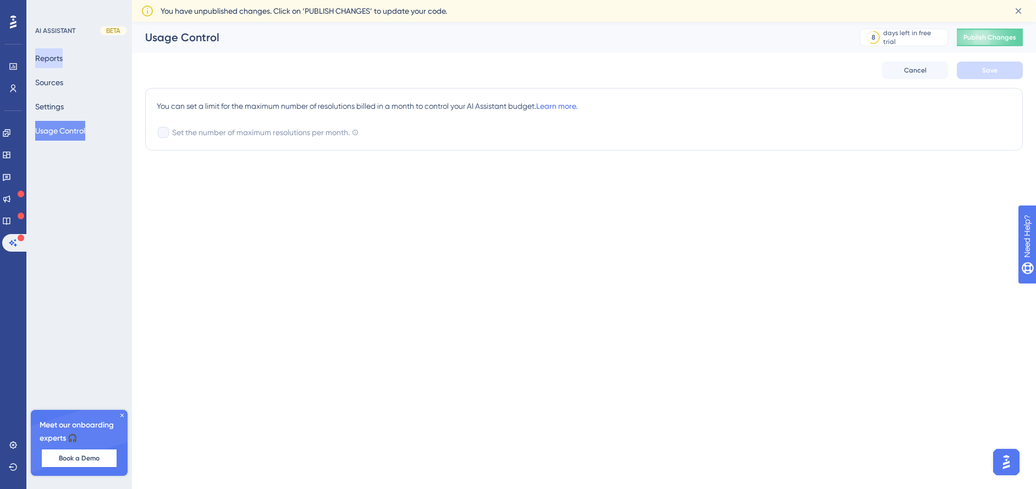
click at [56, 58] on button "Reports" at bounding box center [48, 58] width 27 height 20
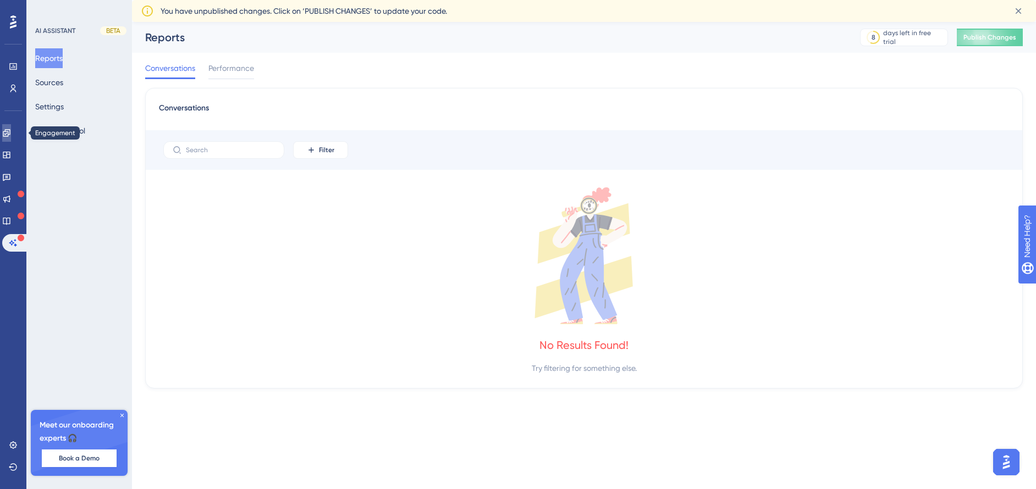
click at [11, 137] on icon at bounding box center [6, 133] width 9 height 9
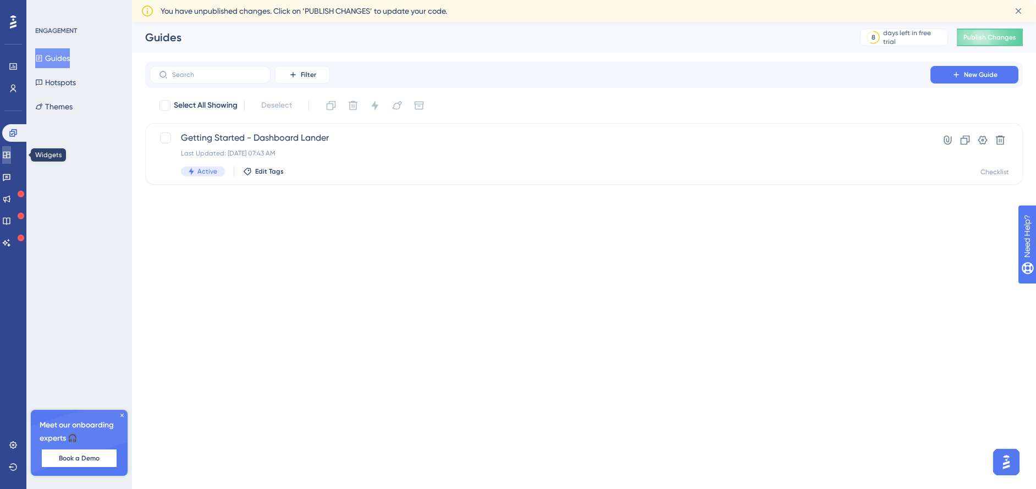
click at [11, 156] on link at bounding box center [6, 155] width 9 height 18
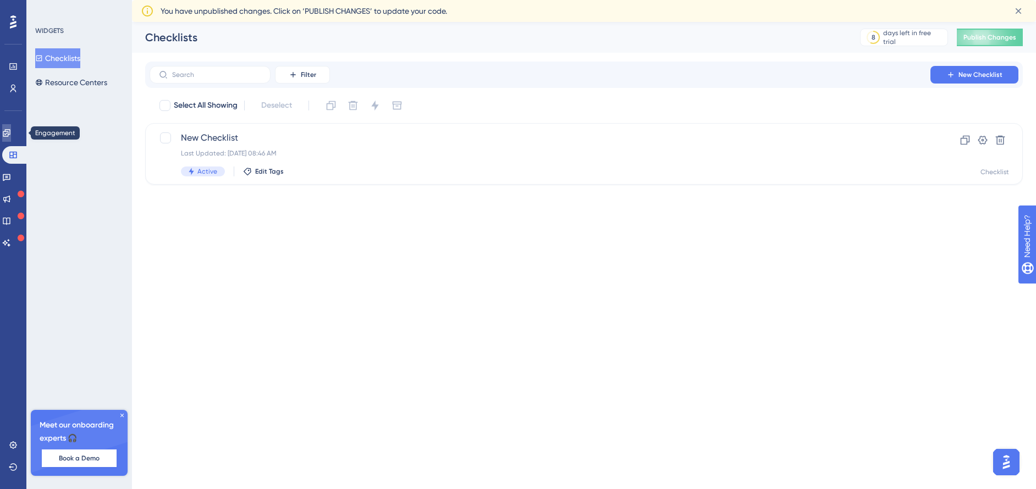
click at [11, 135] on icon at bounding box center [6, 133] width 9 height 9
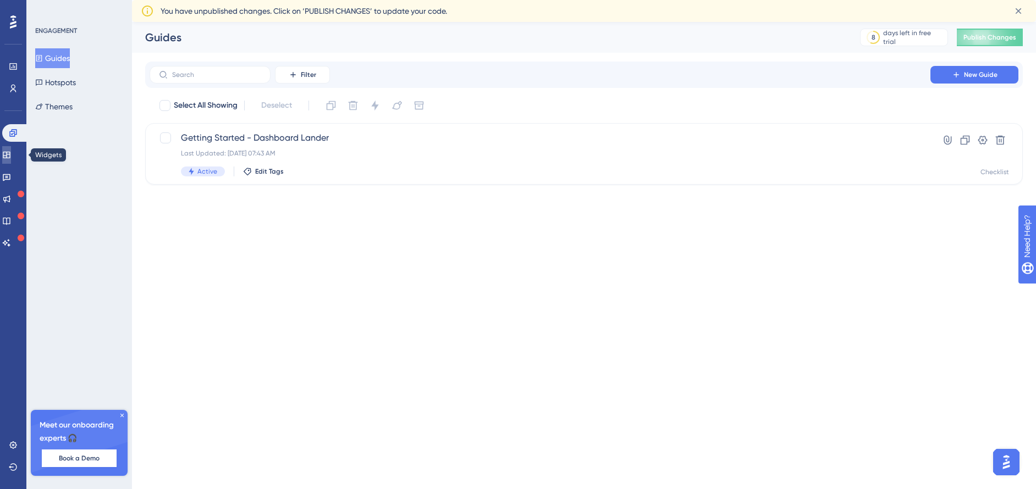
click at [10, 157] on icon at bounding box center [6, 155] width 7 height 7
click at [53, 132] on div "WIDGETS Checklists Resource Centers Meet our onboarding experts 🎧 Book a Demo U…" at bounding box center [79, 244] width 106 height 489
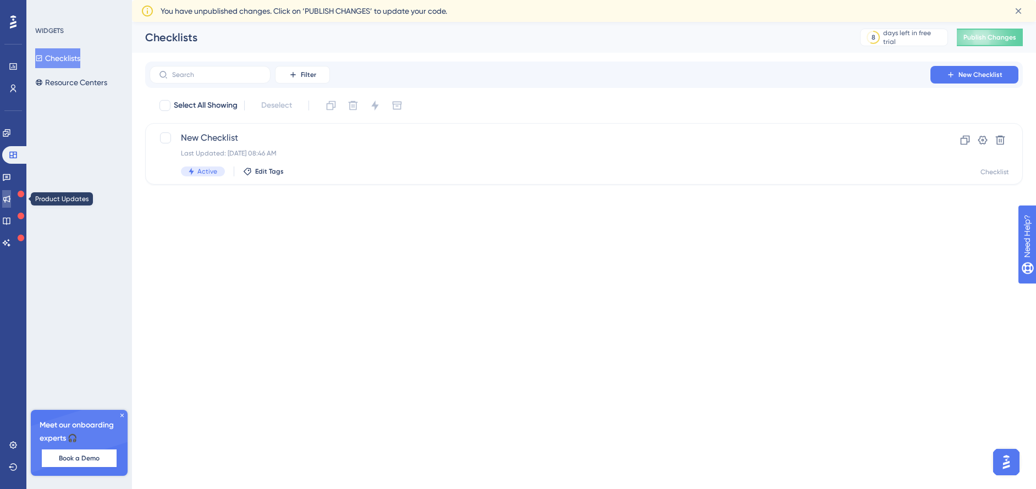
click at [11, 202] on icon at bounding box center [6, 199] width 9 height 9
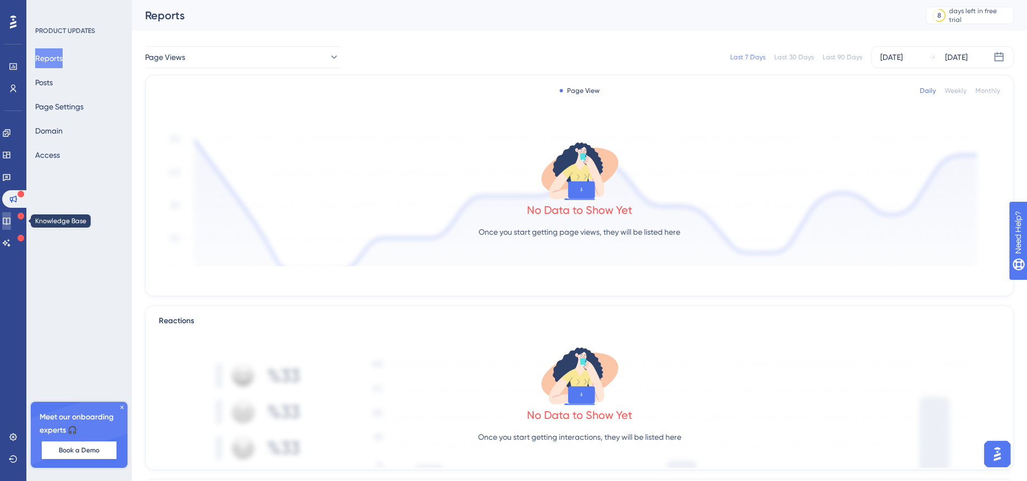
click at [10, 218] on icon at bounding box center [6, 221] width 7 height 7
